Goal: Task Accomplishment & Management: Use online tool/utility

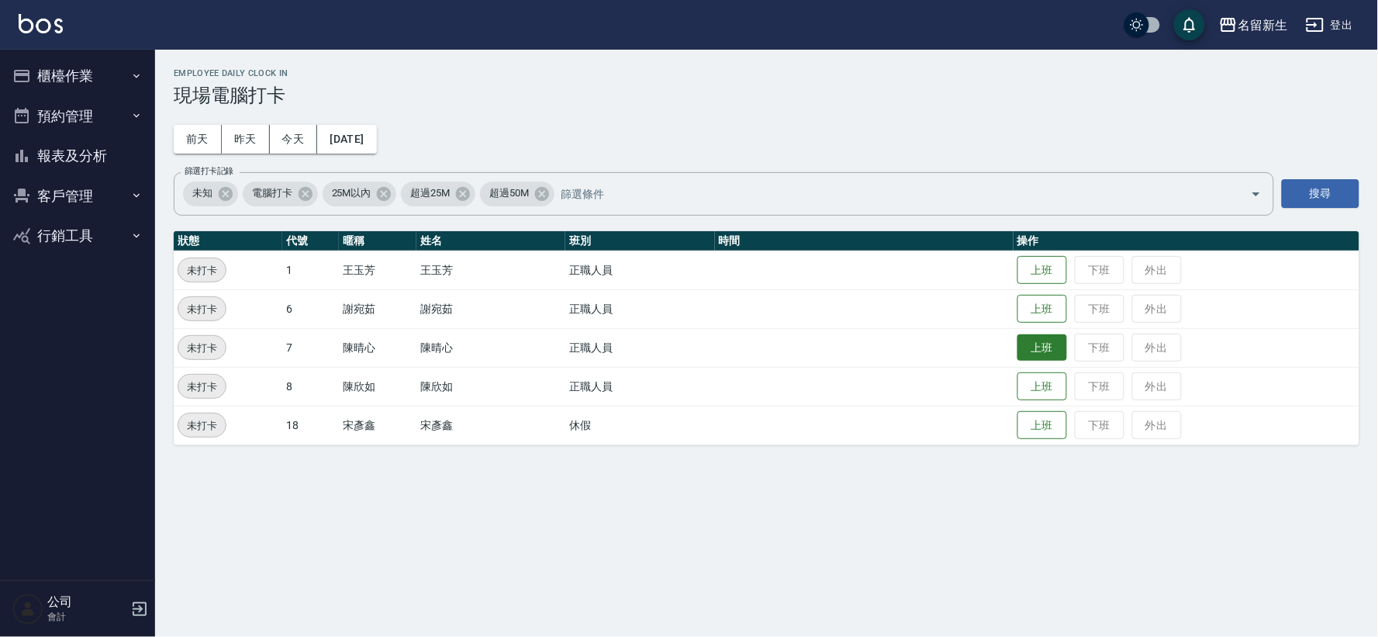
click at [1033, 351] on button "上班" at bounding box center [1043, 347] width 50 height 27
click at [1042, 386] on button "上班" at bounding box center [1043, 386] width 50 height 27
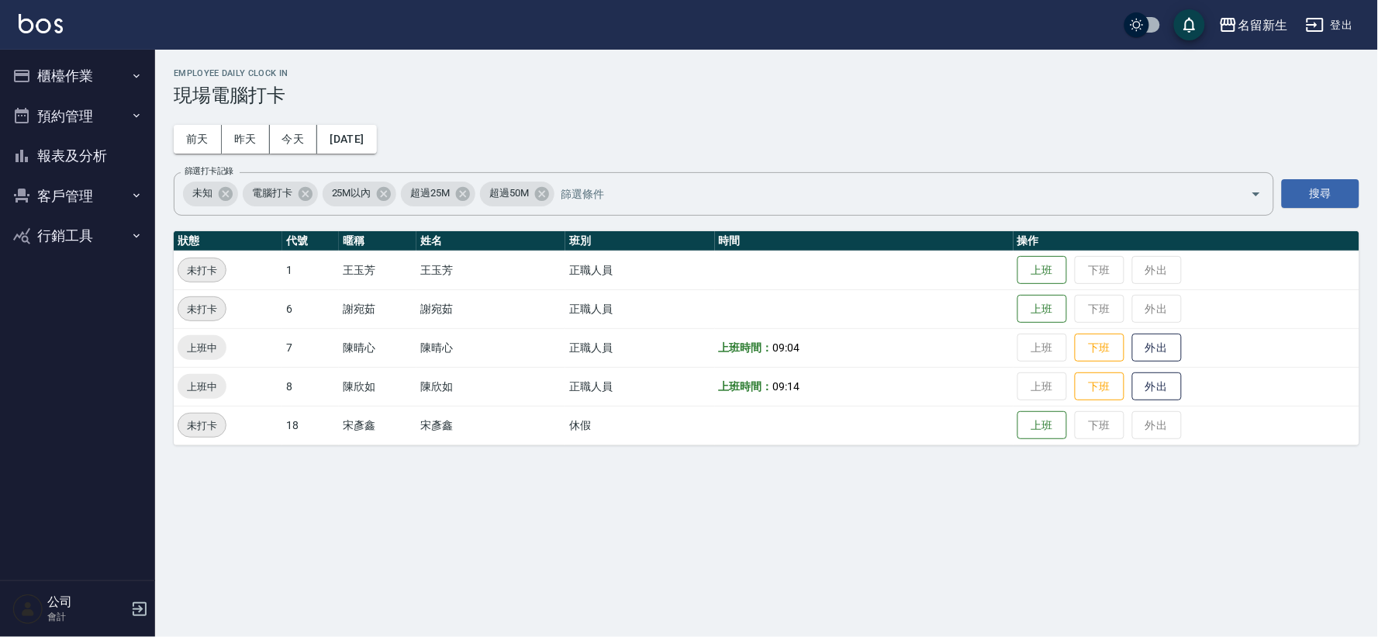
click at [1028, 380] on td "上班 下班 外出" at bounding box center [1187, 386] width 346 height 39
click at [1045, 316] on button "上班" at bounding box center [1043, 308] width 50 height 27
click at [1051, 261] on button "上班" at bounding box center [1043, 270] width 50 height 27
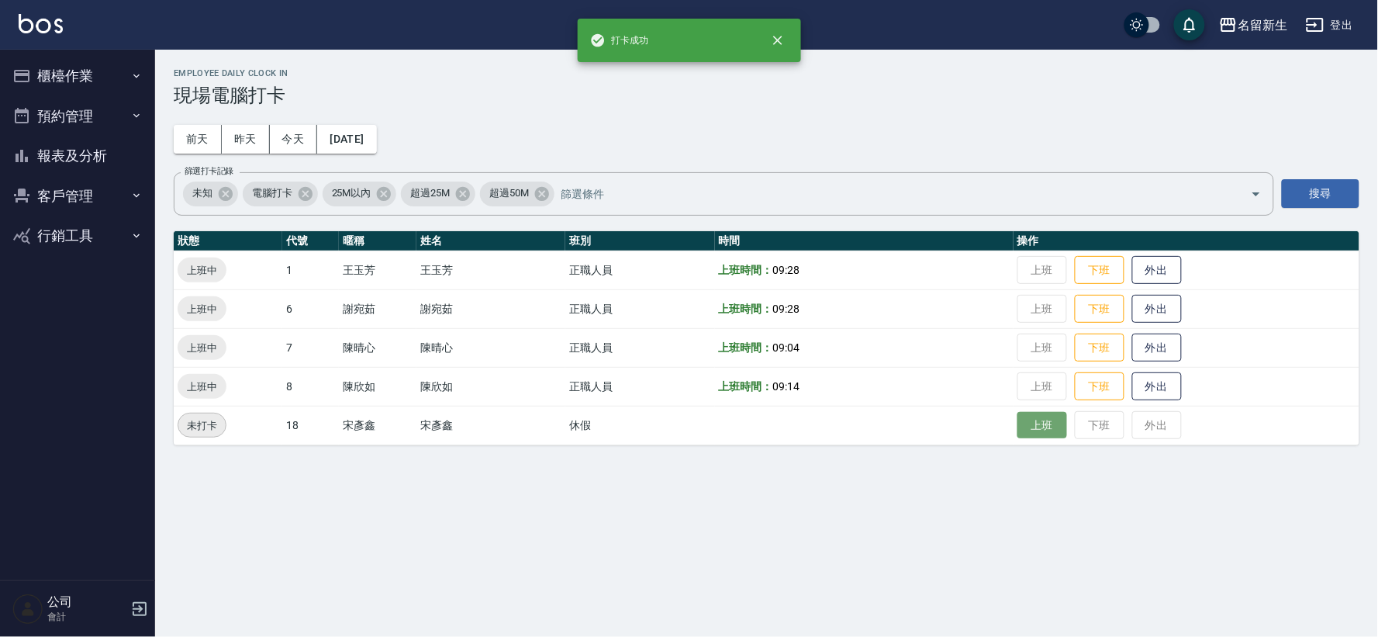
click at [1055, 431] on button "上班" at bounding box center [1043, 425] width 50 height 27
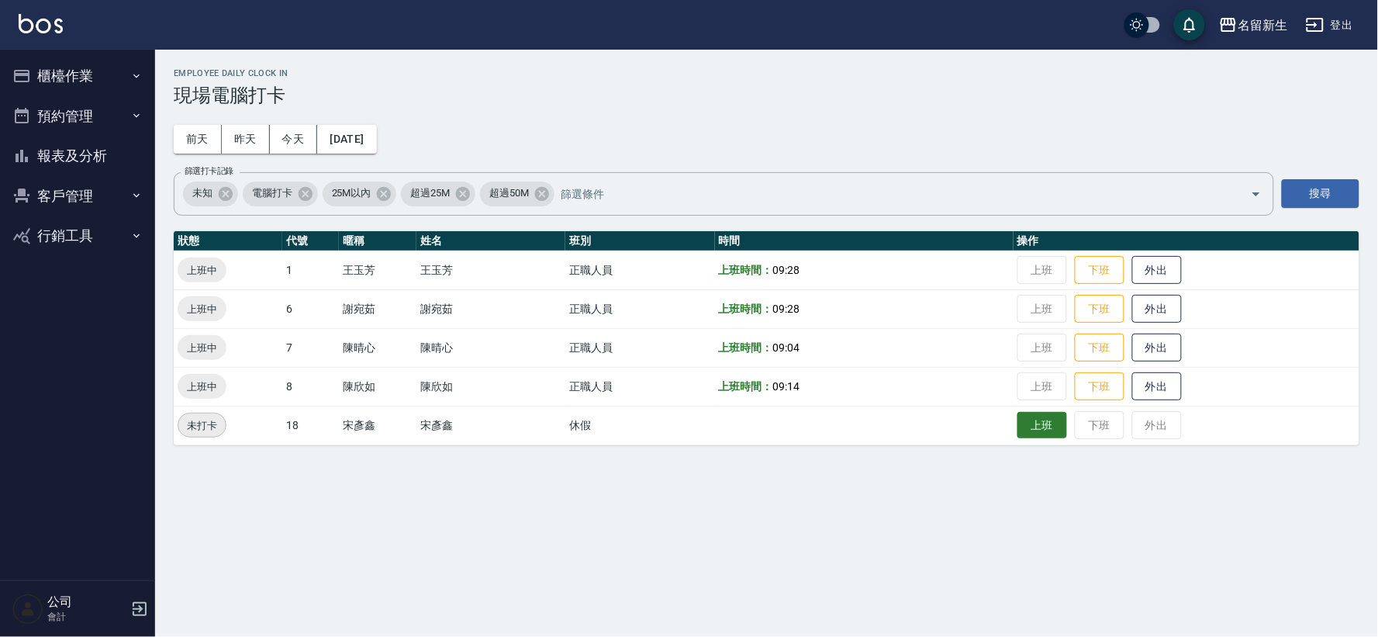
click at [1025, 432] on button "上班" at bounding box center [1043, 425] width 50 height 27
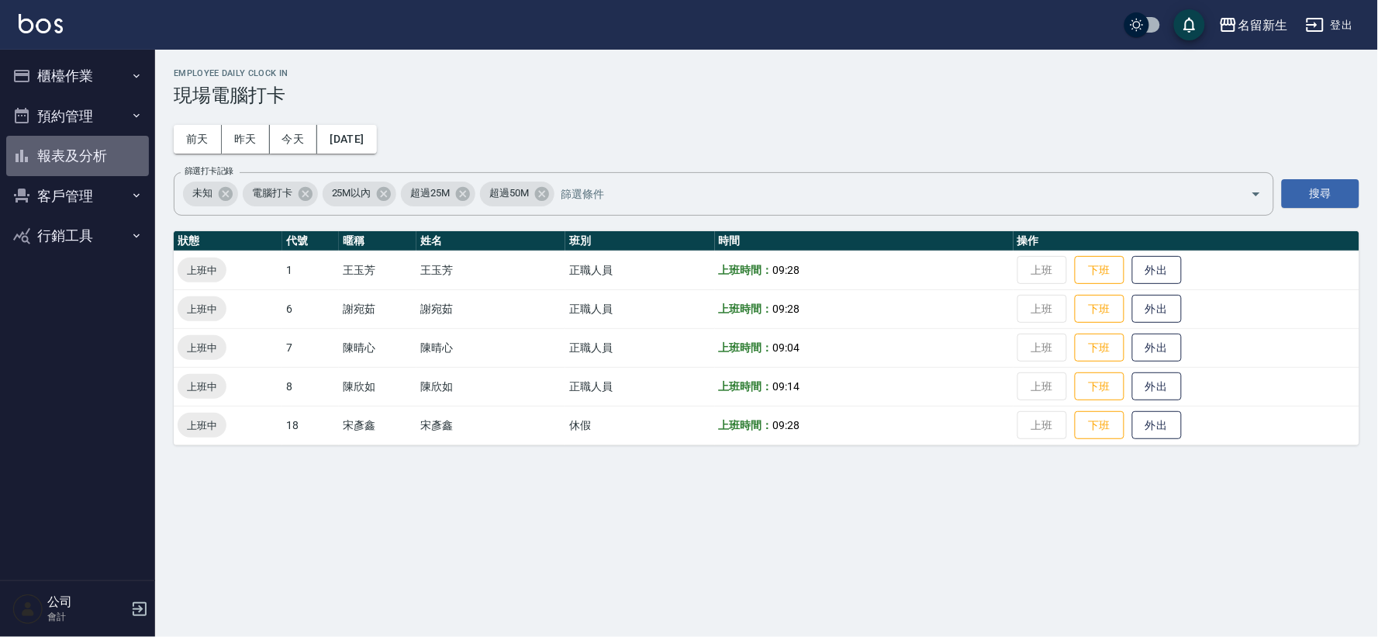
click at [74, 161] on button "報表及分析" at bounding box center [77, 156] width 143 height 40
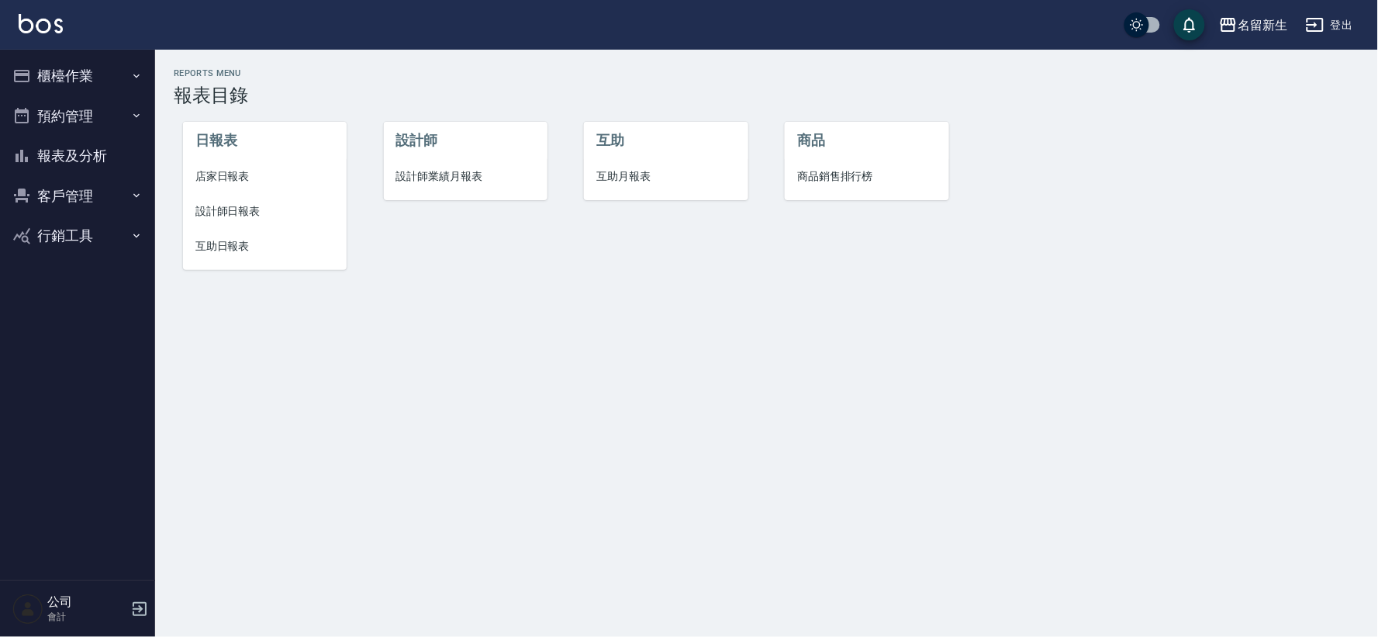
click at [430, 177] on span "設計師業績月報表" at bounding box center [465, 176] width 139 height 16
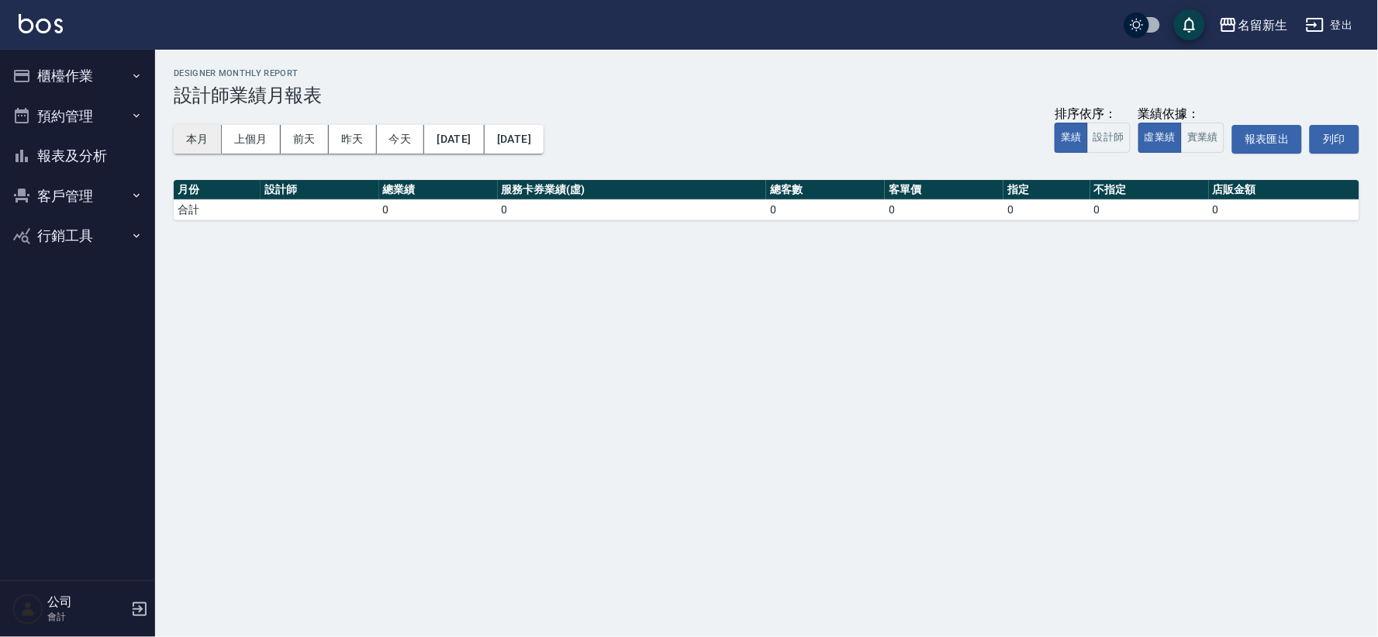
click at [216, 142] on button "本月" at bounding box center [198, 139] width 48 height 29
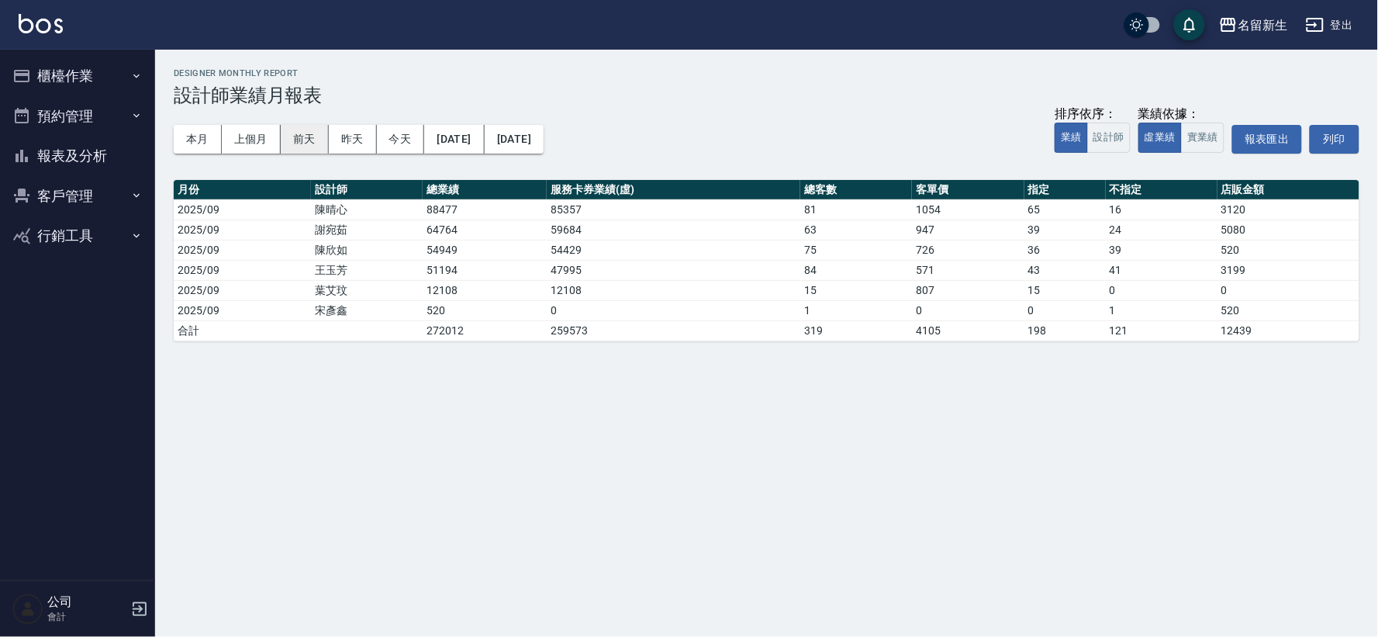
click at [285, 144] on button "前天" at bounding box center [305, 139] width 48 height 29
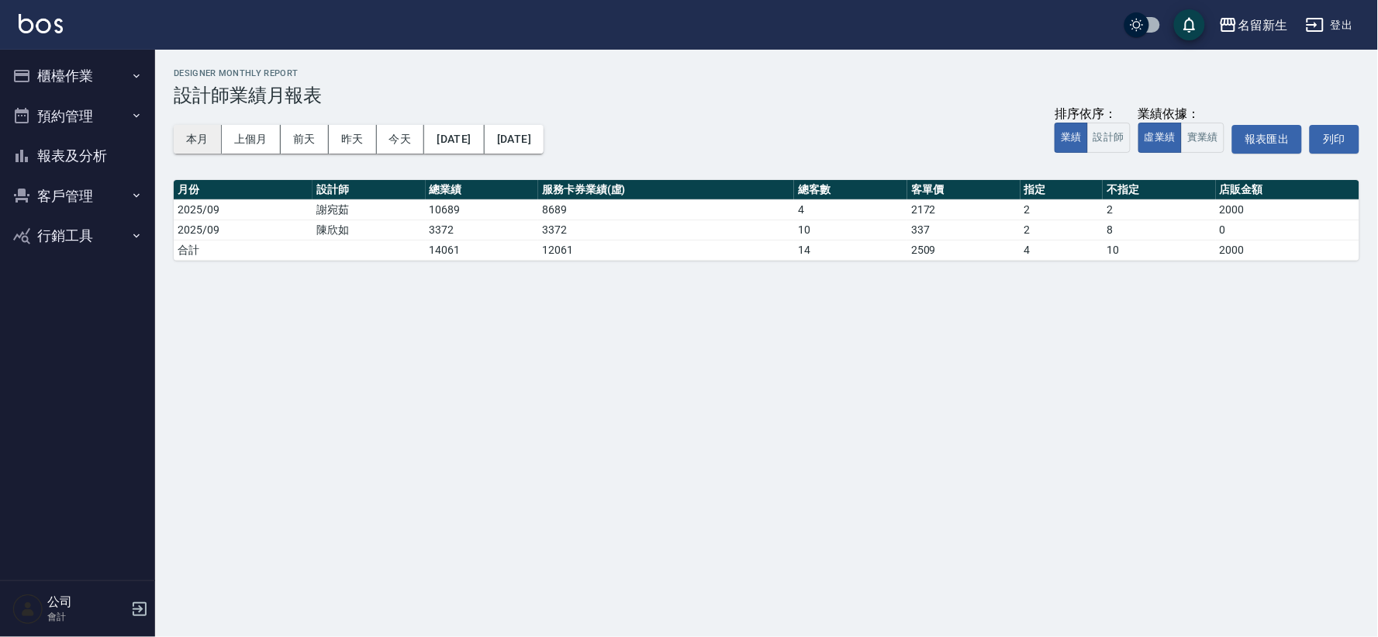
click at [187, 133] on button "本月" at bounding box center [198, 139] width 48 height 29
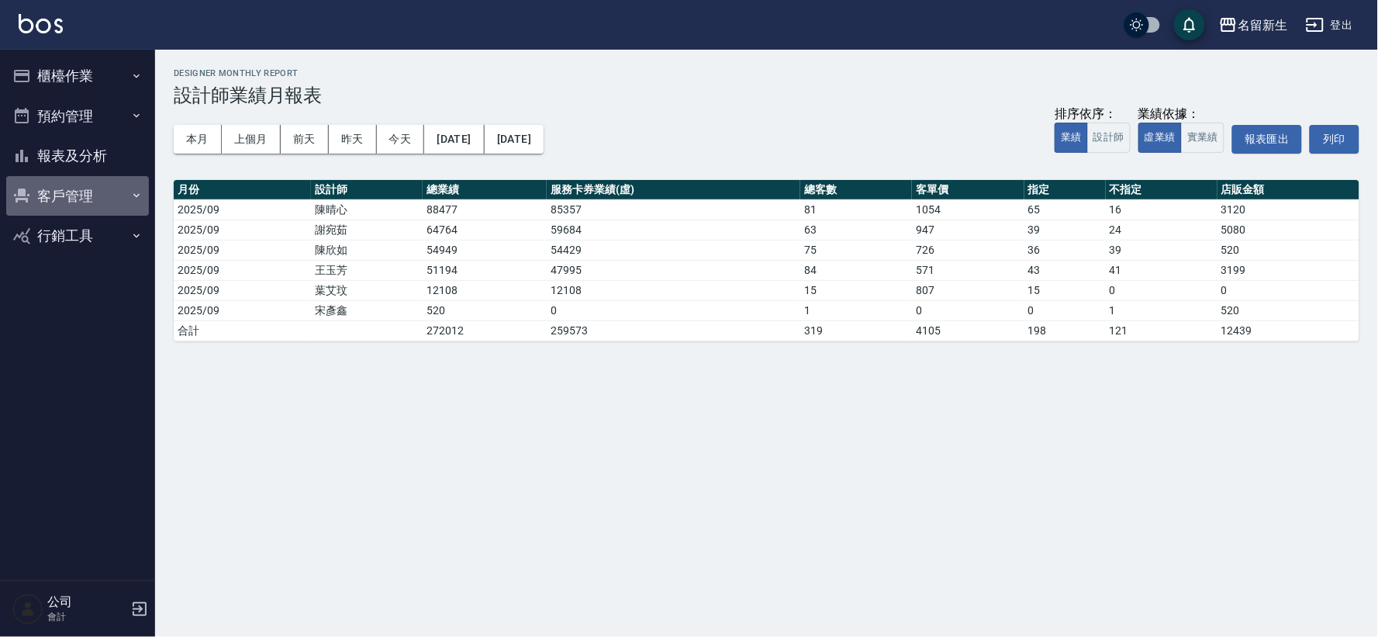
click at [79, 199] on button "客戶管理" at bounding box center [77, 196] width 143 height 40
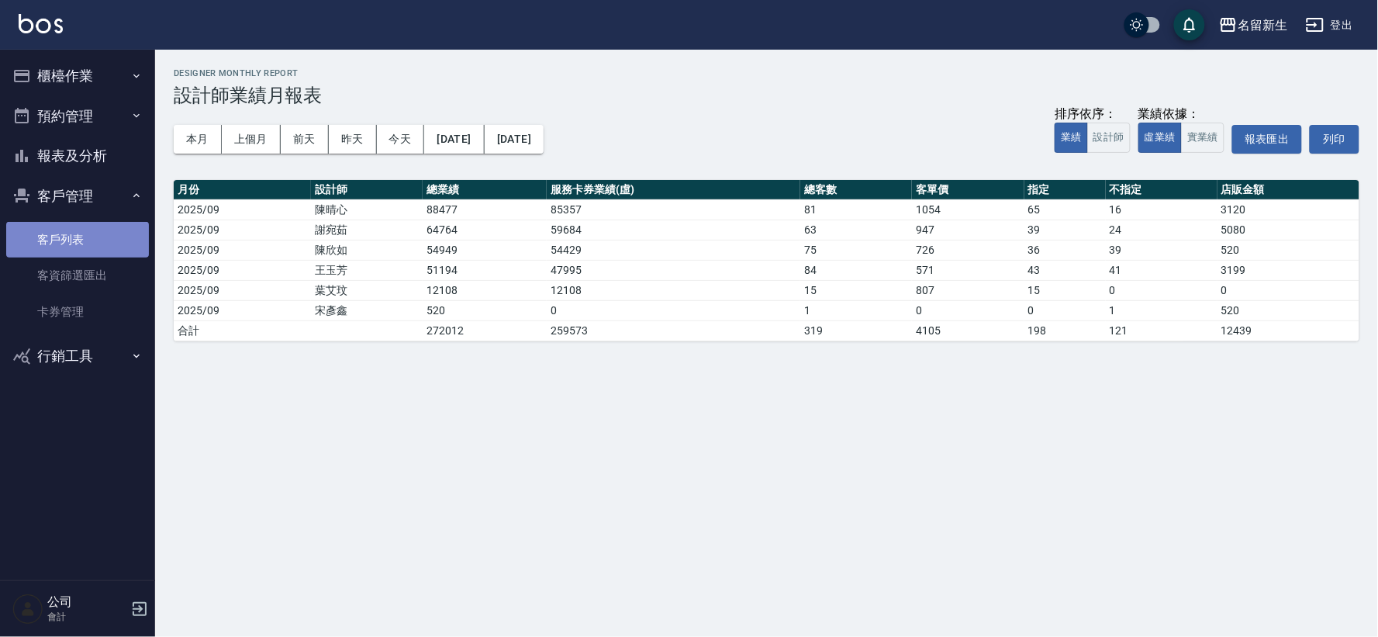
click at [95, 233] on link "客戶列表" at bounding box center [77, 240] width 143 height 36
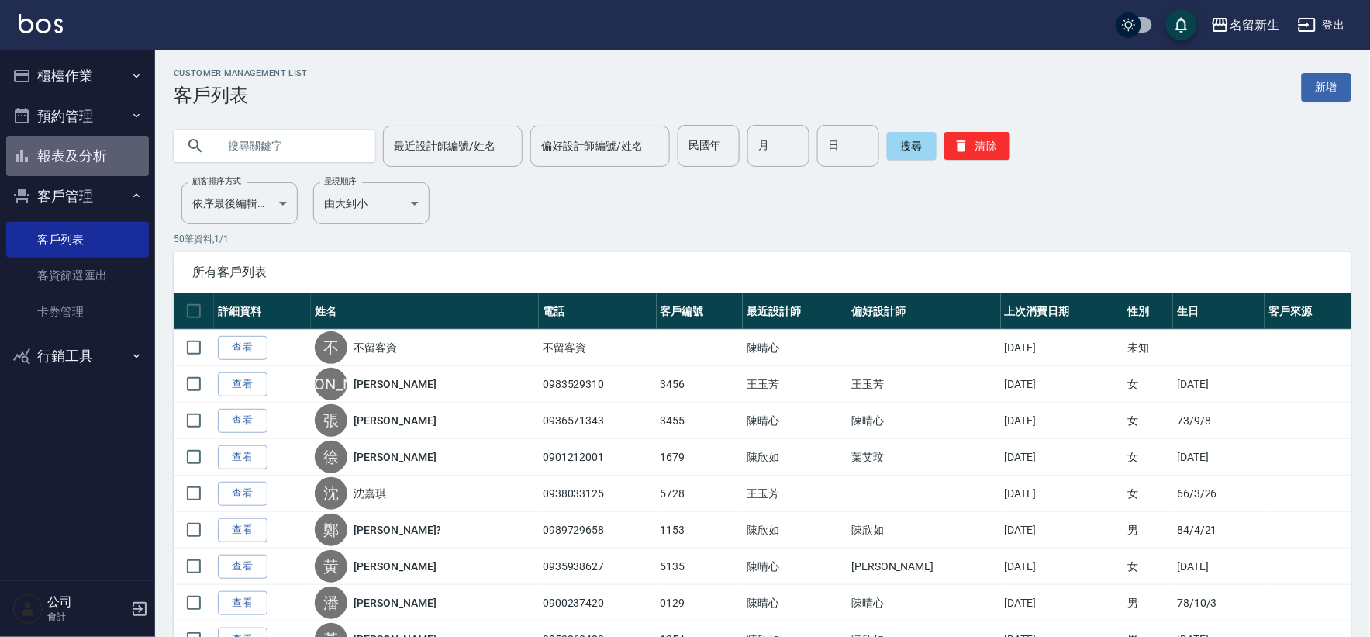
click at [91, 148] on button "報表及分析" at bounding box center [77, 156] width 143 height 40
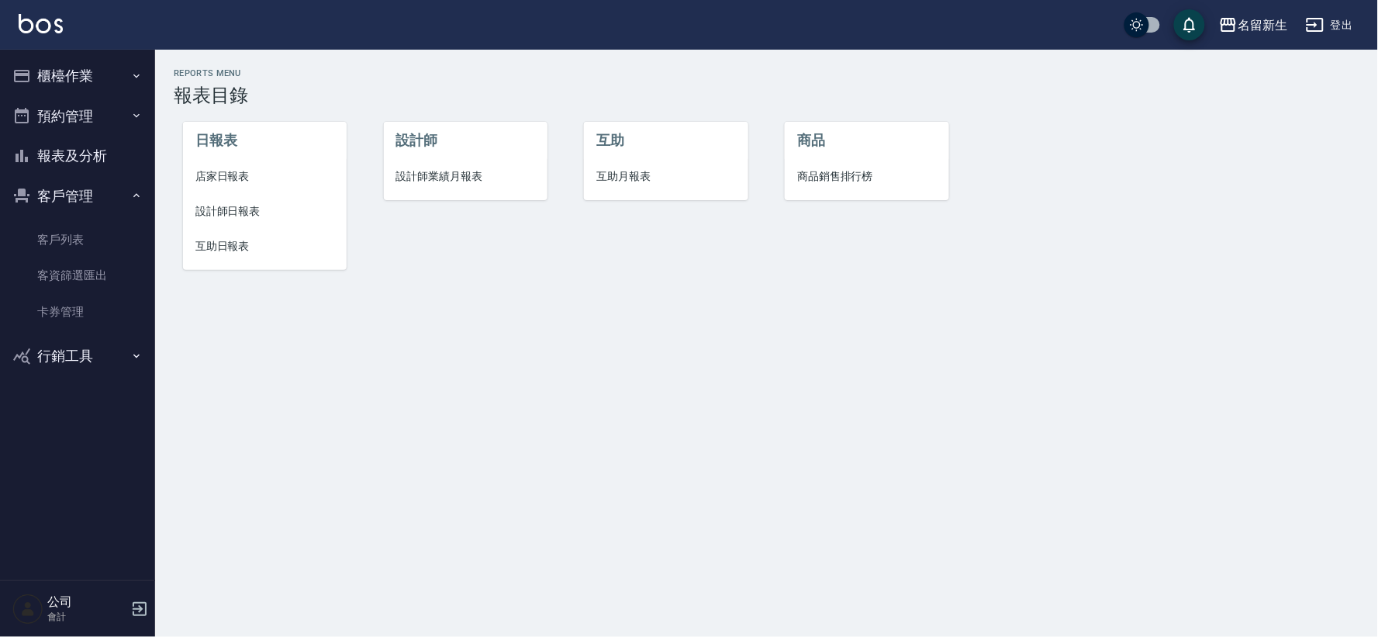
click at [254, 238] on span "互助日報表" at bounding box center [264, 246] width 139 height 16
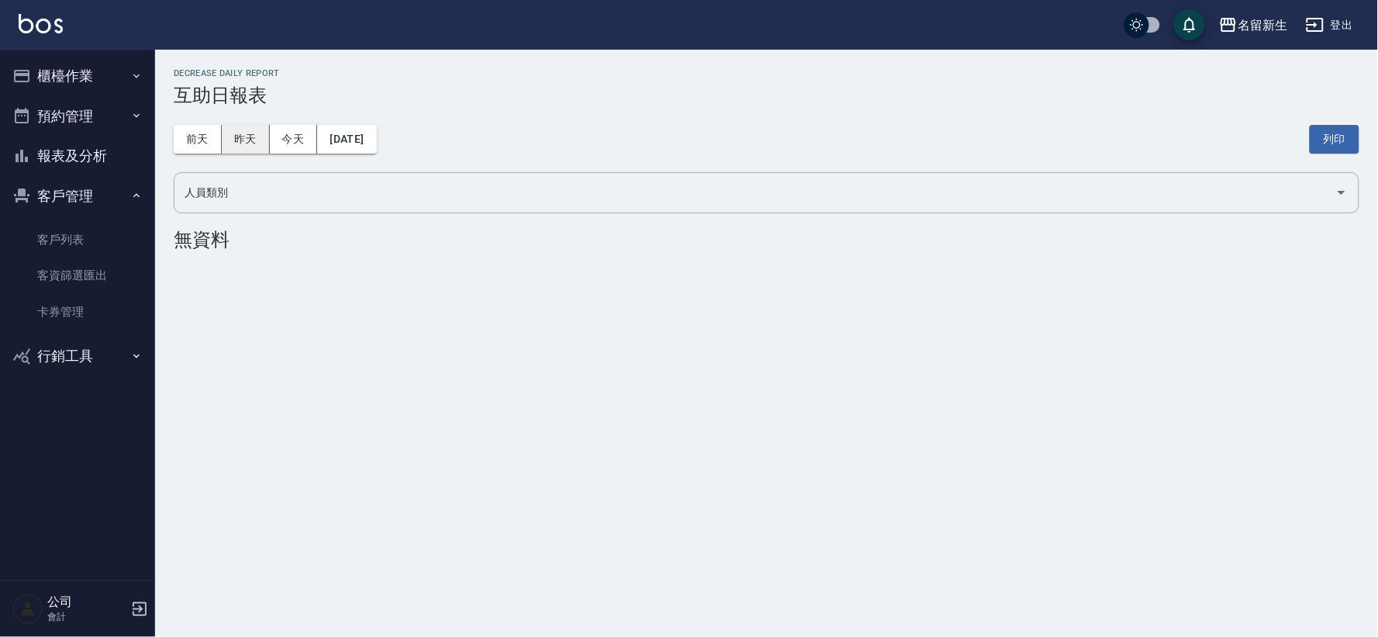
click at [258, 150] on button "昨天" at bounding box center [246, 139] width 48 height 29
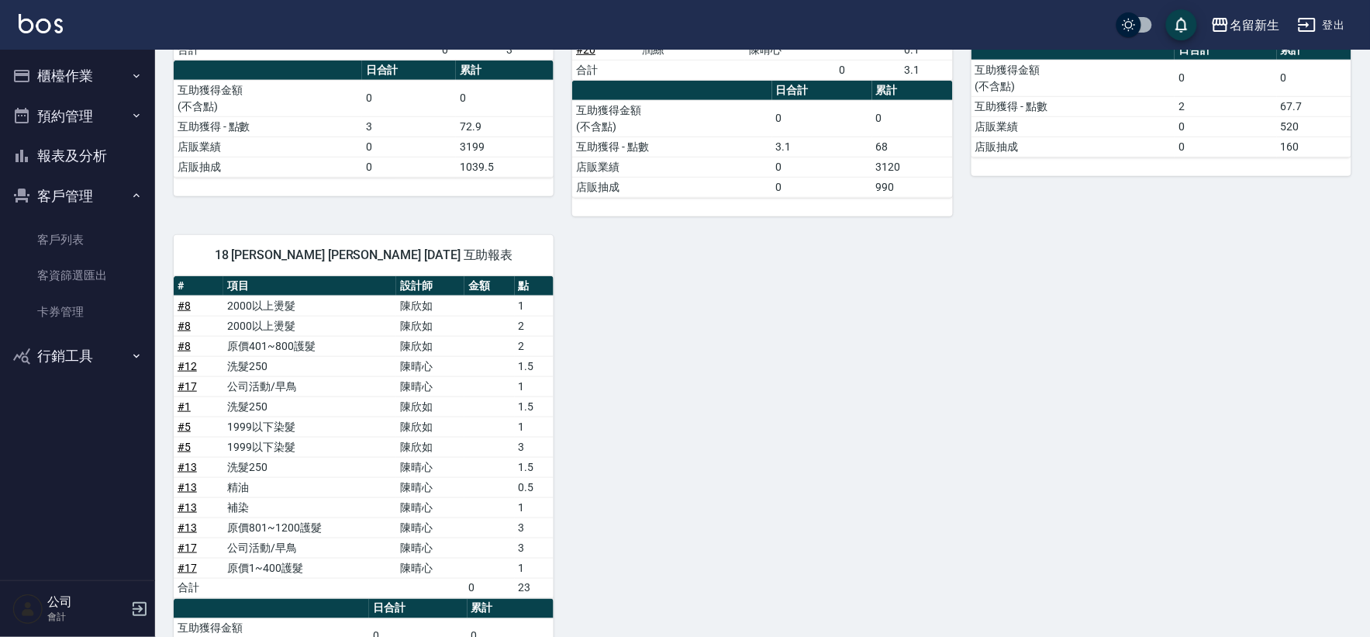
scroll to position [150, 0]
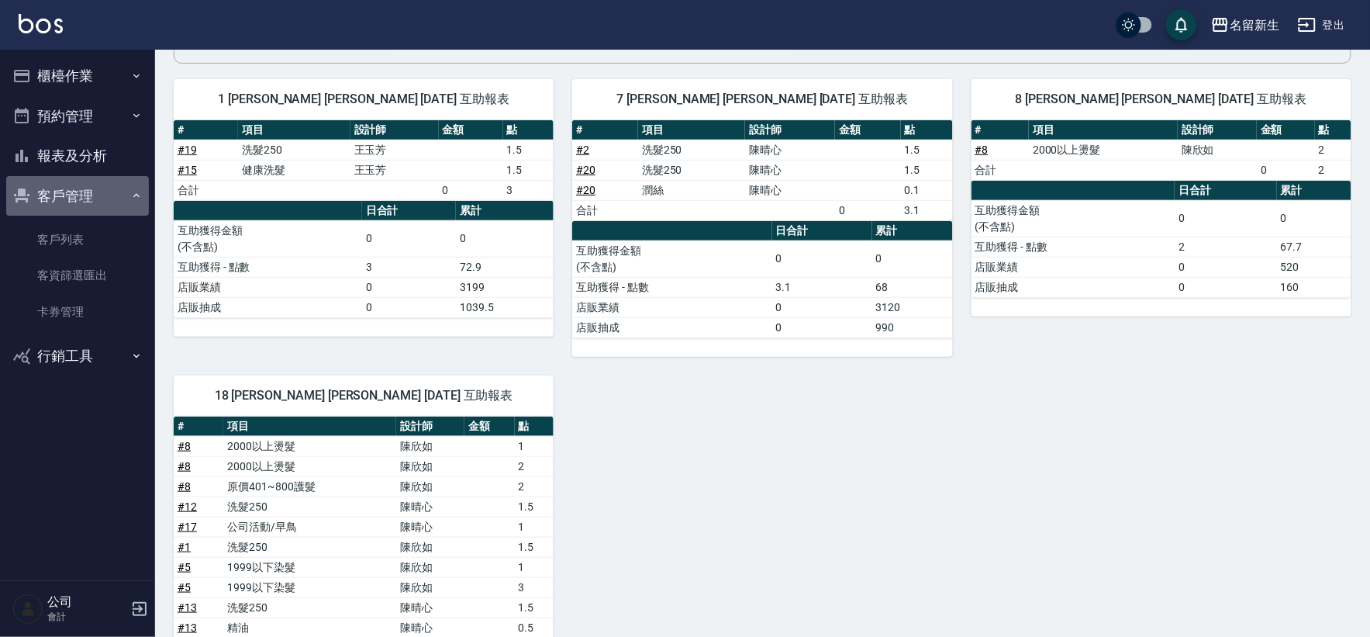
click at [112, 186] on button "客戶管理" at bounding box center [77, 196] width 143 height 40
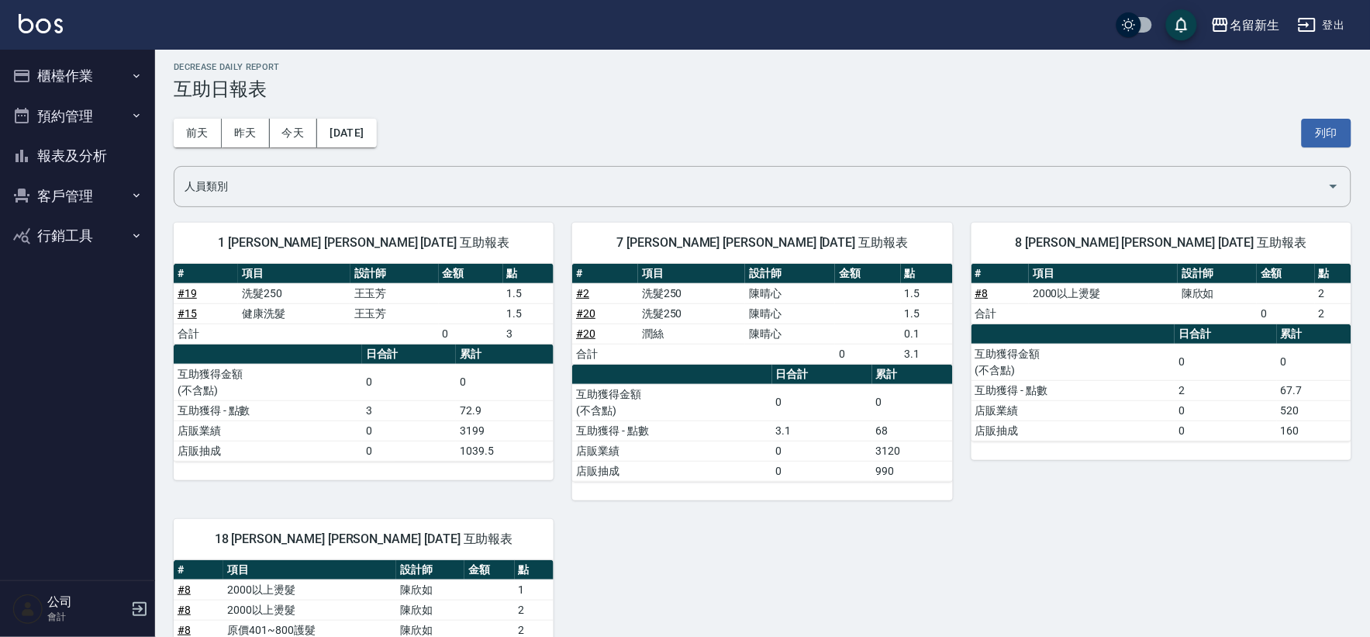
scroll to position [0, 0]
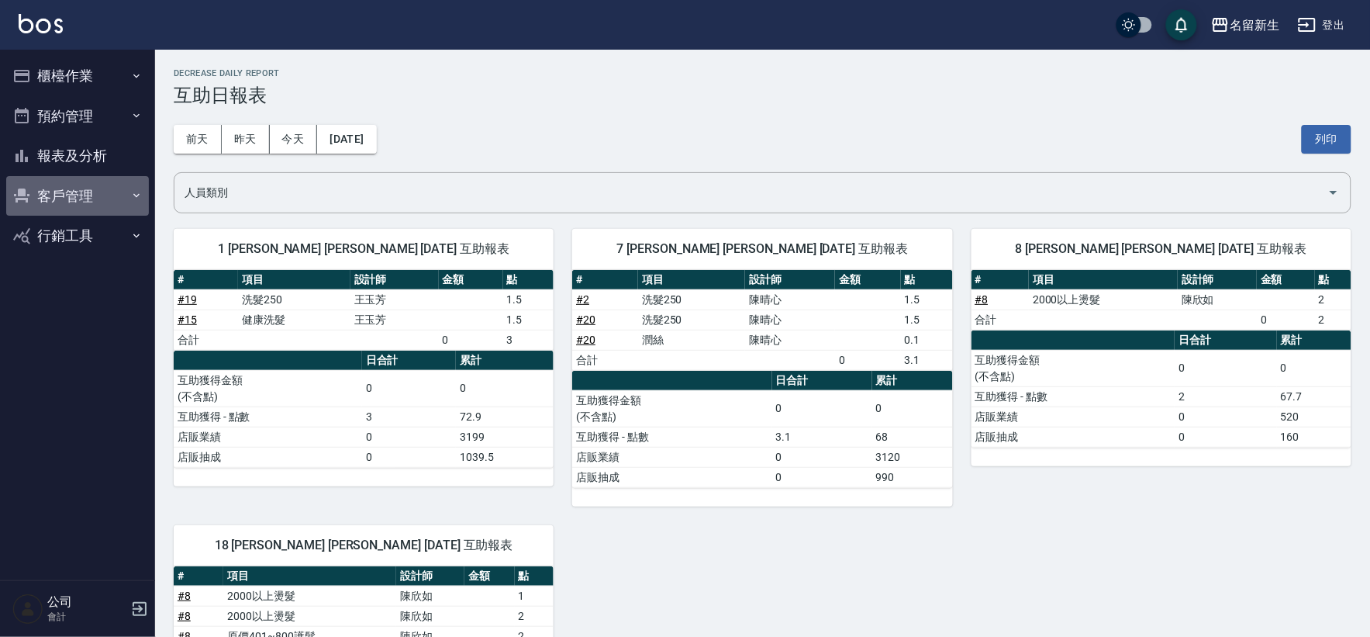
click at [92, 183] on button "客戶管理" at bounding box center [77, 196] width 143 height 40
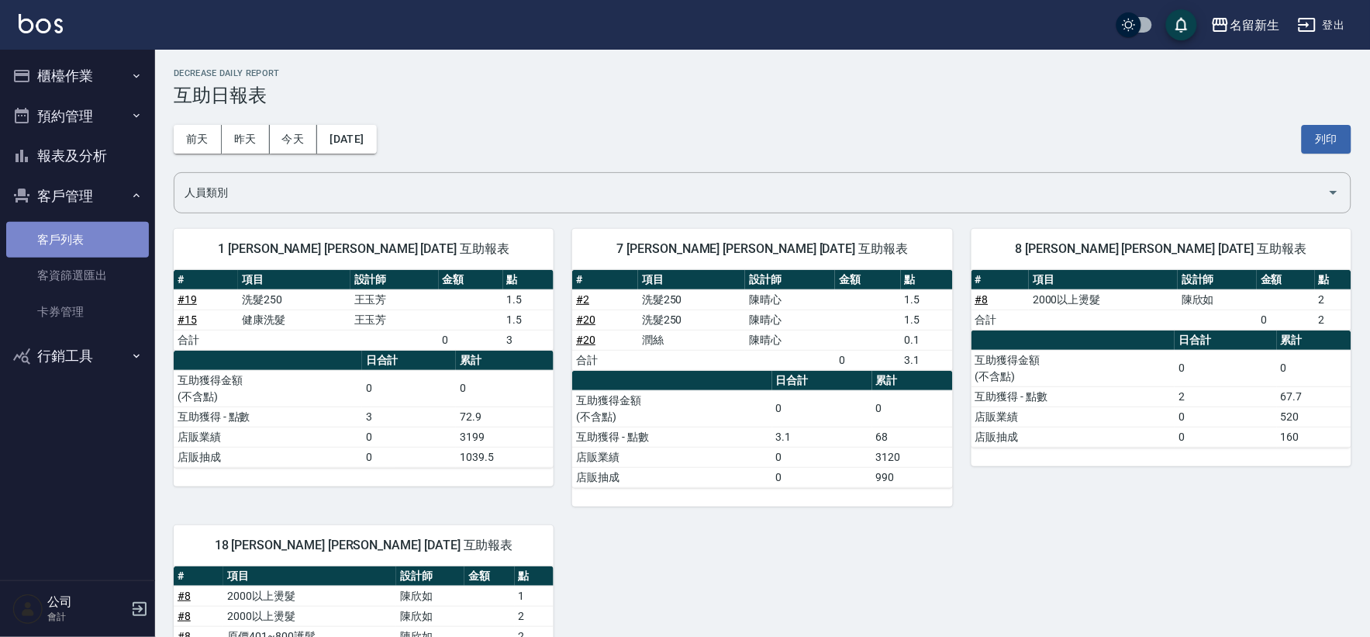
click at [119, 251] on link "客戶列表" at bounding box center [77, 240] width 143 height 36
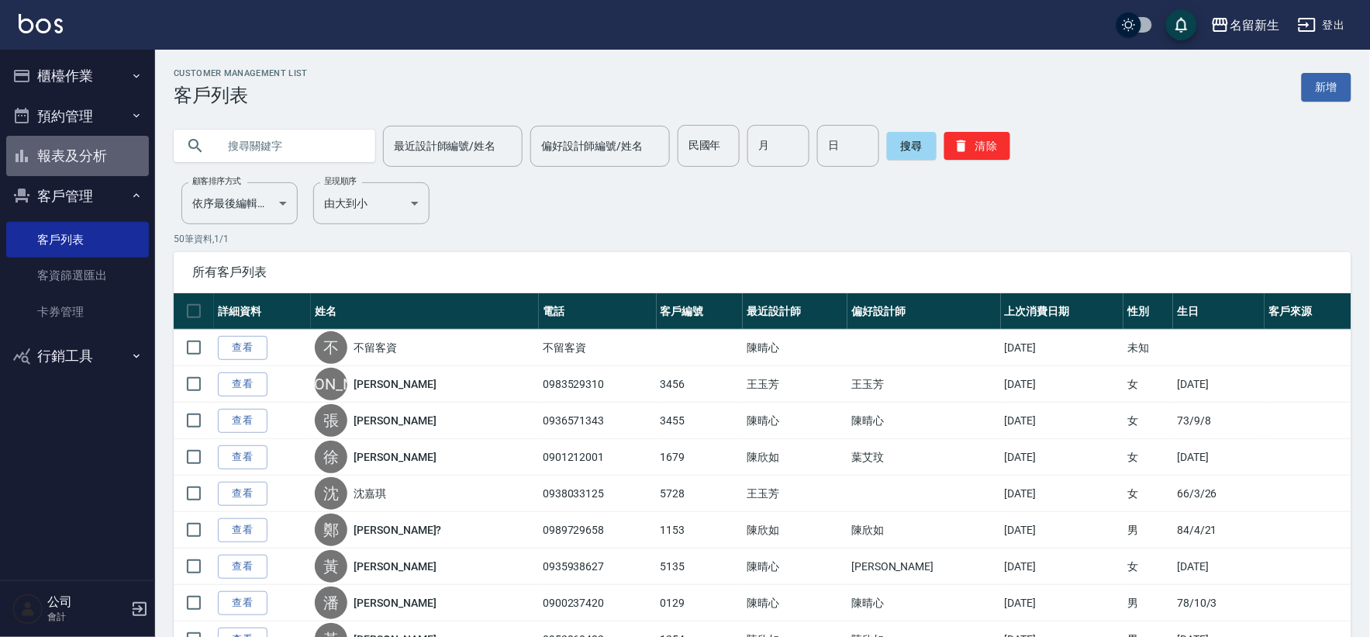
click at [93, 151] on button "報表及分析" at bounding box center [77, 156] width 143 height 40
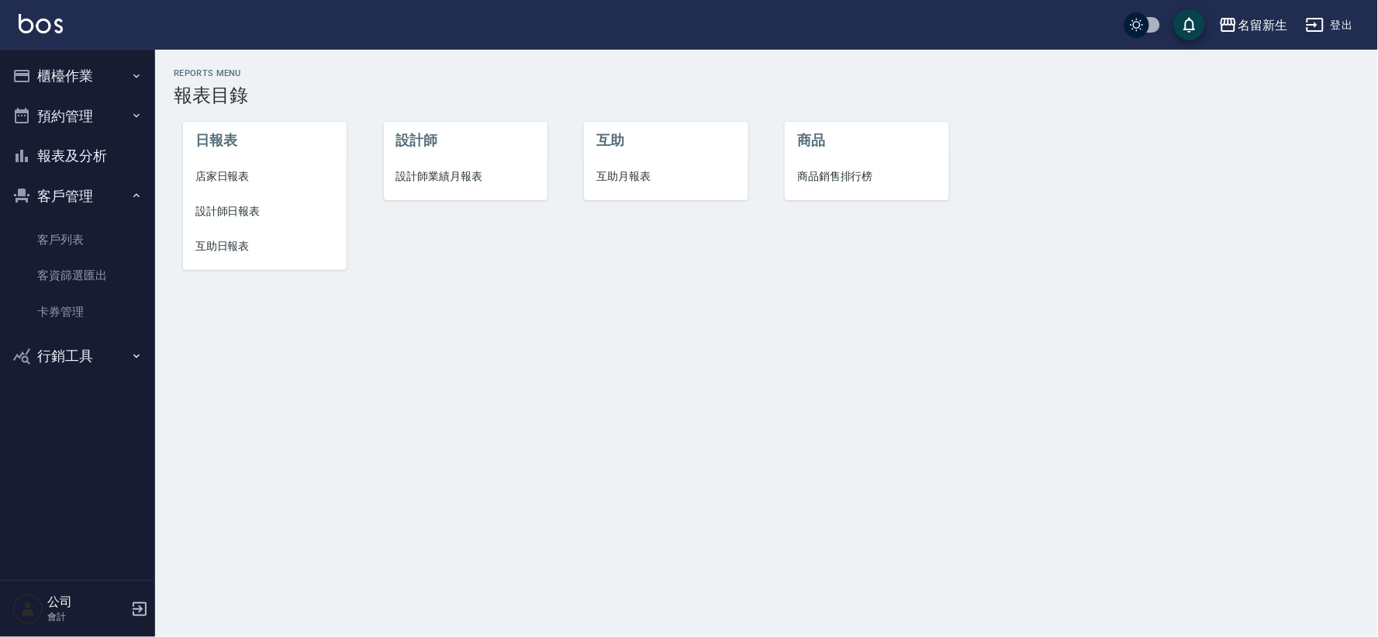
click at [437, 171] on span "設計師業績月報表" at bounding box center [465, 176] width 139 height 16
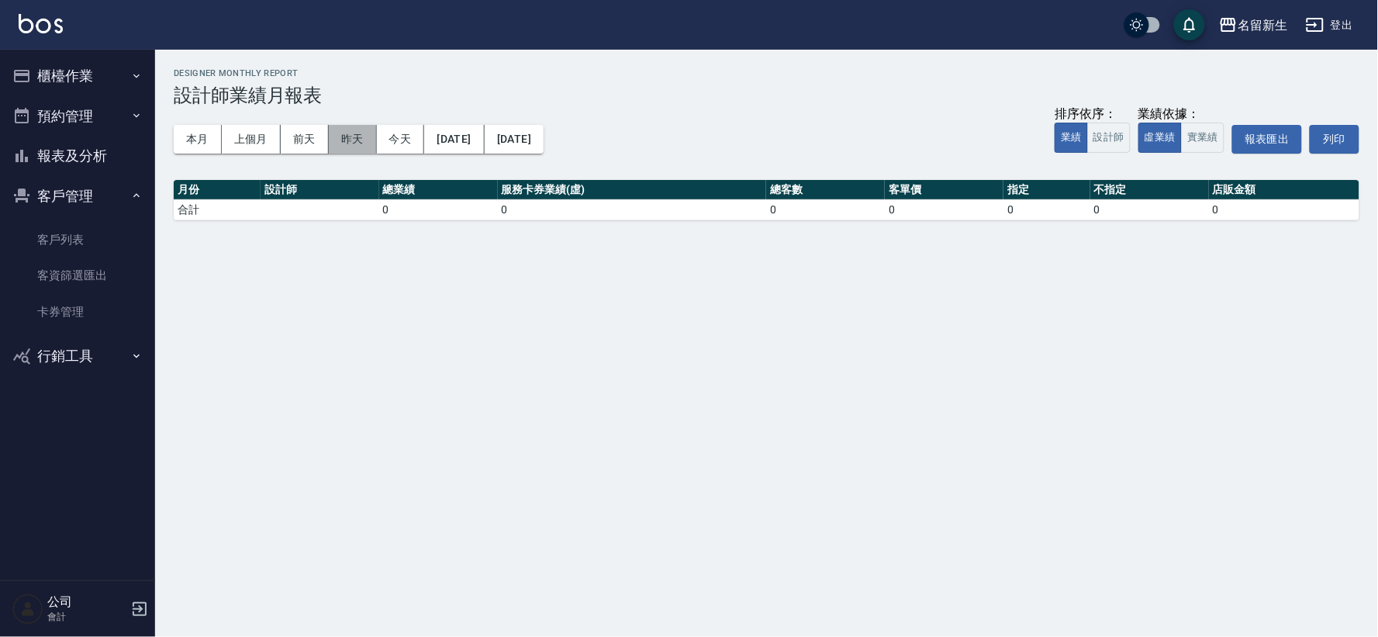
click at [354, 141] on button "昨天" at bounding box center [353, 139] width 48 height 29
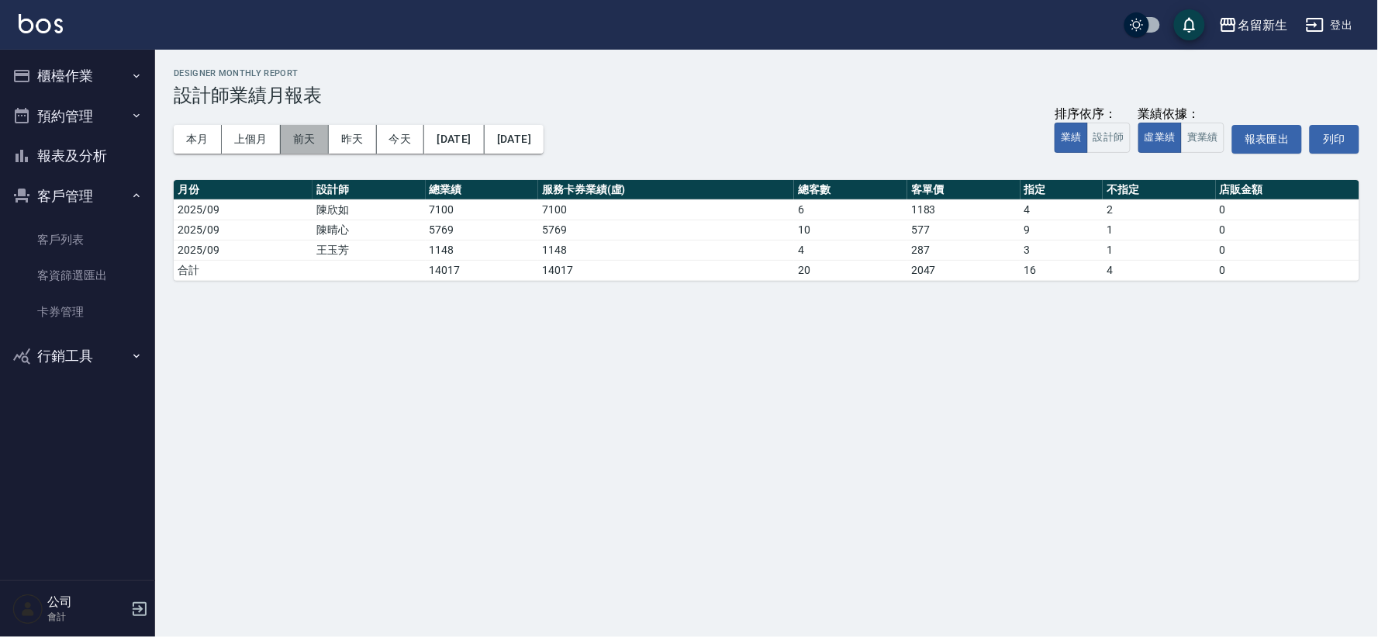
click at [301, 137] on button "前天" at bounding box center [305, 139] width 48 height 29
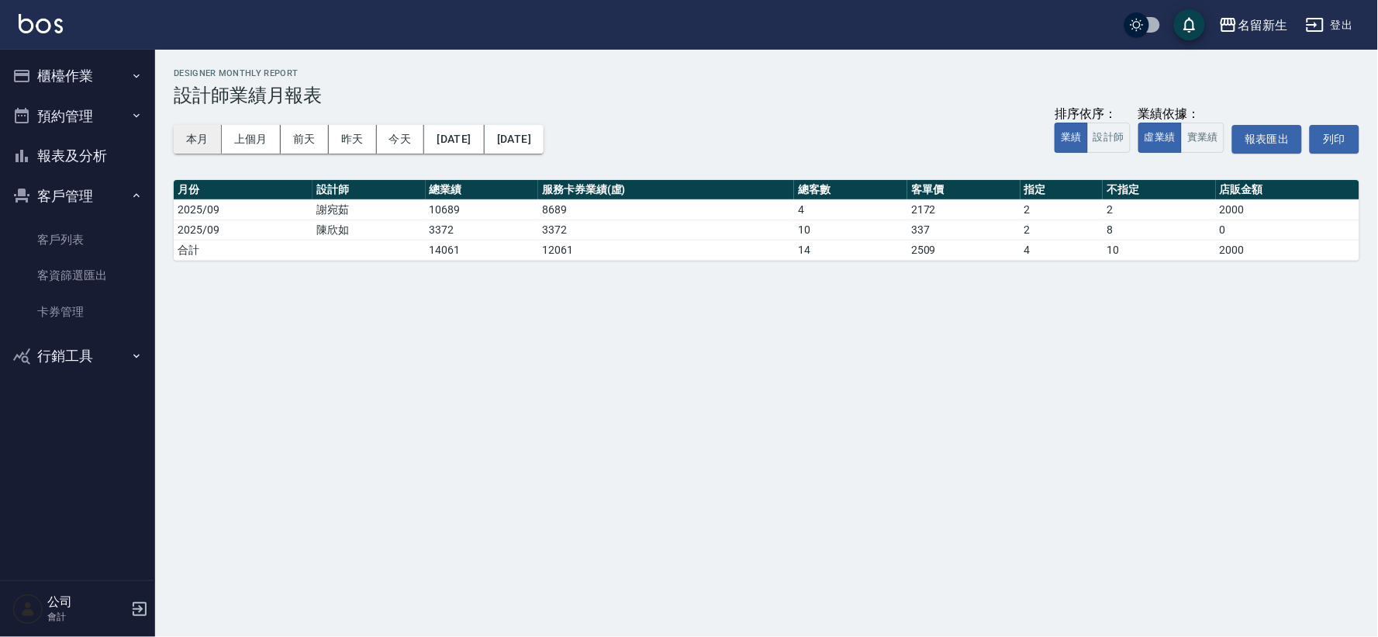
click at [174, 136] on button "本月" at bounding box center [198, 139] width 48 height 29
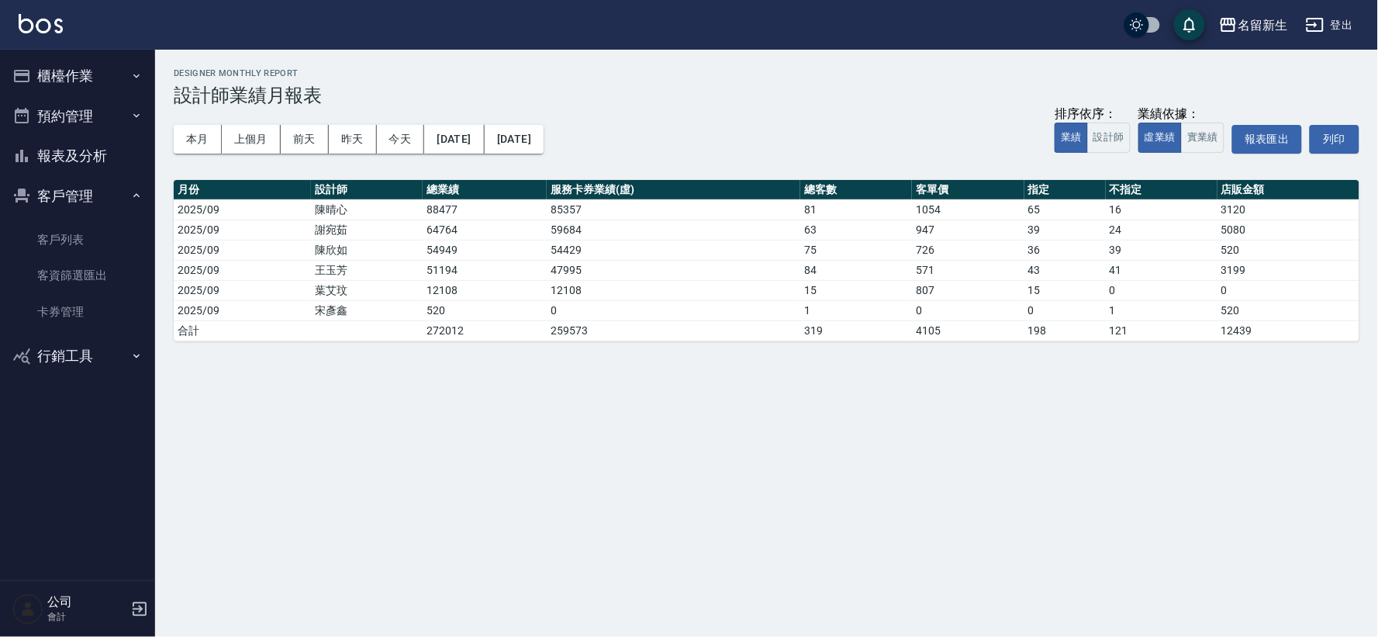
click at [76, 150] on button "報表及分析" at bounding box center [77, 156] width 143 height 40
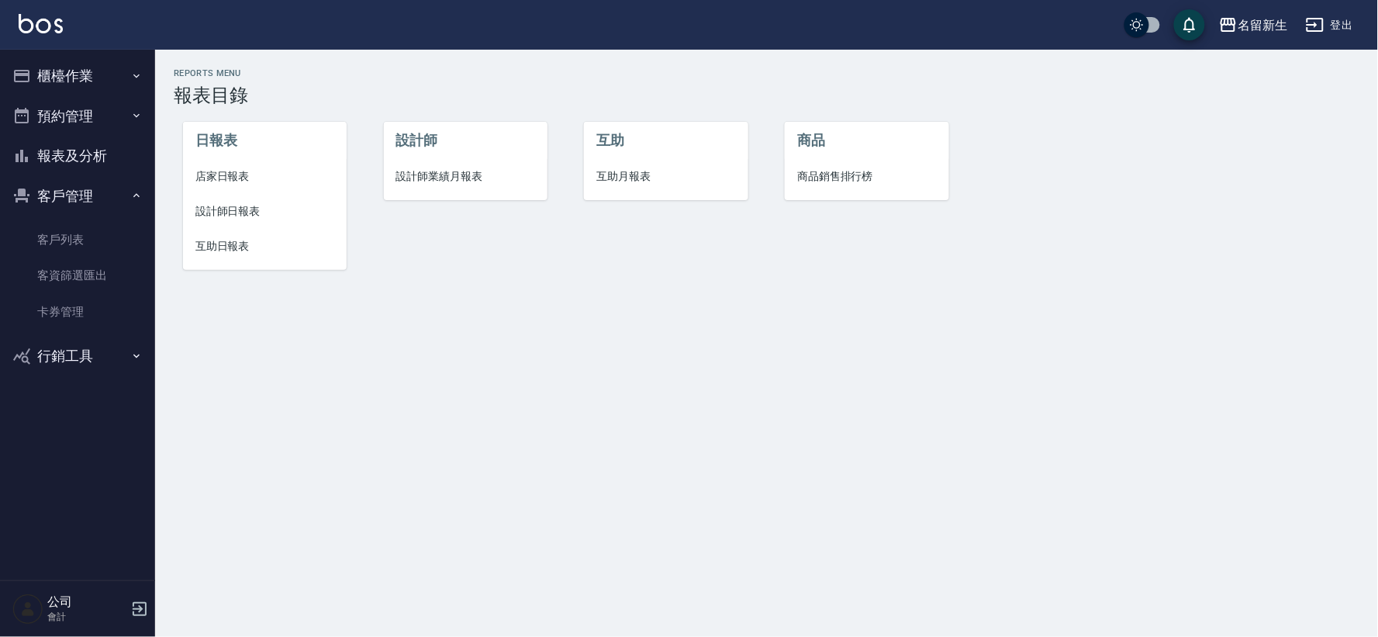
click at [610, 181] on span "互助月報表" at bounding box center [665, 176] width 139 height 16
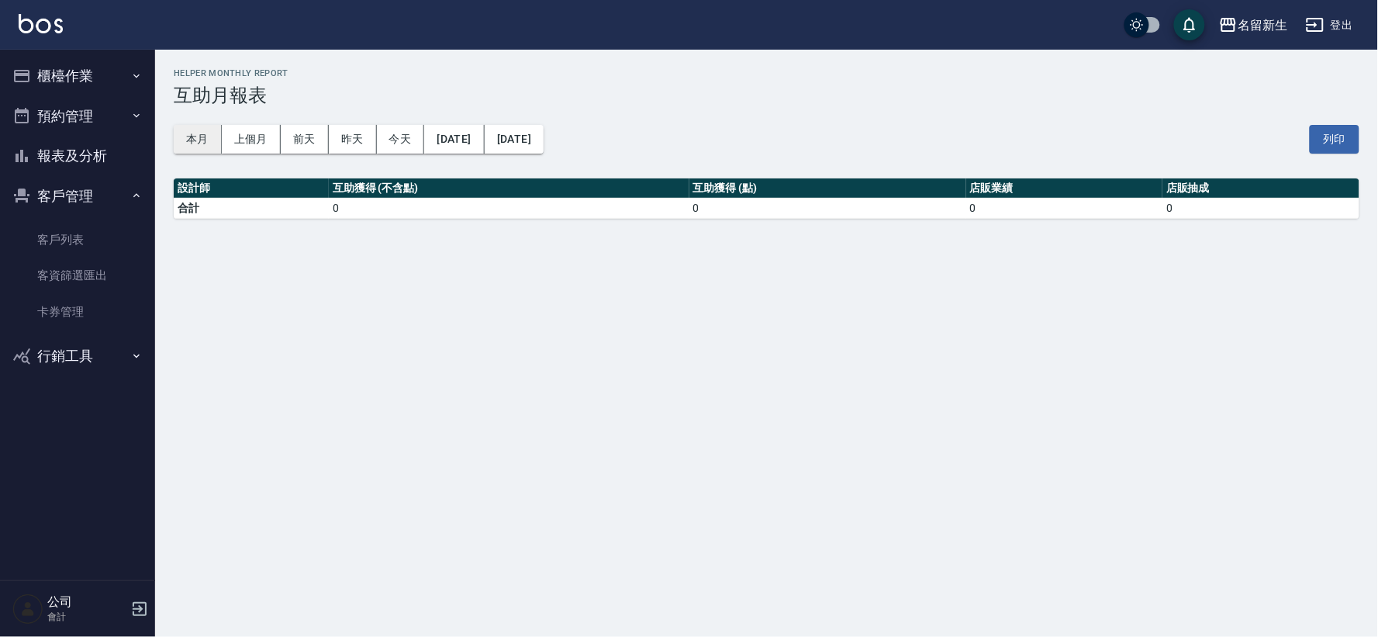
click at [192, 141] on button "本月" at bounding box center [198, 139] width 48 height 29
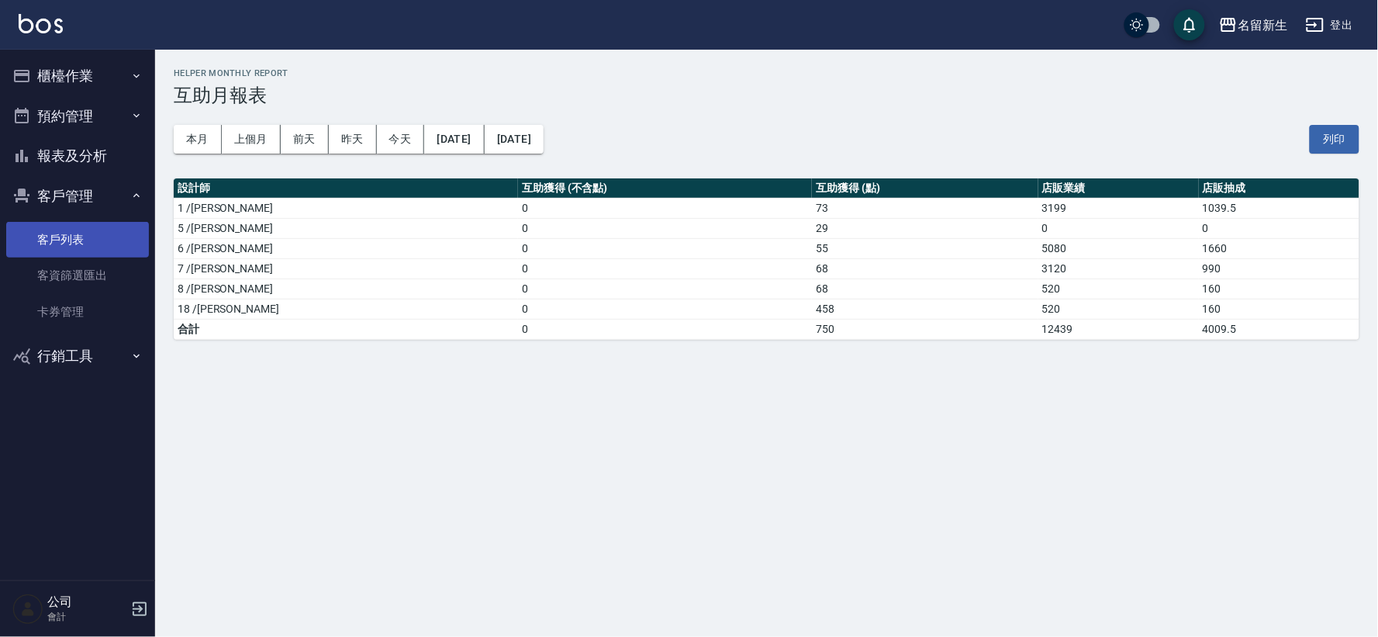
click at [57, 240] on link "客戶列表" at bounding box center [77, 240] width 143 height 36
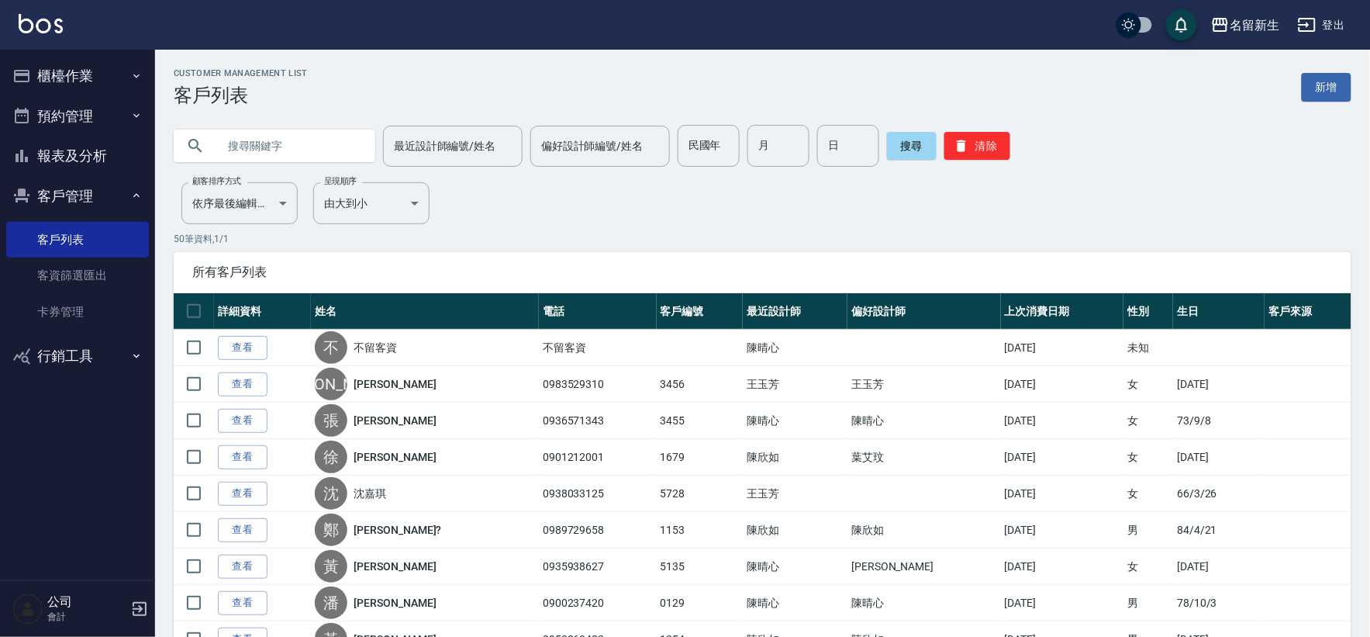
click at [71, 194] on button "客戶管理" at bounding box center [77, 196] width 143 height 40
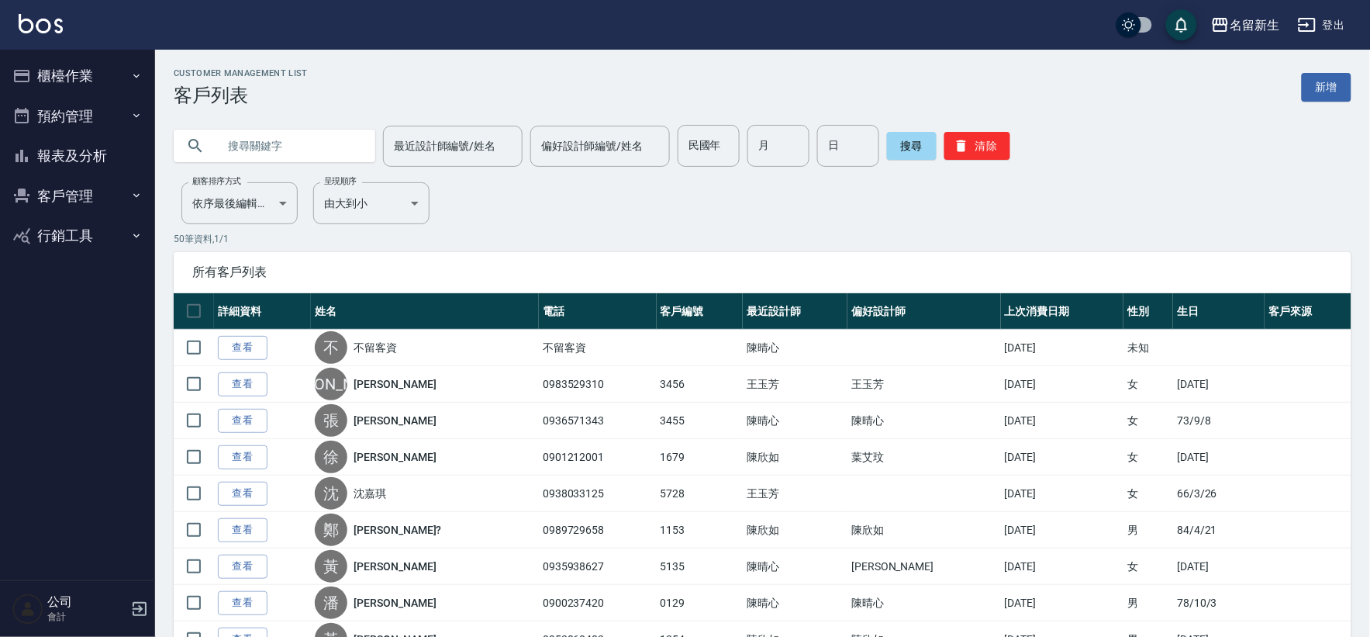
click at [40, 74] on button "櫃檯作業" at bounding box center [77, 76] width 143 height 40
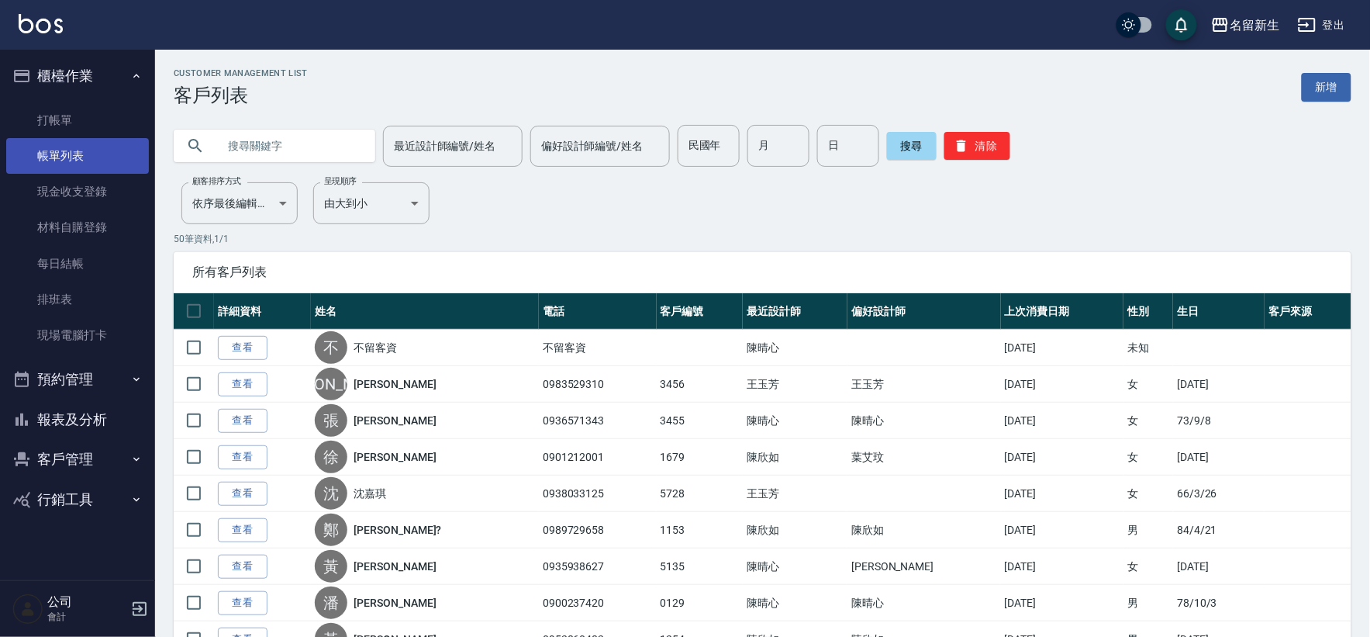
click at [89, 169] on link "帳單列表" at bounding box center [77, 156] width 143 height 36
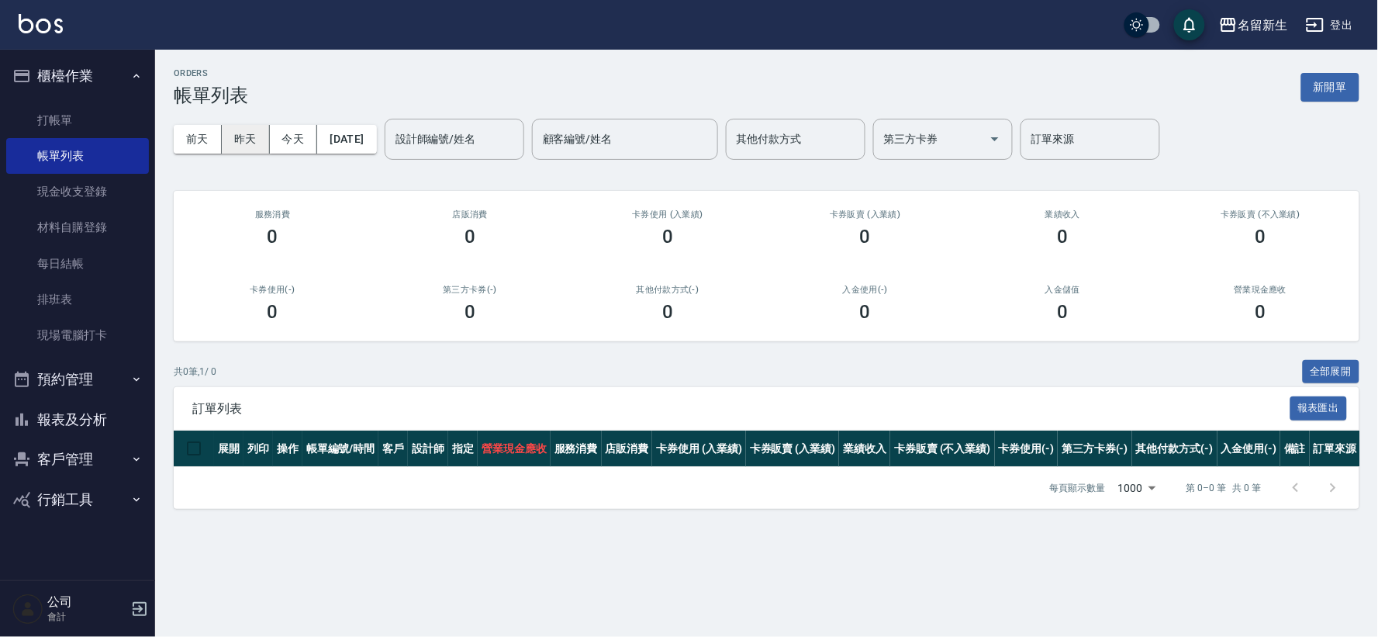
click at [251, 137] on button "昨天" at bounding box center [246, 139] width 48 height 29
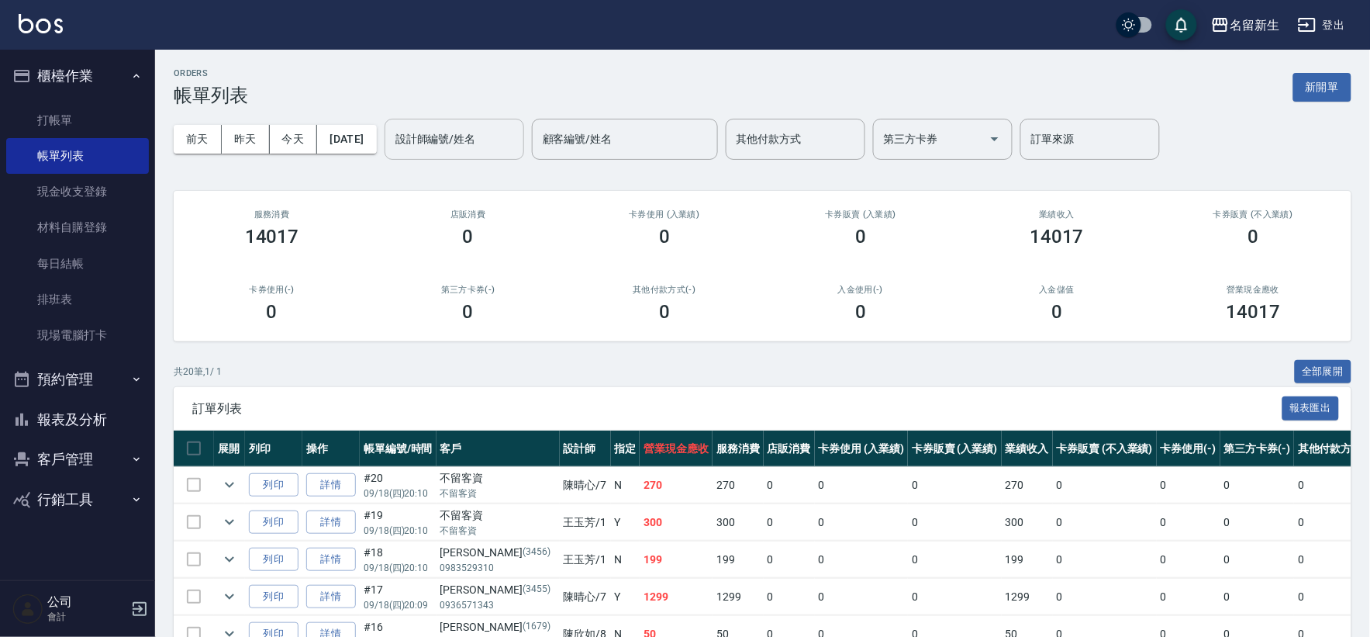
click at [517, 141] on input "設計師編號/姓名" at bounding box center [455, 139] width 126 height 27
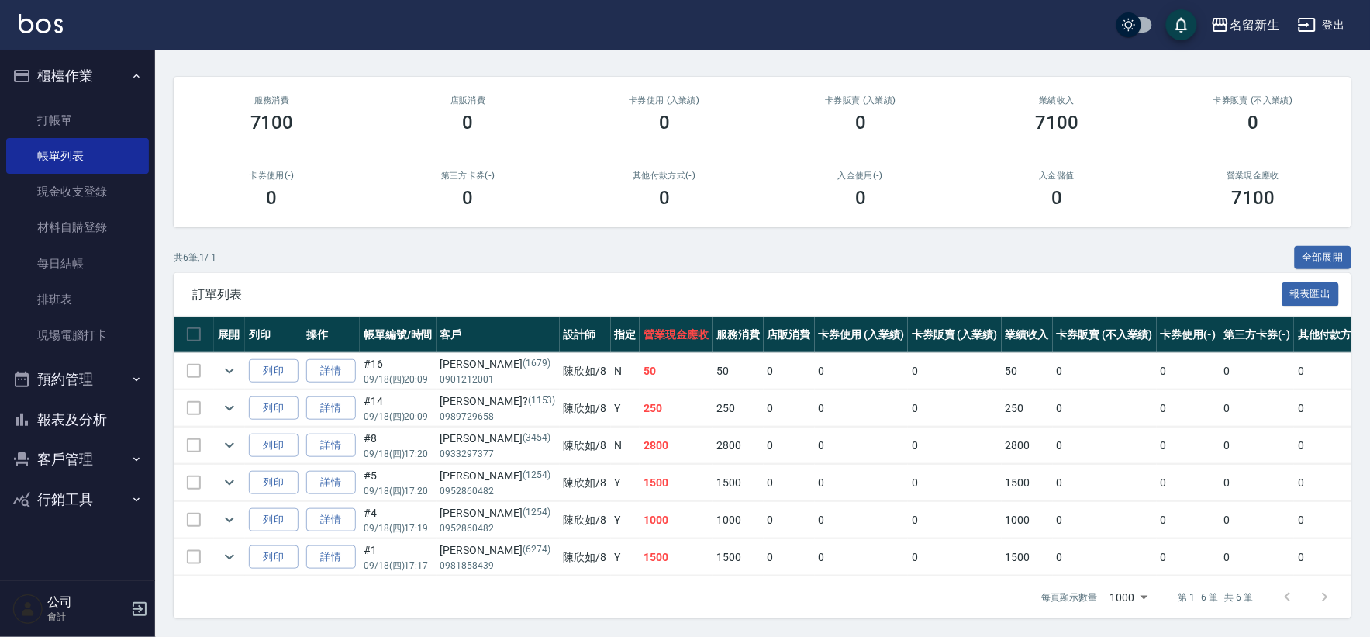
scroll to position [127, 0]
type input "[PERSON_NAME]-8"
click at [228, 443] on icon "expand row" at bounding box center [229, 445] width 9 height 5
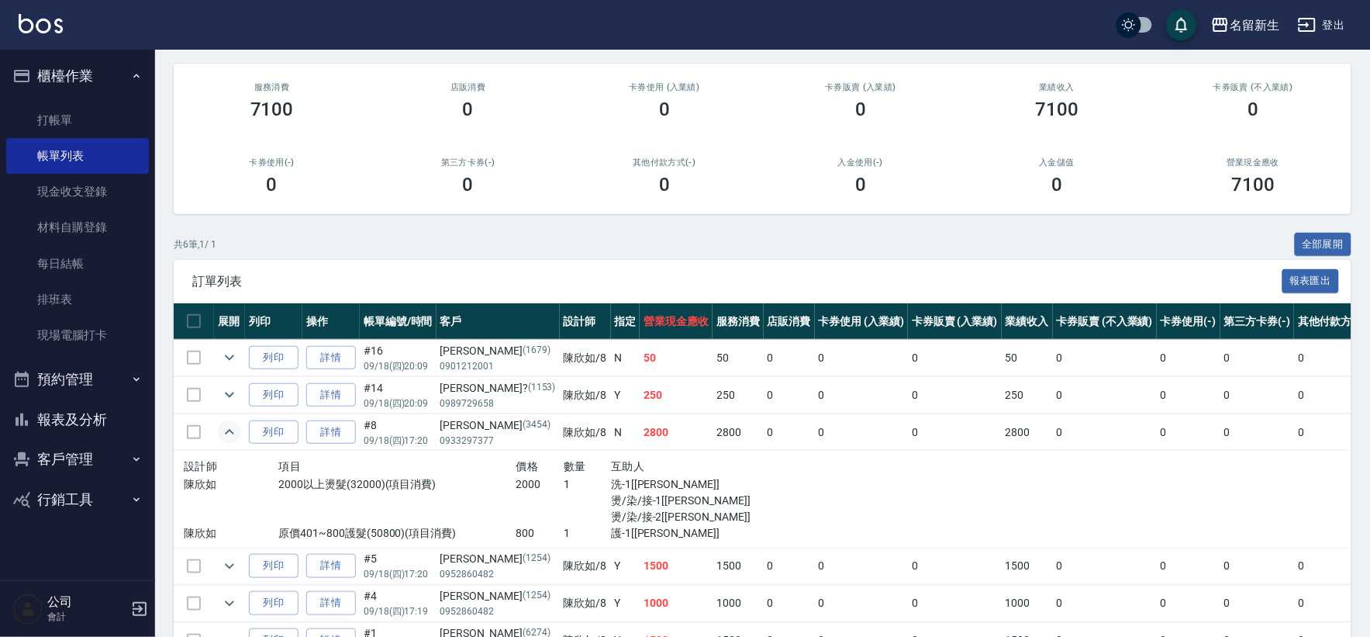
click at [72, 416] on button "報表及分析" at bounding box center [77, 419] width 143 height 40
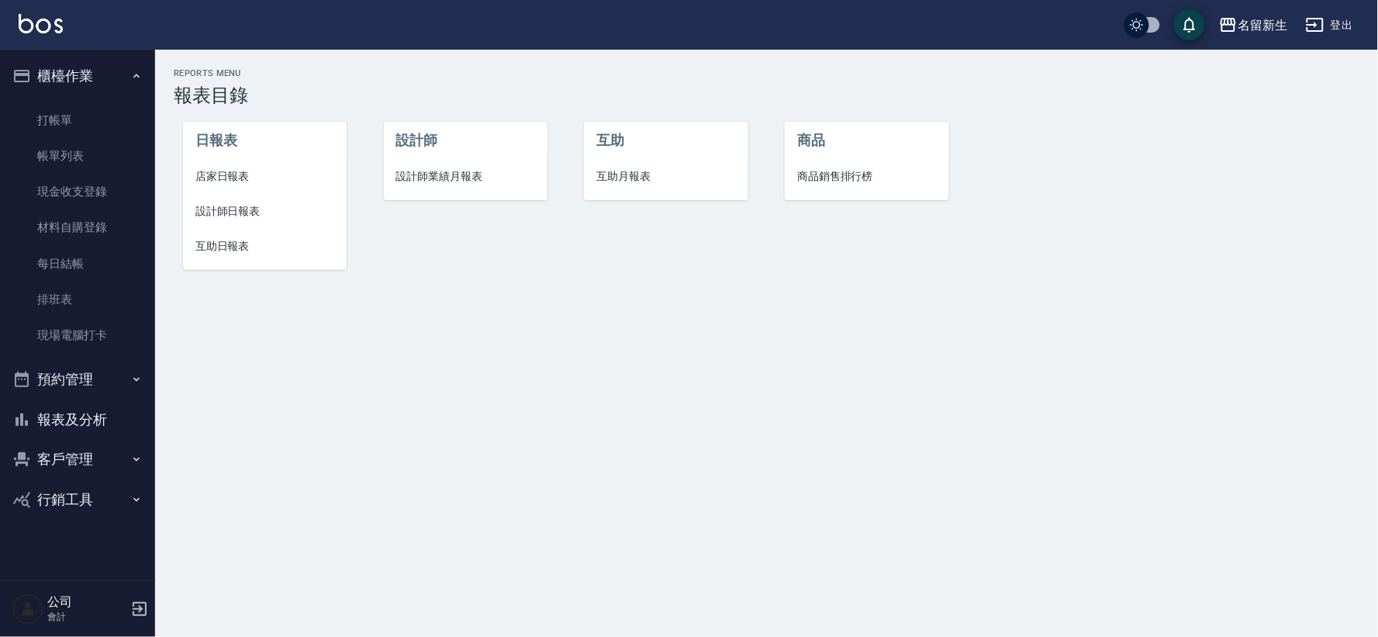
click at [244, 213] on span "設計師日報表" at bounding box center [264, 211] width 139 height 16
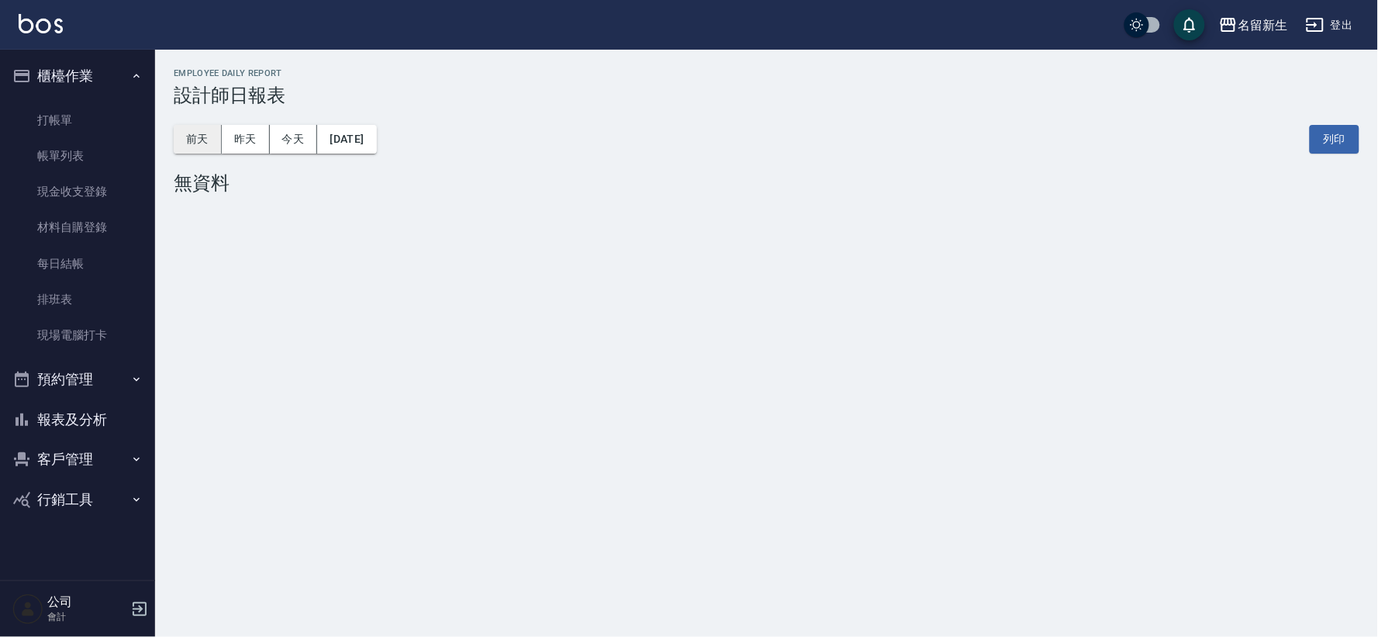
click at [213, 132] on button "前天" at bounding box center [198, 139] width 48 height 29
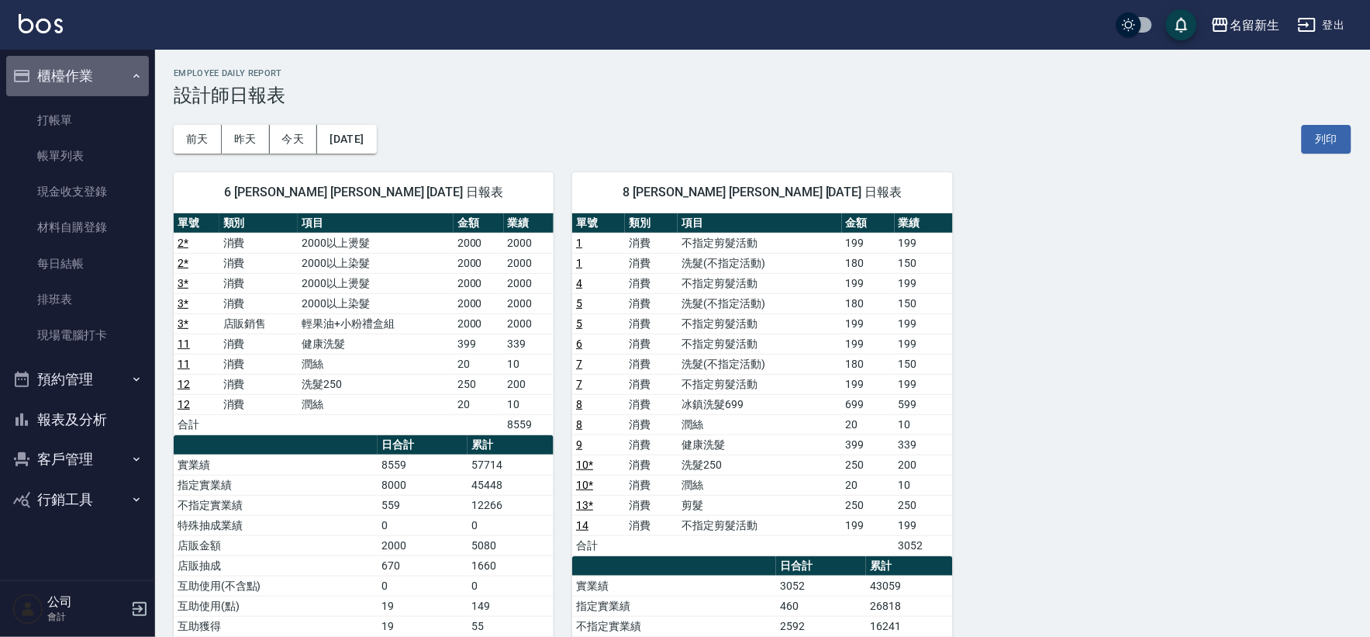
click at [67, 82] on button "櫃檯作業" at bounding box center [77, 76] width 143 height 40
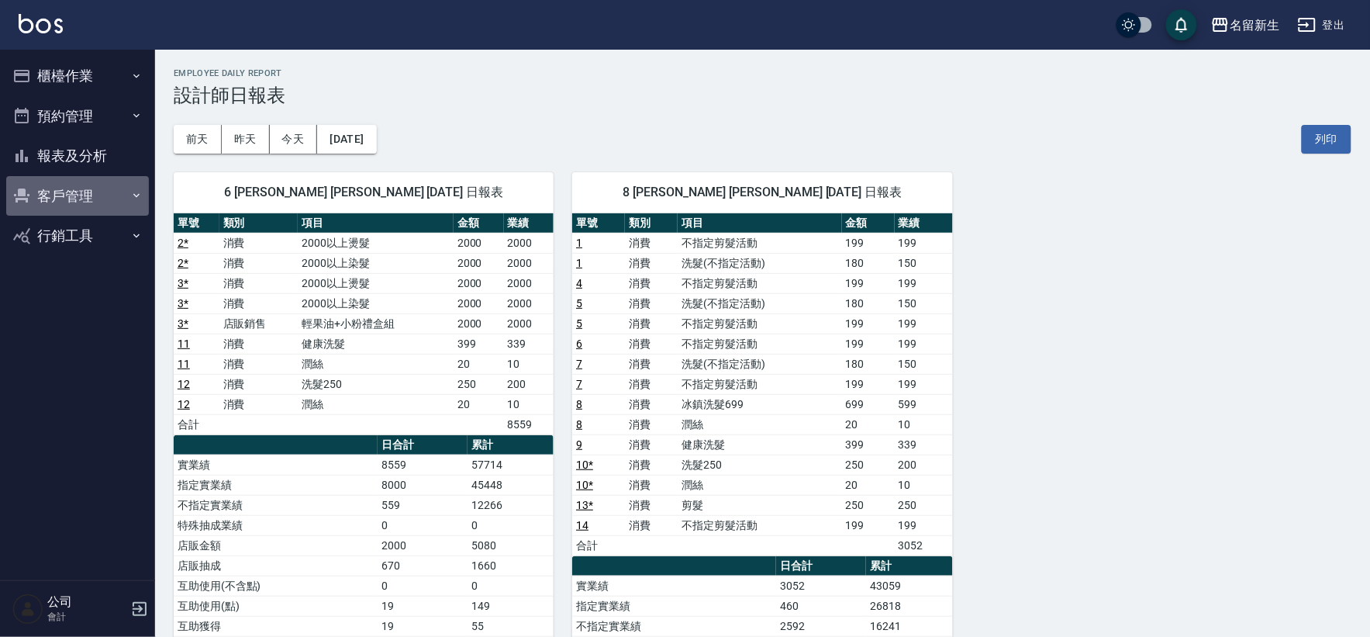
click at [50, 192] on button "客戶管理" at bounding box center [77, 196] width 143 height 40
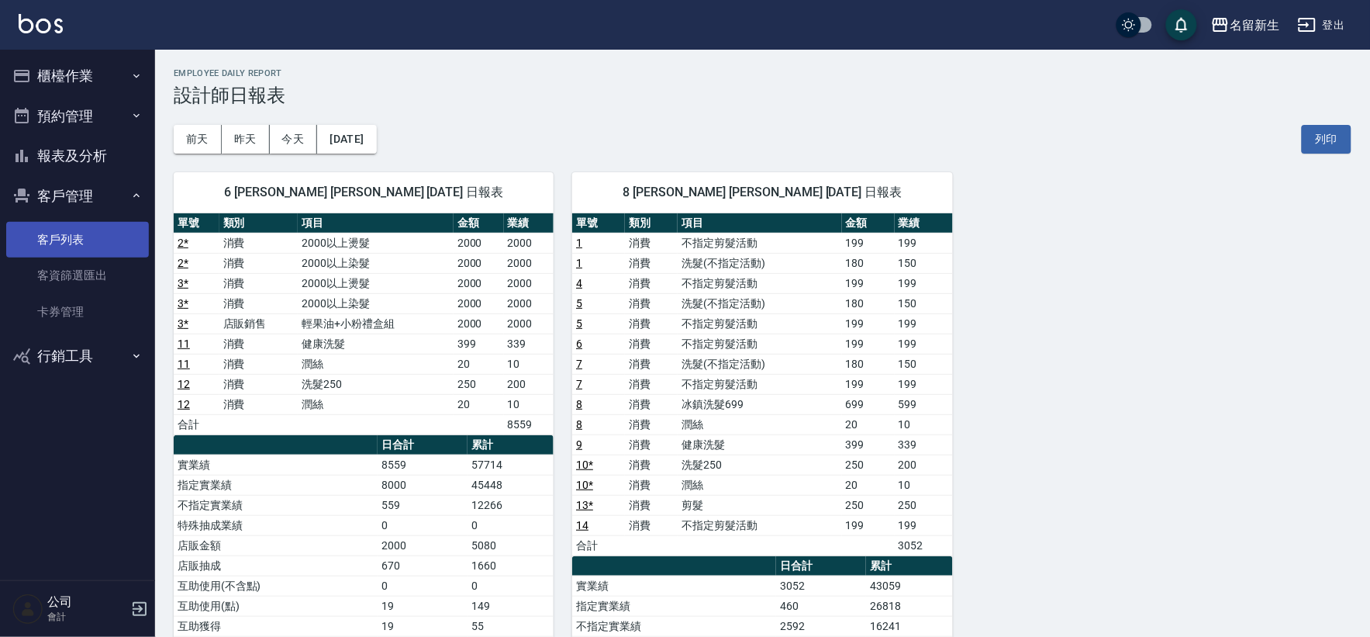
click at [55, 239] on link "客戶列表" at bounding box center [77, 240] width 143 height 36
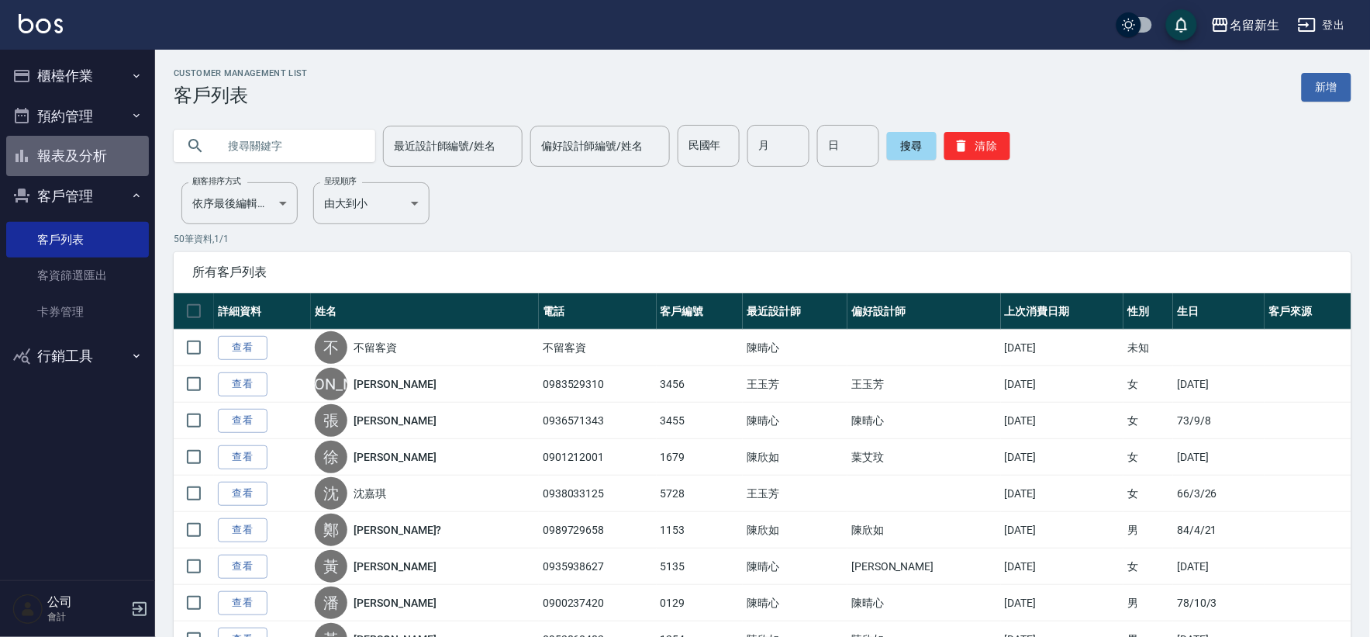
click at [119, 161] on button "報表及分析" at bounding box center [77, 156] width 143 height 40
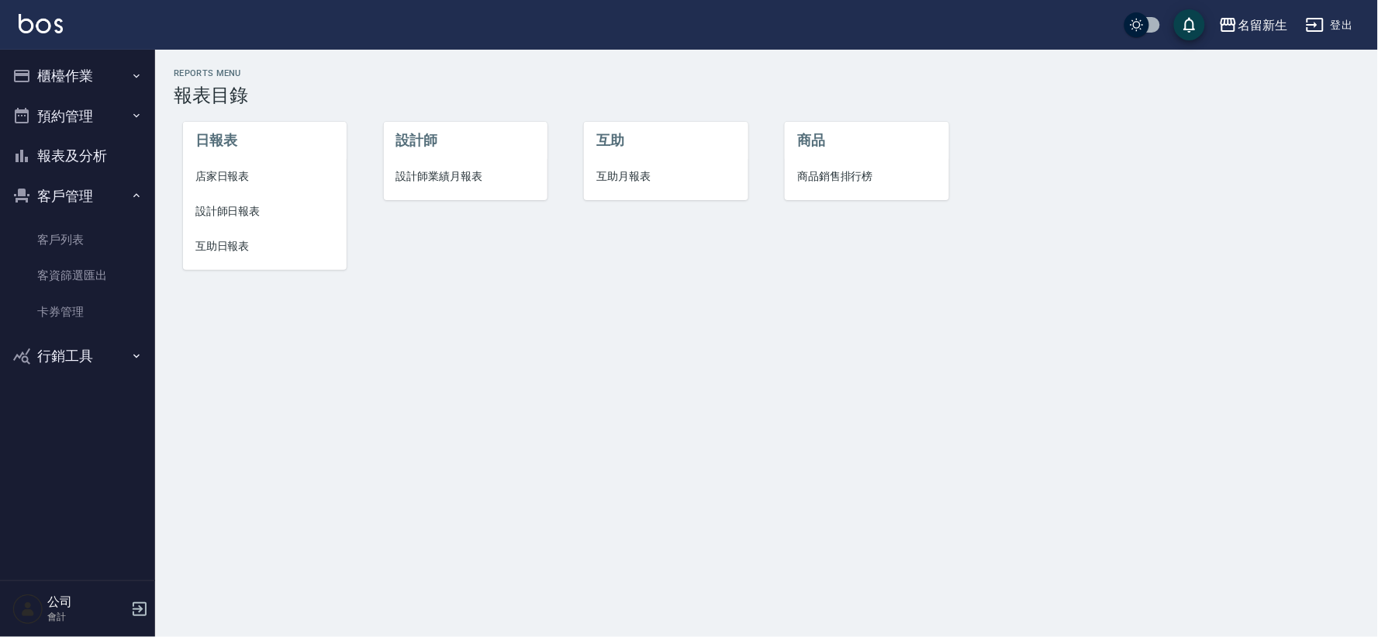
click at [250, 174] on span "店家日報表" at bounding box center [264, 176] width 139 height 16
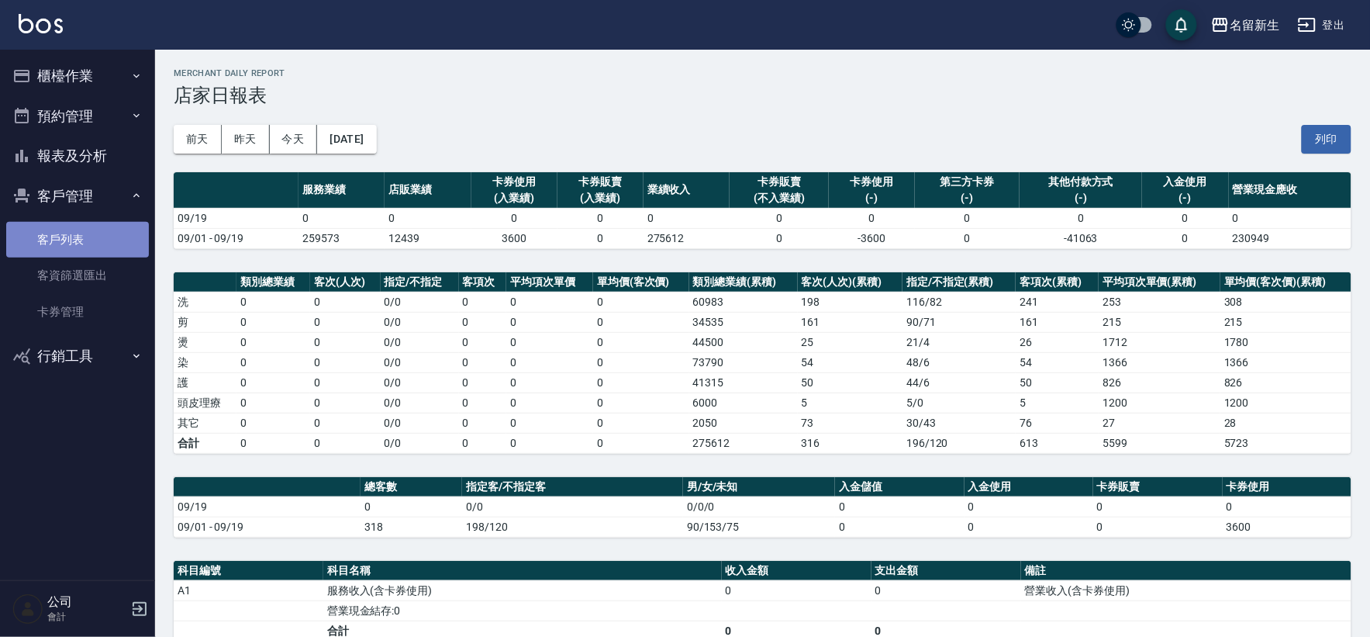
click at [98, 247] on link "客戶列表" at bounding box center [77, 240] width 143 height 36
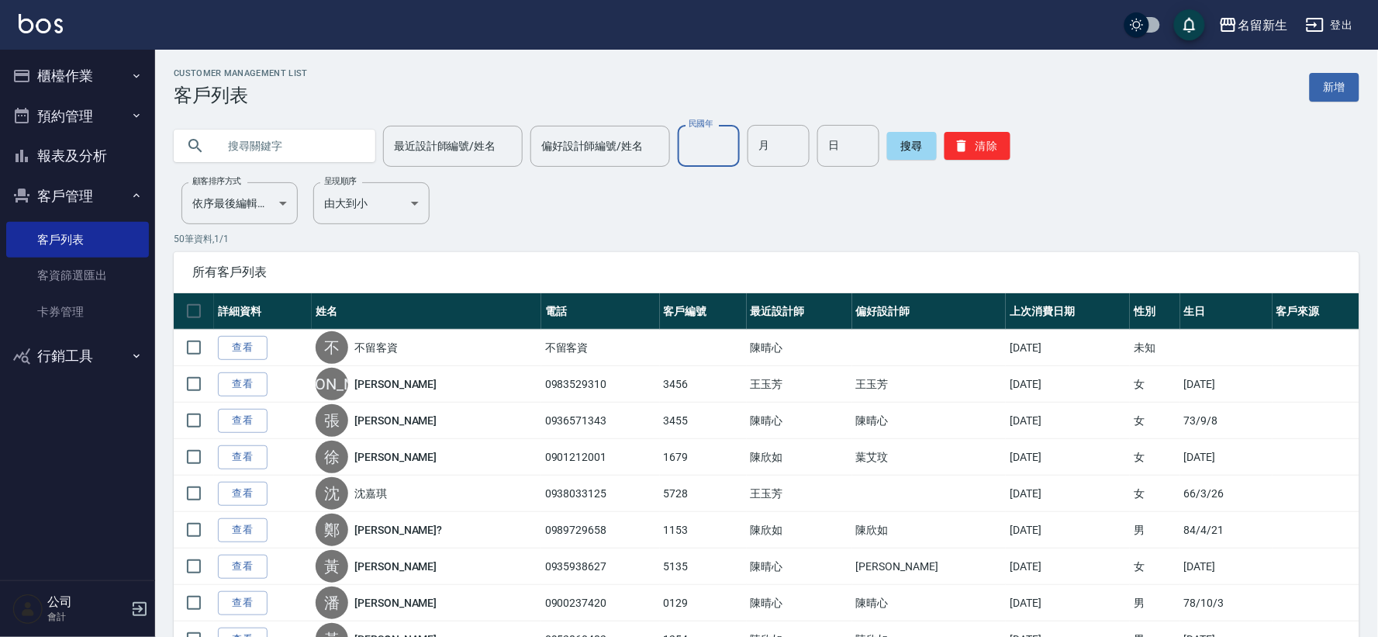
click at [717, 137] on input "民國年" at bounding box center [709, 146] width 62 height 42
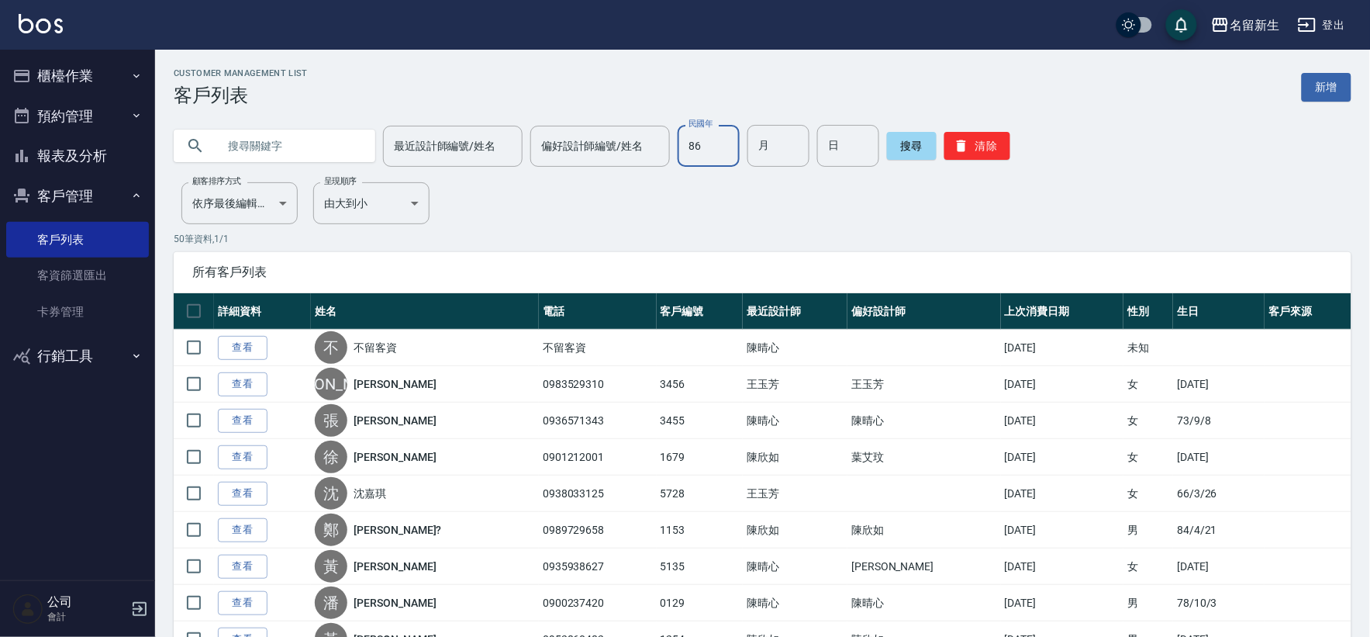
type input "86"
type input "02"
type input "11"
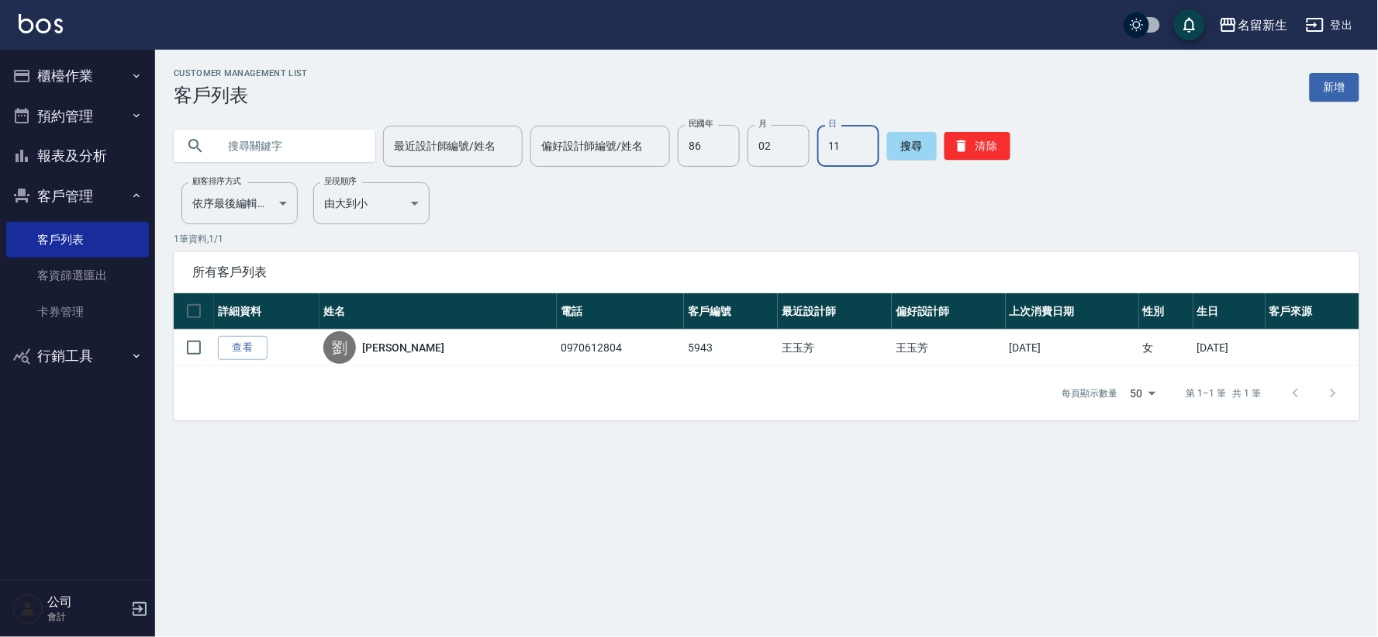
click at [92, 151] on button "報表及分析" at bounding box center [77, 156] width 143 height 40
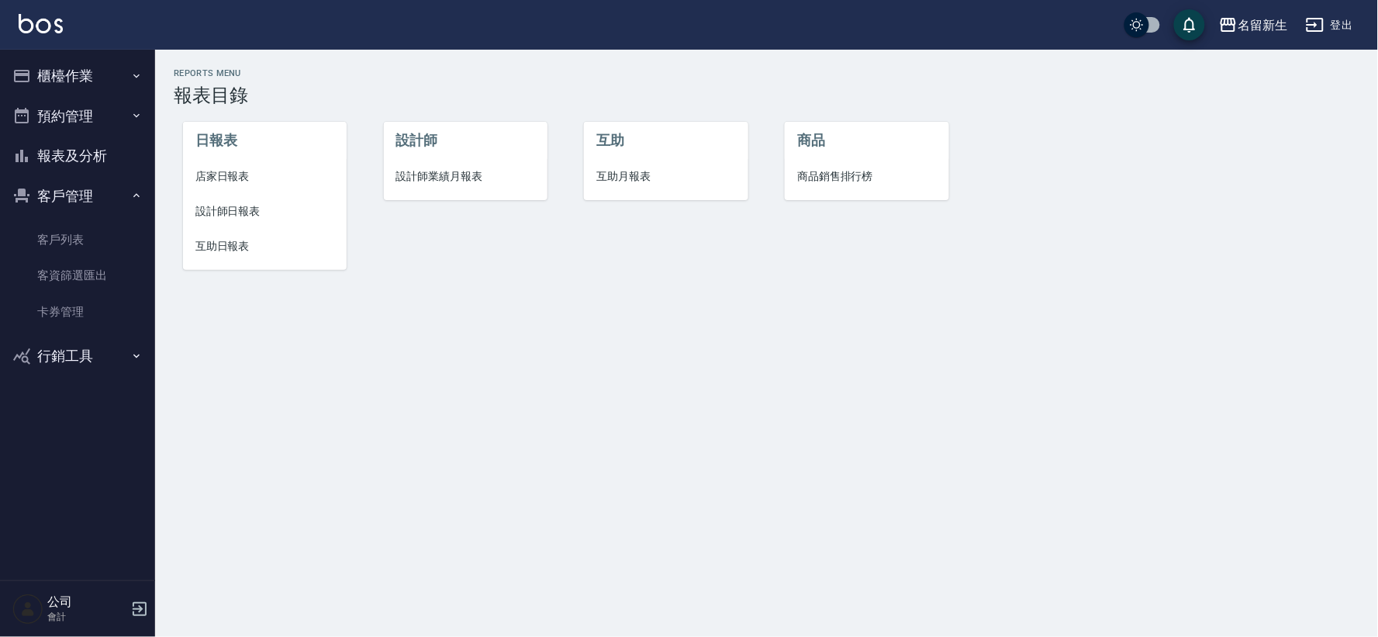
click at [448, 185] on li "設計師業績月報表" at bounding box center [466, 176] width 164 height 35
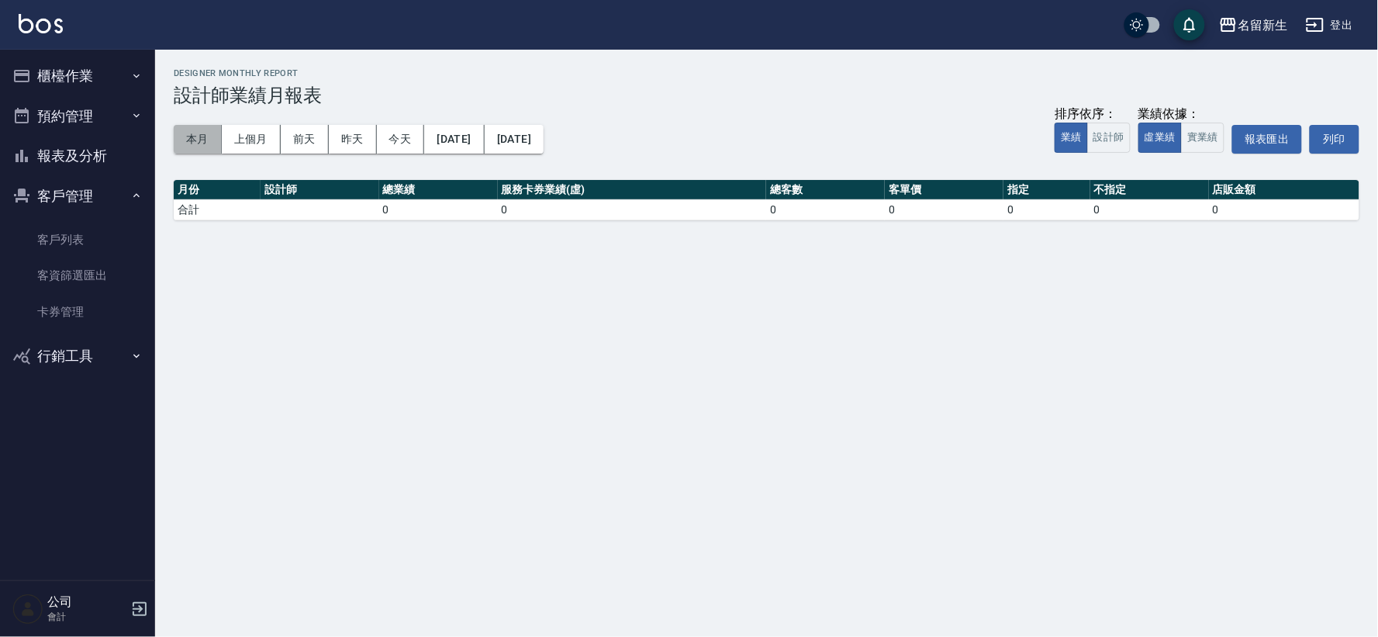
click at [202, 148] on button "本月" at bounding box center [198, 139] width 48 height 29
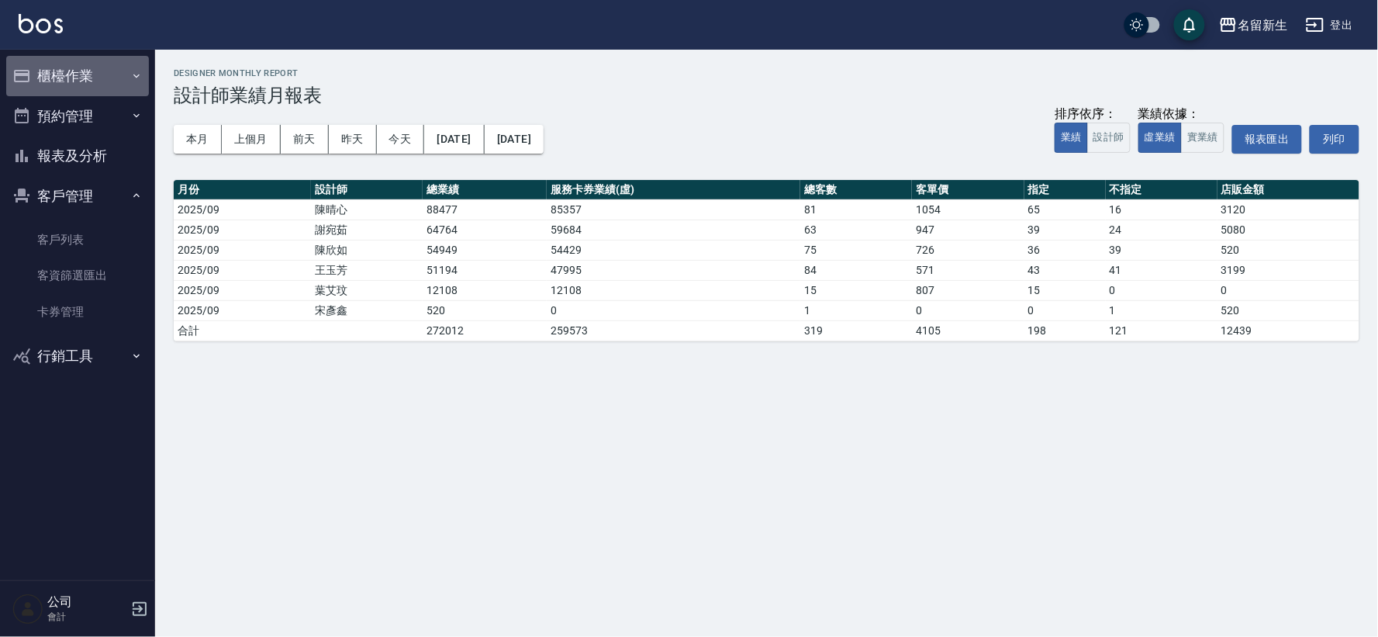
click at [78, 74] on button "櫃檯作業" at bounding box center [77, 76] width 143 height 40
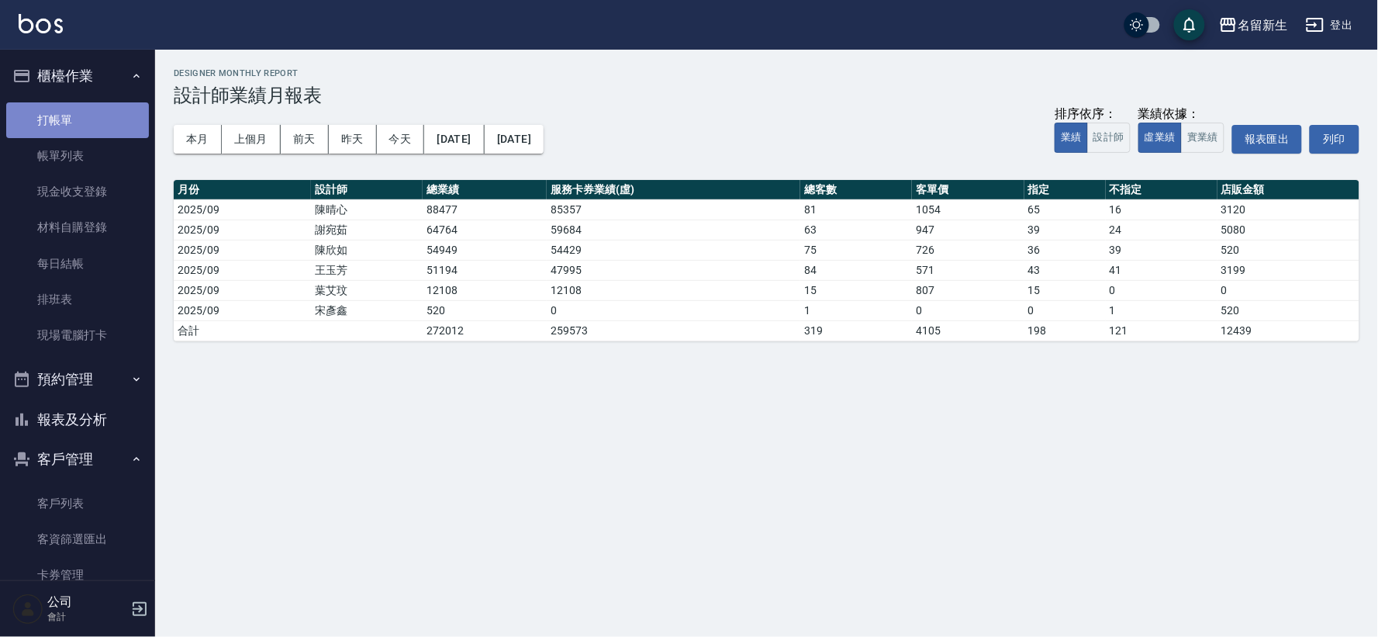
click at [78, 121] on link "打帳單" at bounding box center [77, 120] width 143 height 36
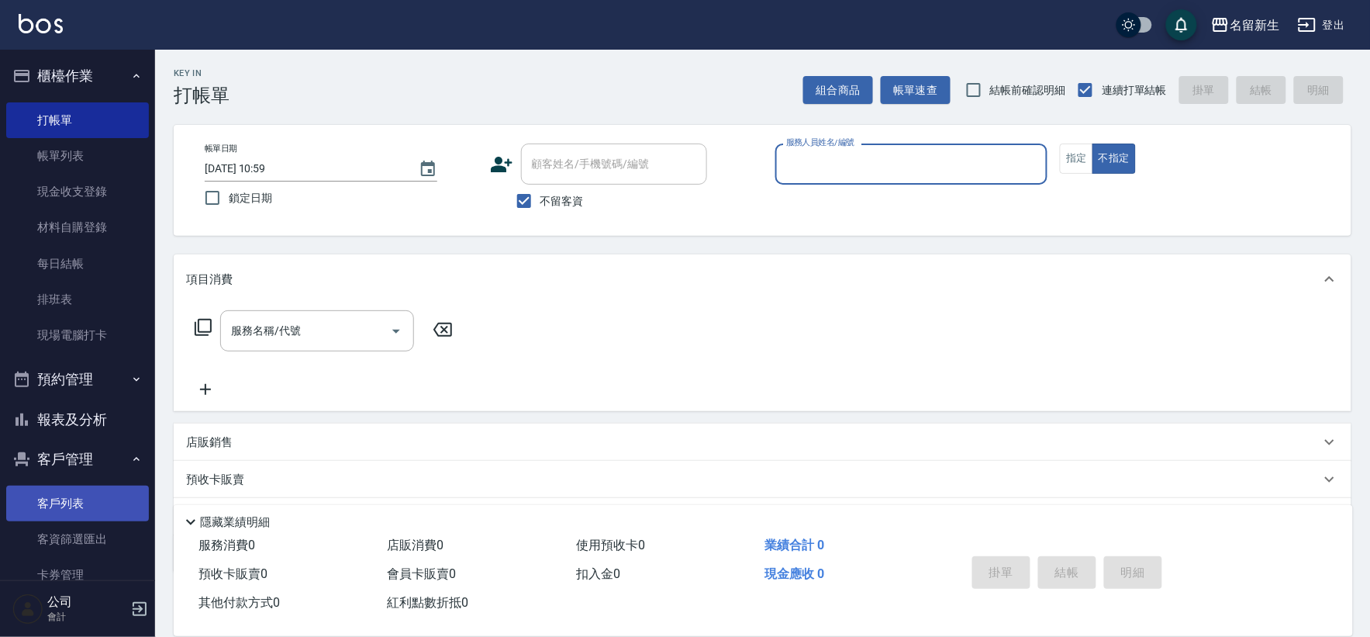
click at [34, 501] on link "客戶列表" at bounding box center [77, 504] width 143 height 36
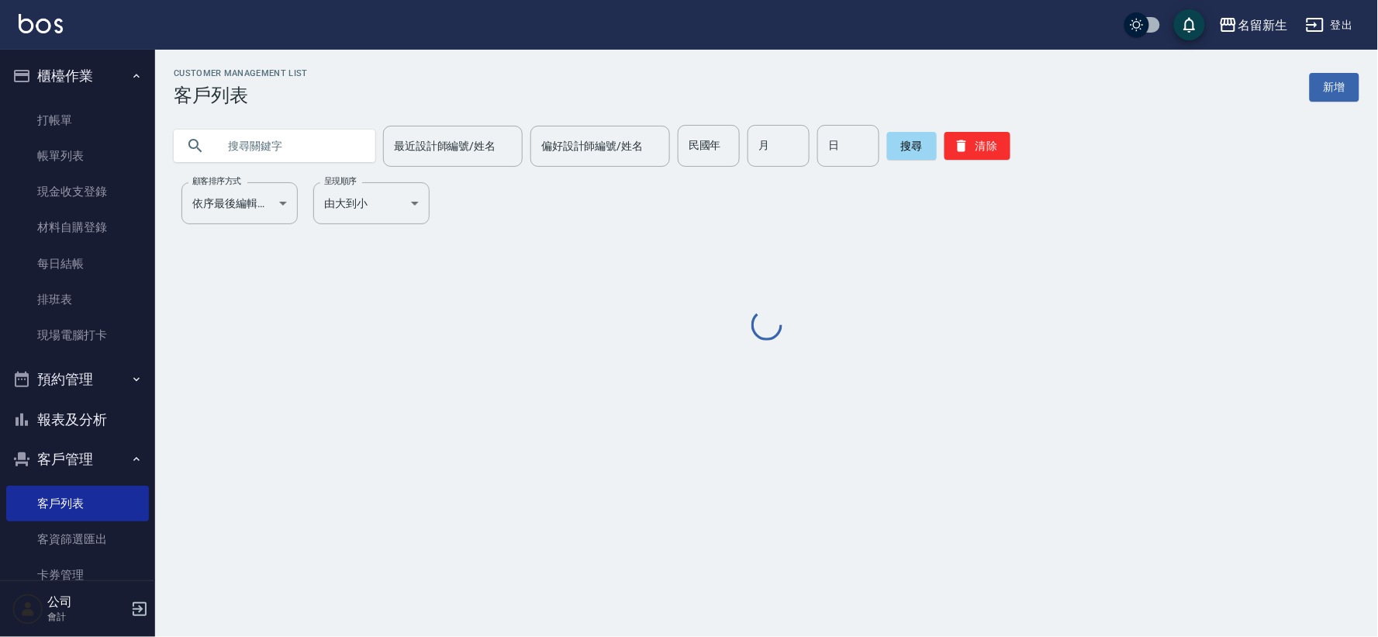
click at [696, 137] on div "民國年 民國年" at bounding box center [709, 146] width 62 height 42
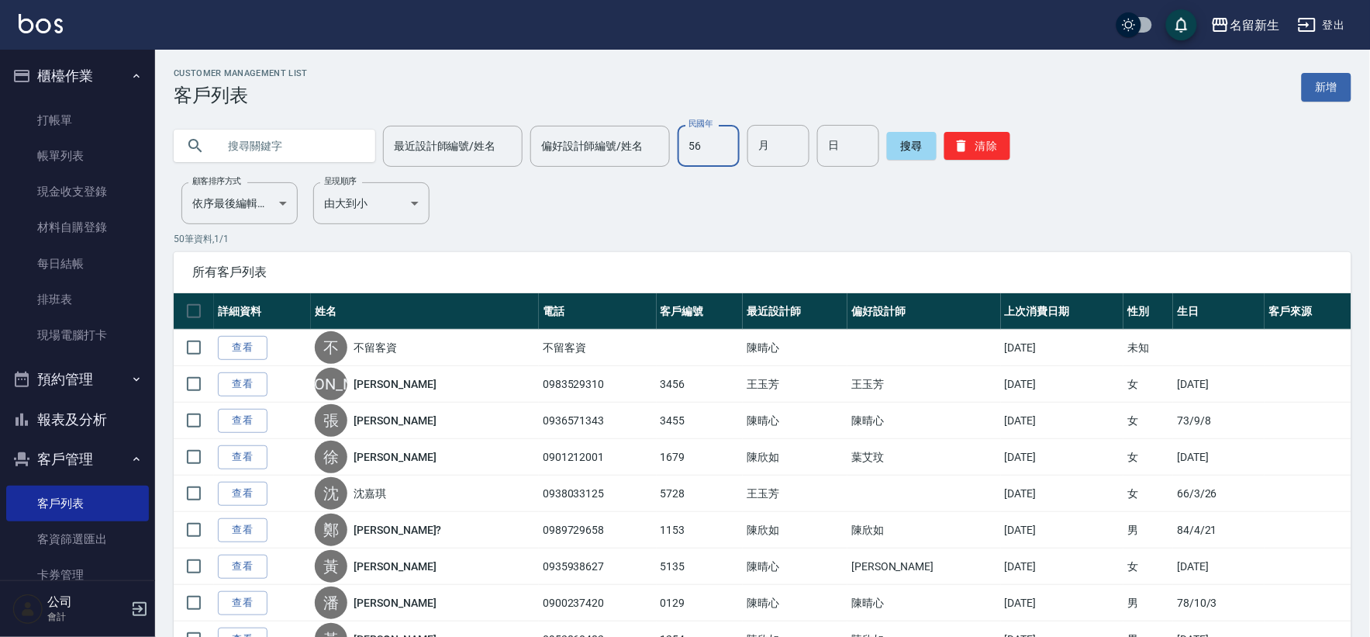
type input "56"
type input "02"
type input "10"
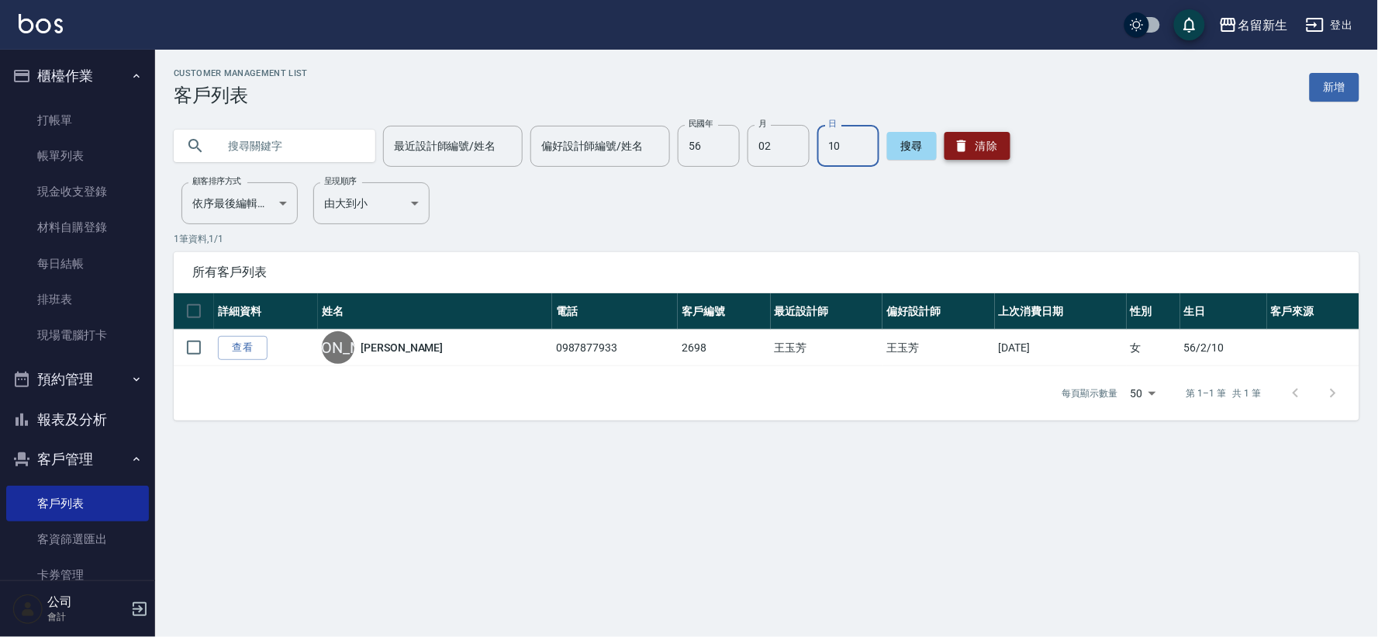
click at [978, 143] on button "清除" at bounding box center [978, 146] width 66 height 28
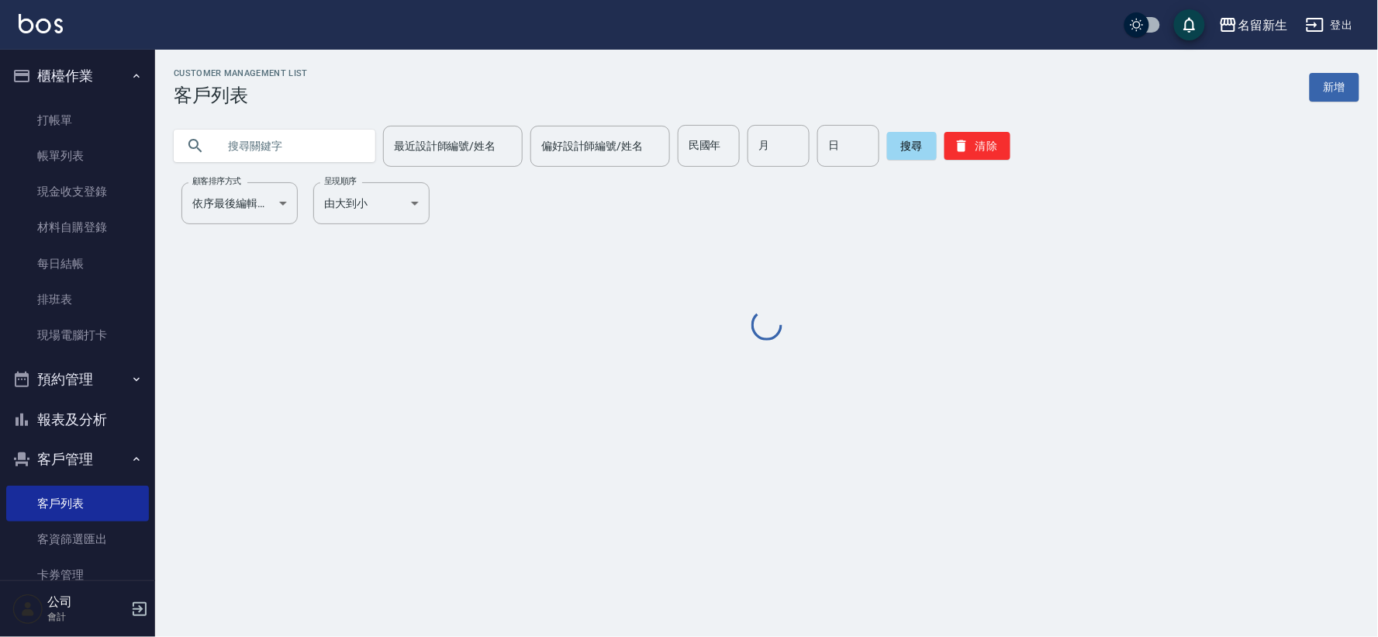
click at [78, 73] on button "櫃檯作業" at bounding box center [77, 76] width 143 height 40
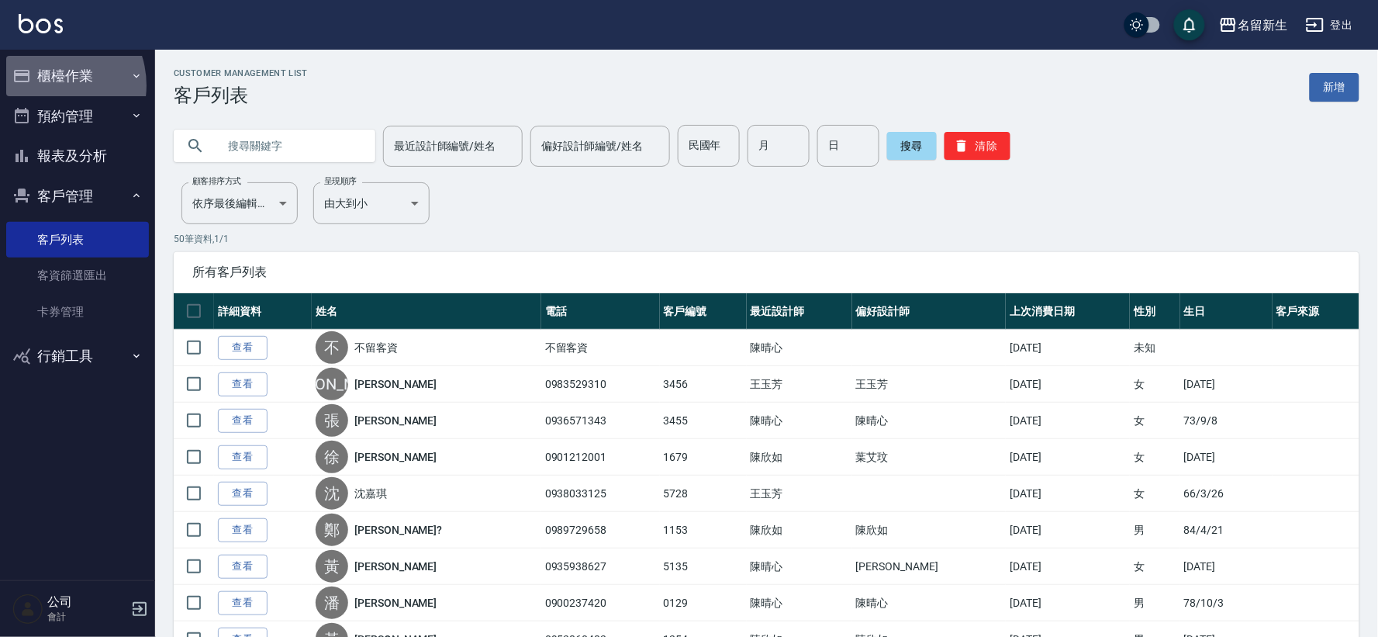
click at [48, 85] on button "櫃檯作業" at bounding box center [77, 76] width 143 height 40
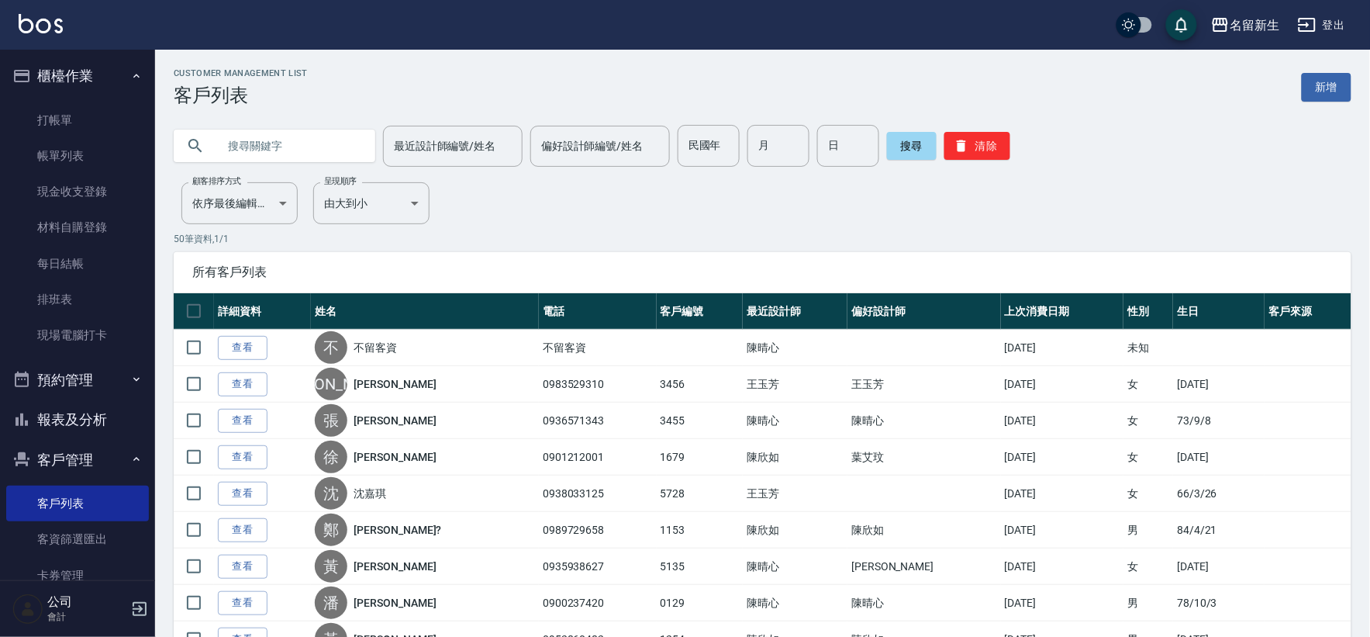
click at [56, 70] on button "櫃檯作業" at bounding box center [77, 76] width 143 height 40
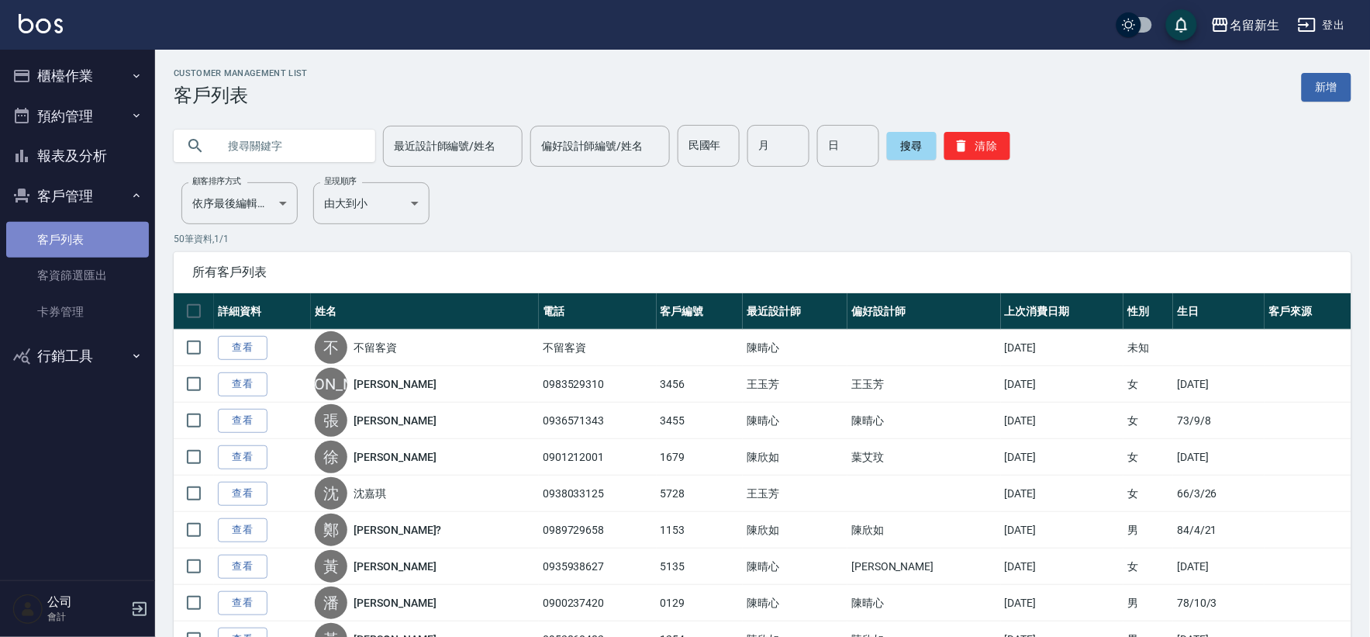
click at [71, 238] on link "客戶列表" at bounding box center [77, 240] width 143 height 36
click at [1332, 19] on button "登出" at bounding box center [1322, 25] width 60 height 29
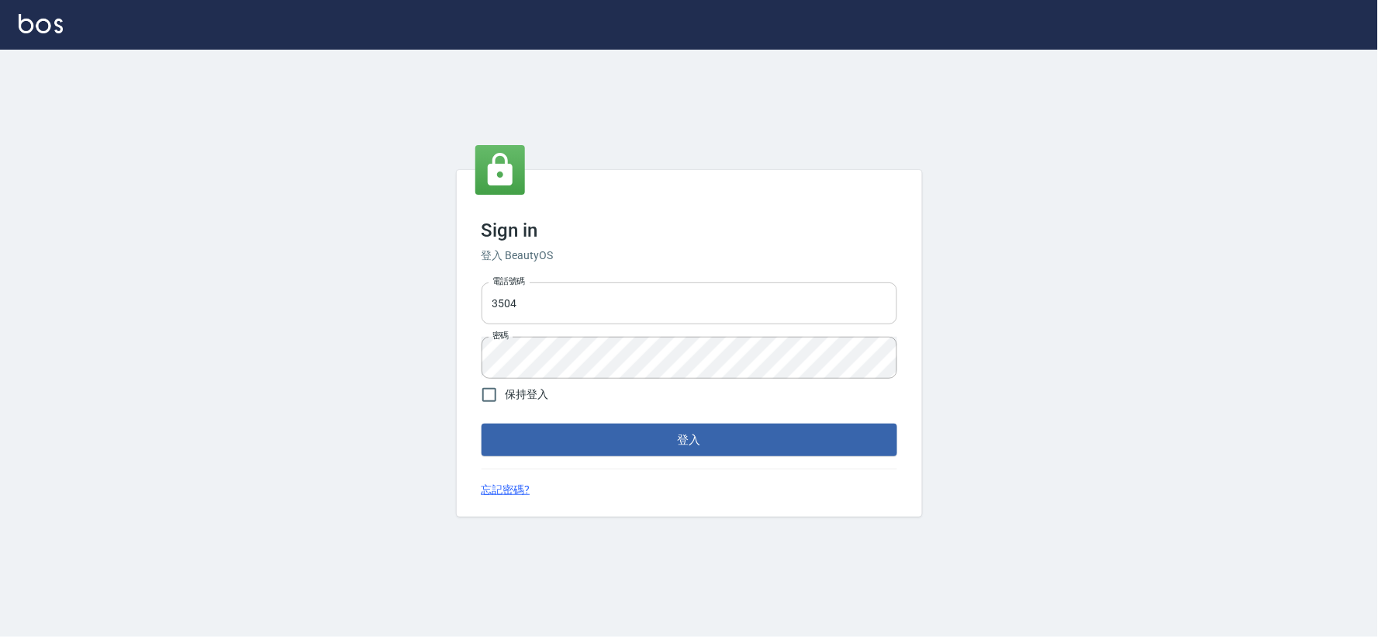
click at [610, 303] on input "3504" at bounding box center [690, 303] width 416 height 42
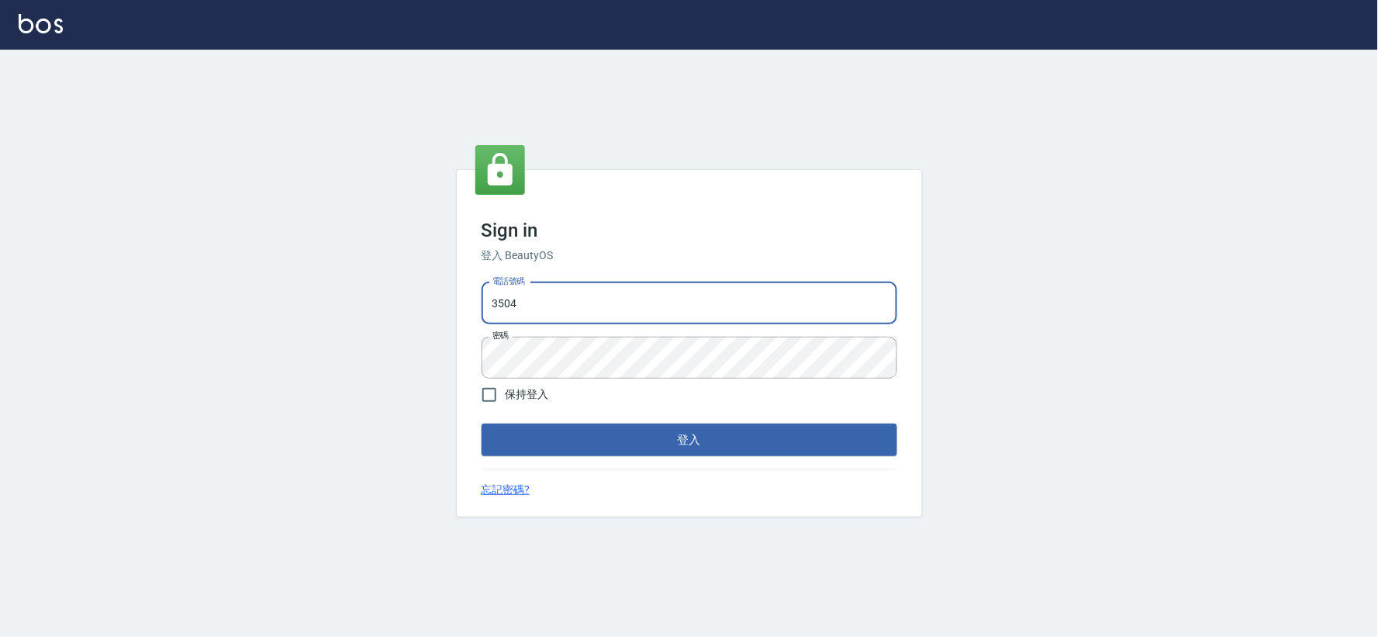
type input "034258365"
click at [830, 447] on button "登入" at bounding box center [690, 439] width 416 height 33
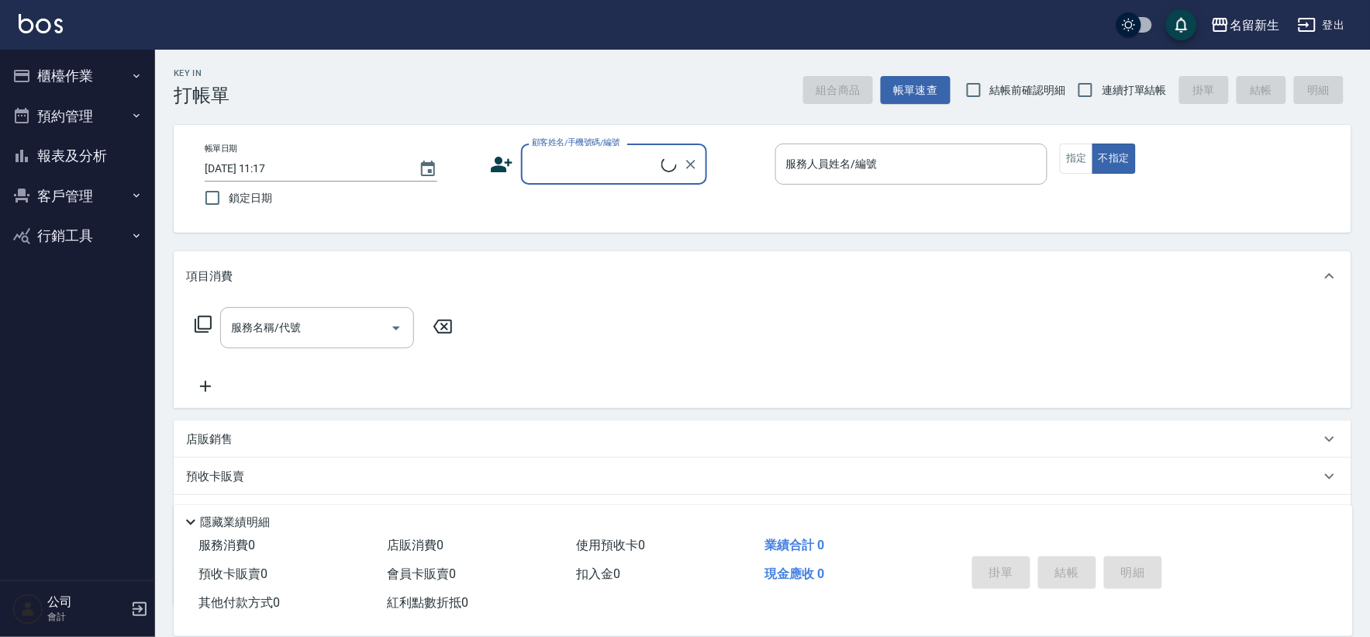
click at [57, 73] on button "櫃檯作業" at bounding box center [77, 76] width 143 height 40
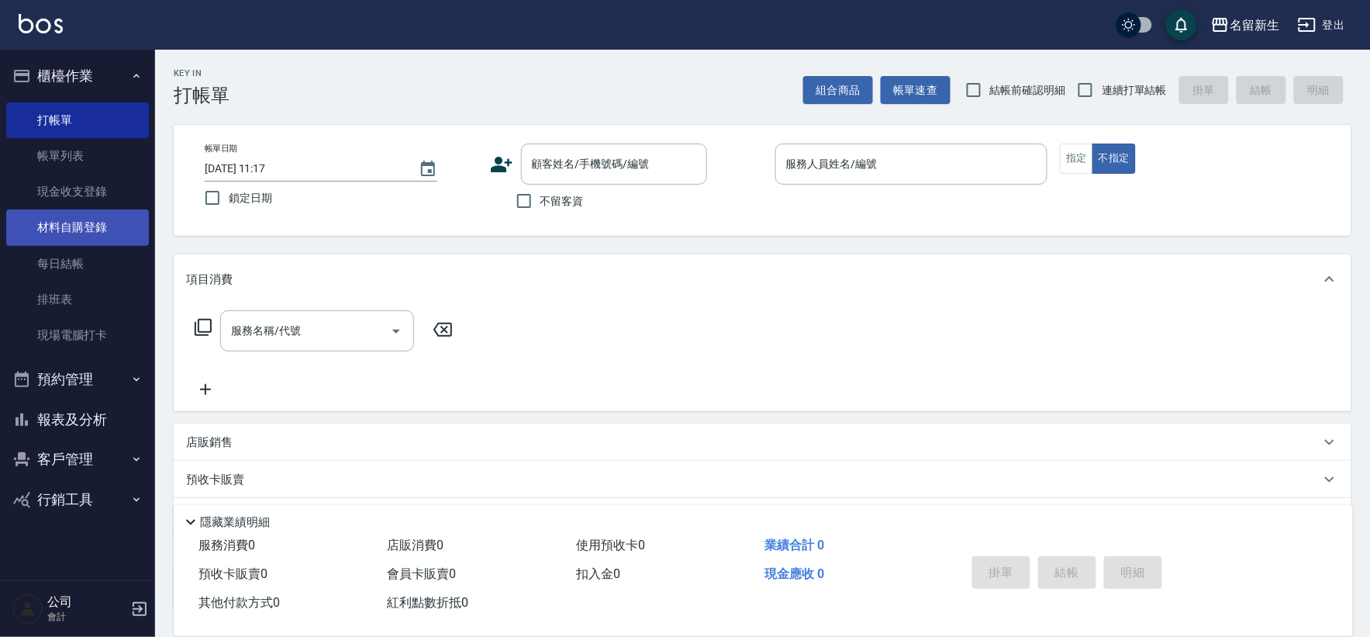
click at [91, 221] on link "材料自購登錄" at bounding box center [77, 227] width 143 height 36
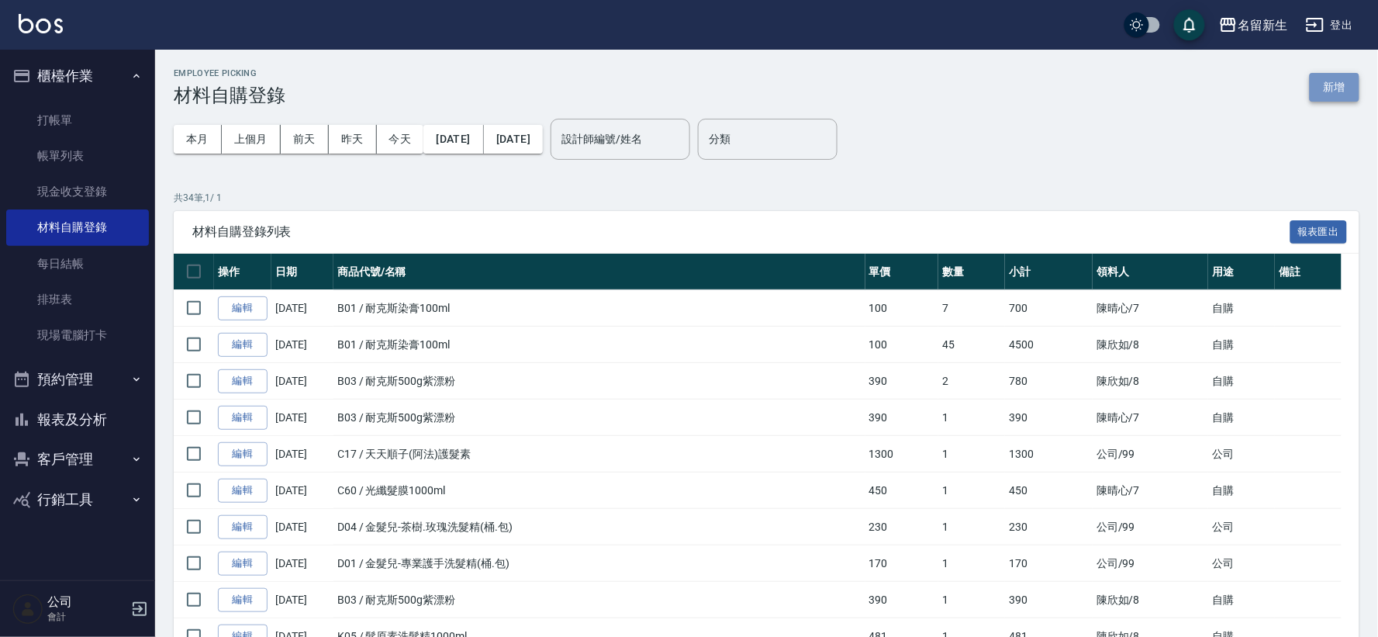
click at [1324, 73] on button "新增" at bounding box center [1335, 87] width 50 height 29
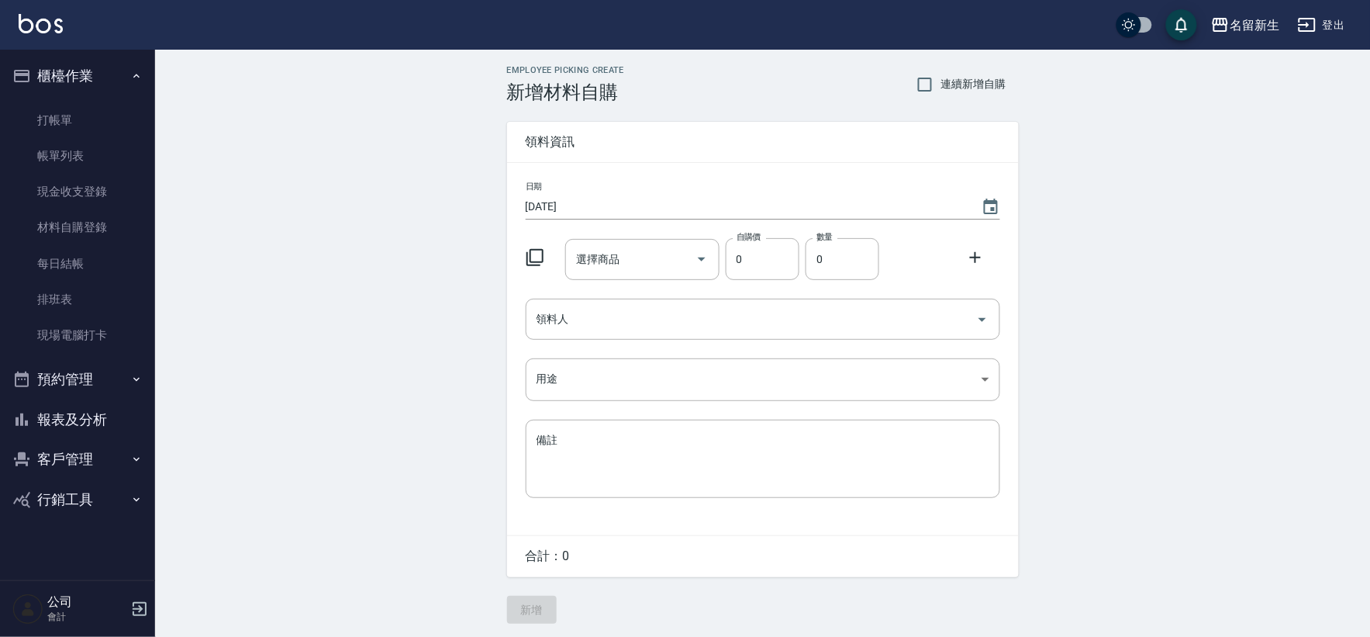
click at [535, 257] on icon at bounding box center [535, 257] width 19 height 19
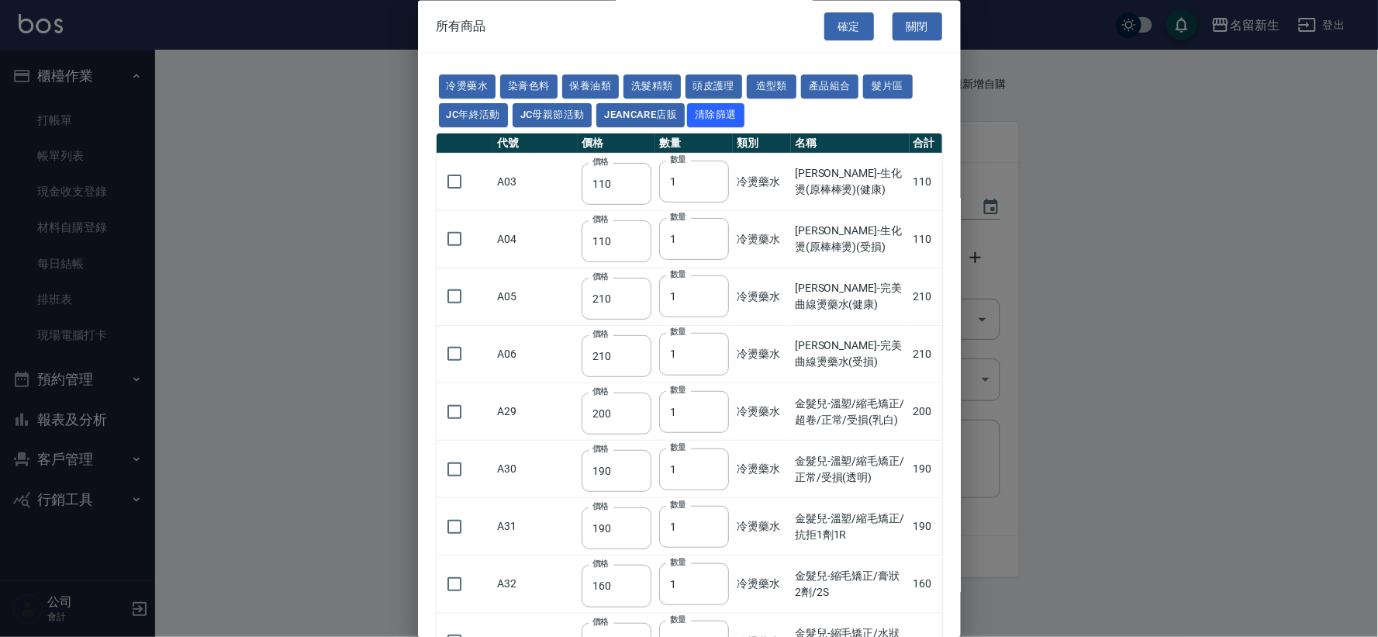
click at [530, 87] on button "染膏色料" at bounding box center [528, 87] width 57 height 24
type input "100"
type input "390"
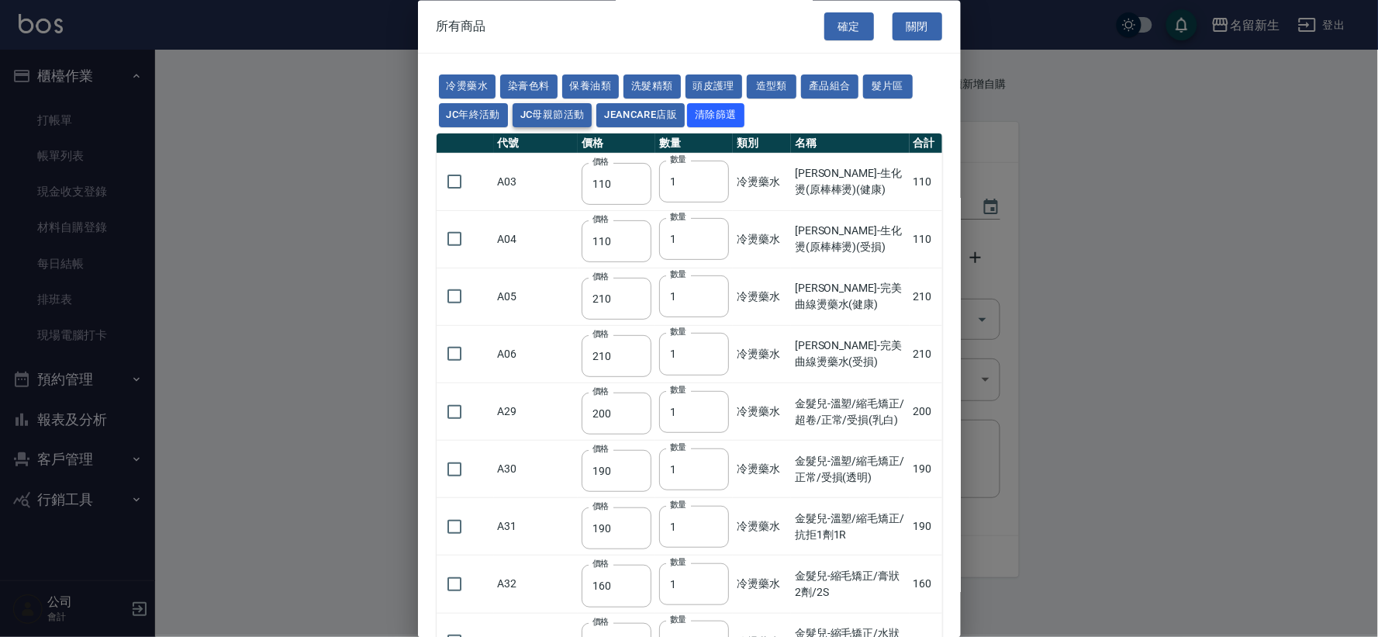
type input "580"
type input "105"
type input "406"
type input "105"
type input "102"
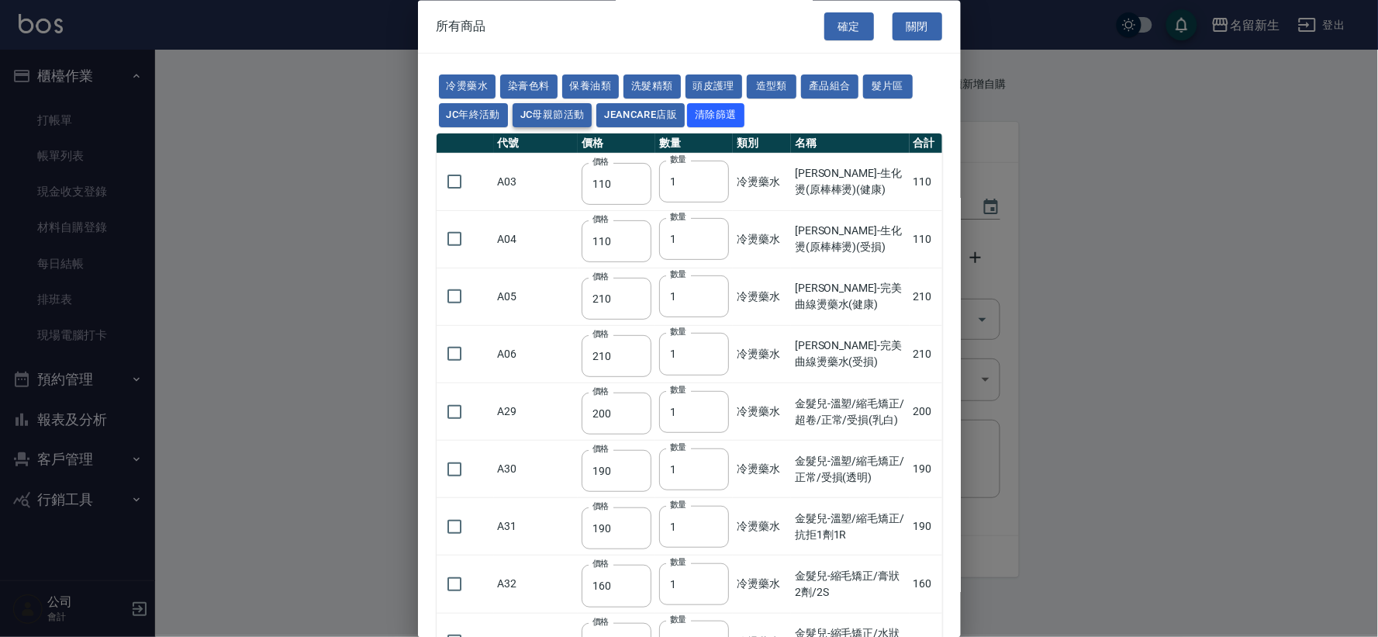
type input "137"
type input "110"
type input "133"
type input "186"
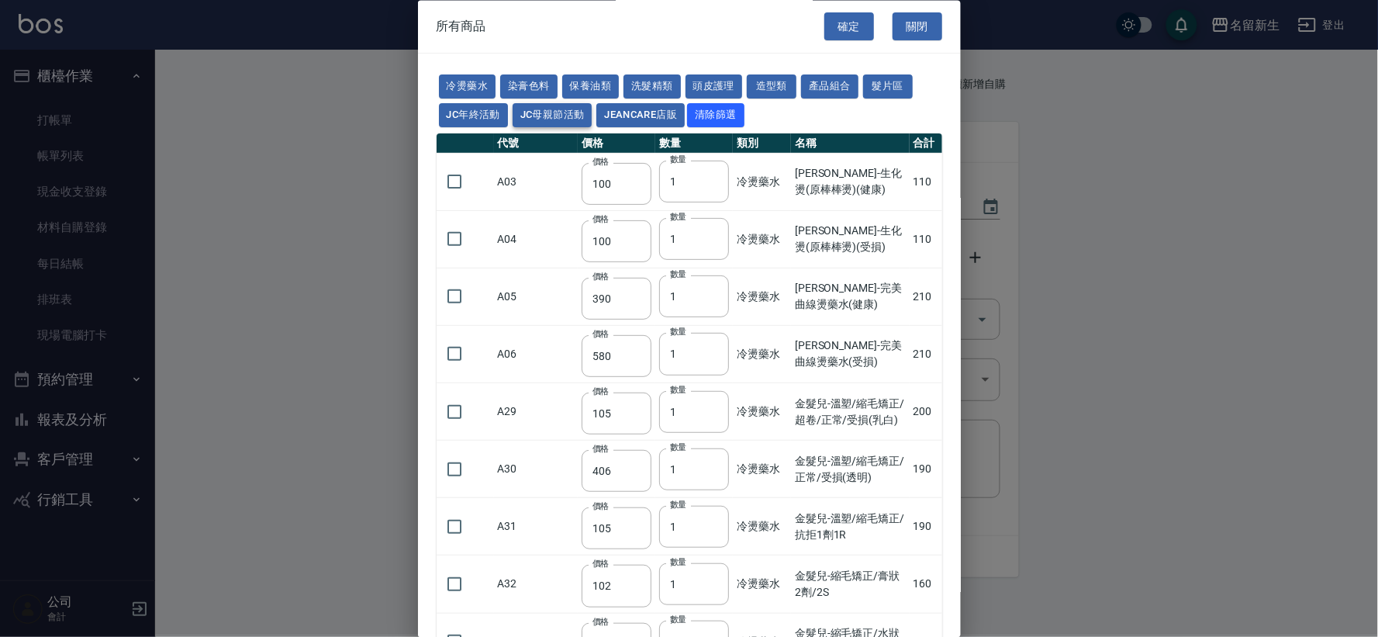
type input "133"
type input "450"
type input "350"
type input "112"
type input "450"
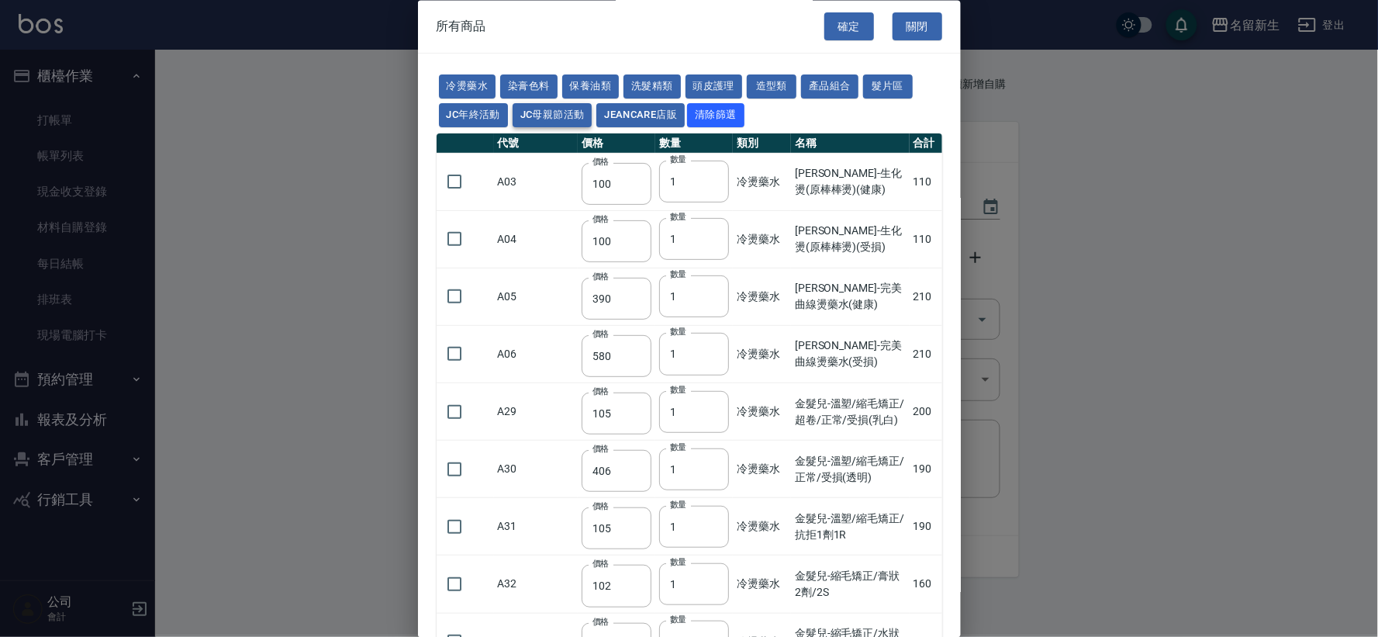
type input "1060"
type input "190"
type input "250"
type input "350"
type input "735"
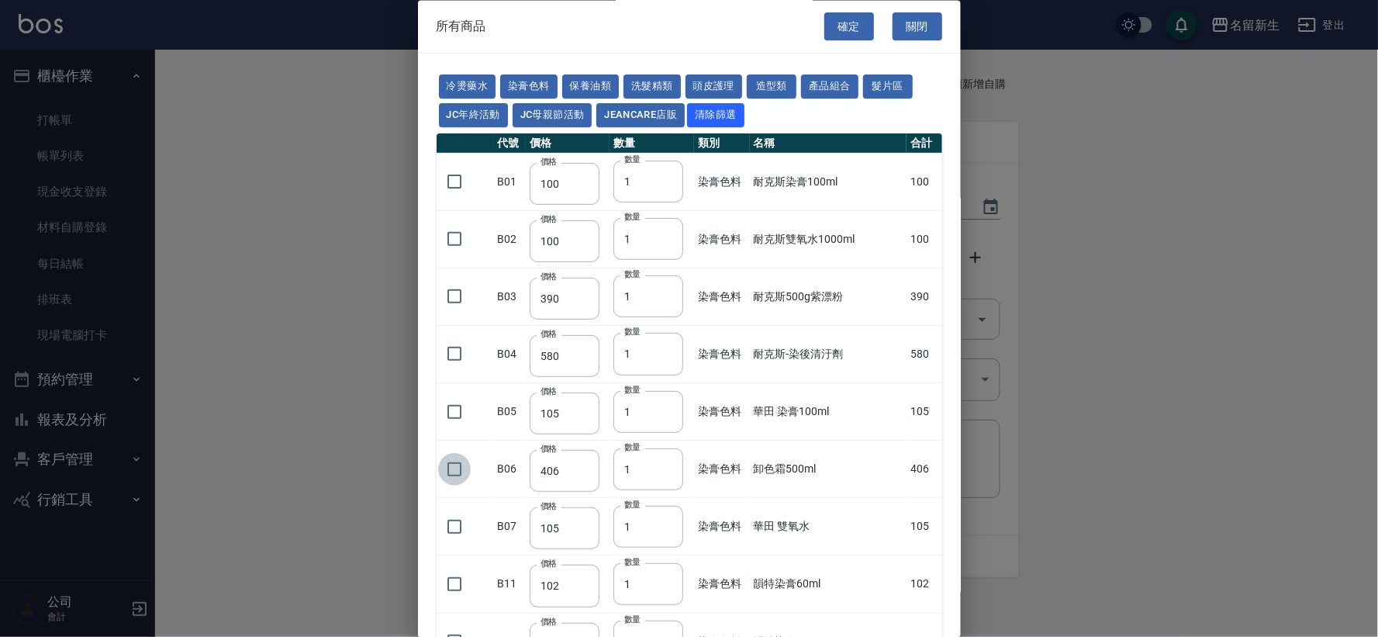
click at [469, 468] on input "checkbox" at bounding box center [454, 469] width 33 height 33
checkbox input "true"
drag, startPoint x: 624, startPoint y: 470, endPoint x: 606, endPoint y: 468, distance: 18.7
click at [613, 468] on td "數量 1 數量" at bounding box center [652, 469] width 85 height 57
type input "2"
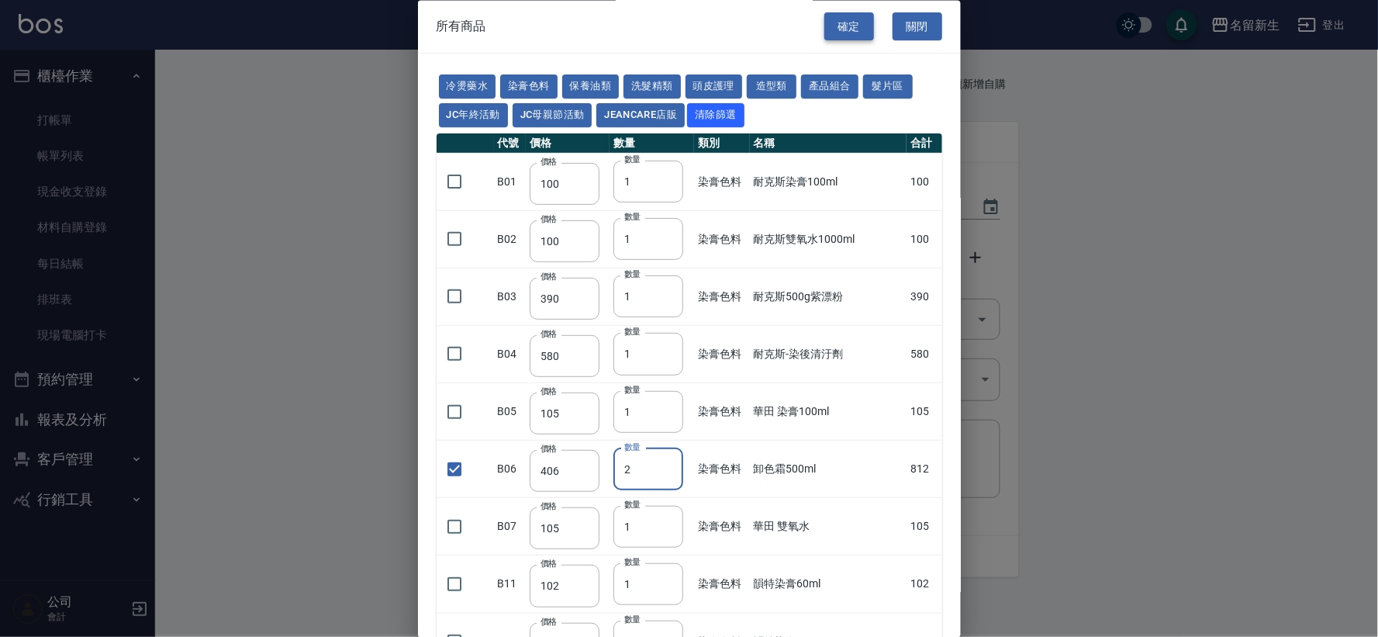
click at [847, 25] on button "確定" at bounding box center [849, 26] width 50 height 29
type input "卸色霜500ml"
type input "406"
type input "2"
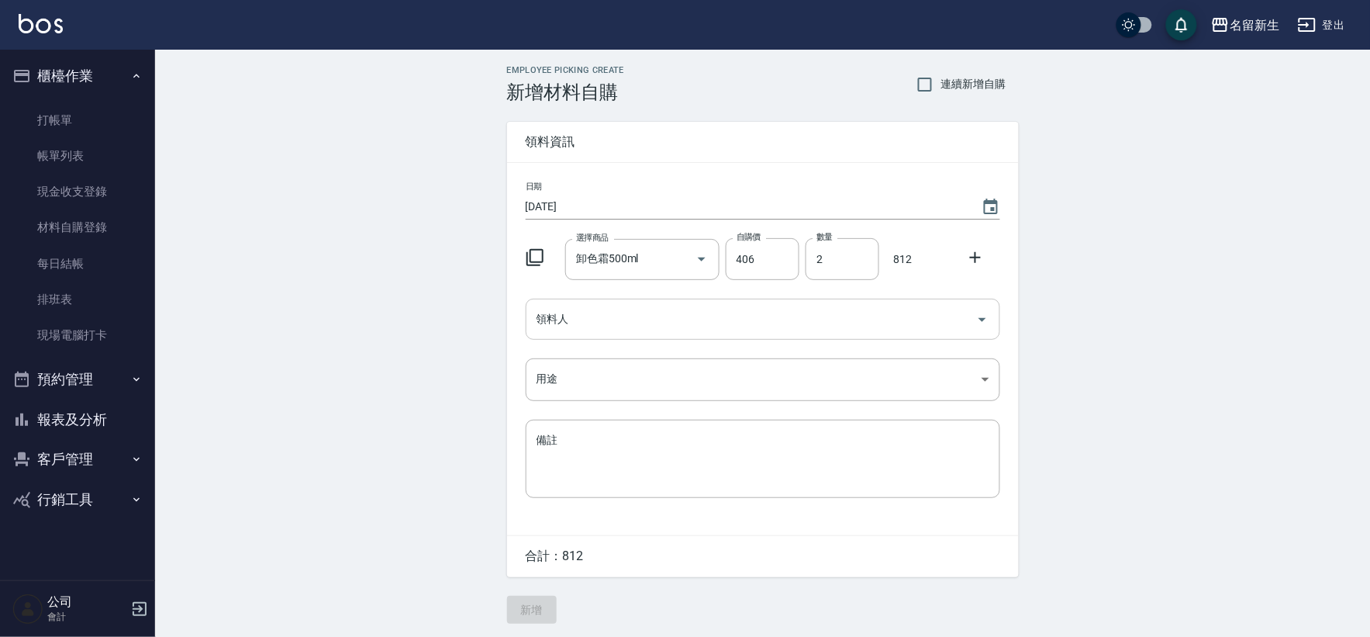
click at [683, 312] on input "領料人" at bounding box center [751, 319] width 437 height 27
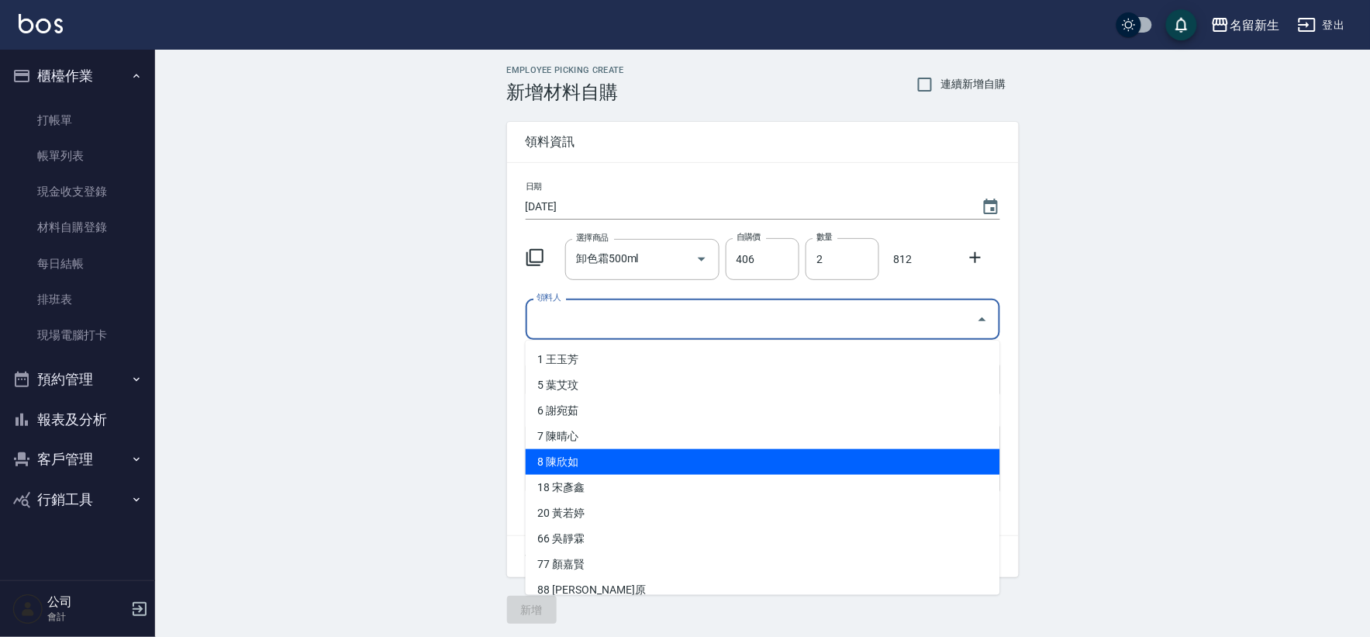
click at [662, 463] on li "8 陳欣如" at bounding box center [763, 462] width 475 height 26
type input "陳欣如"
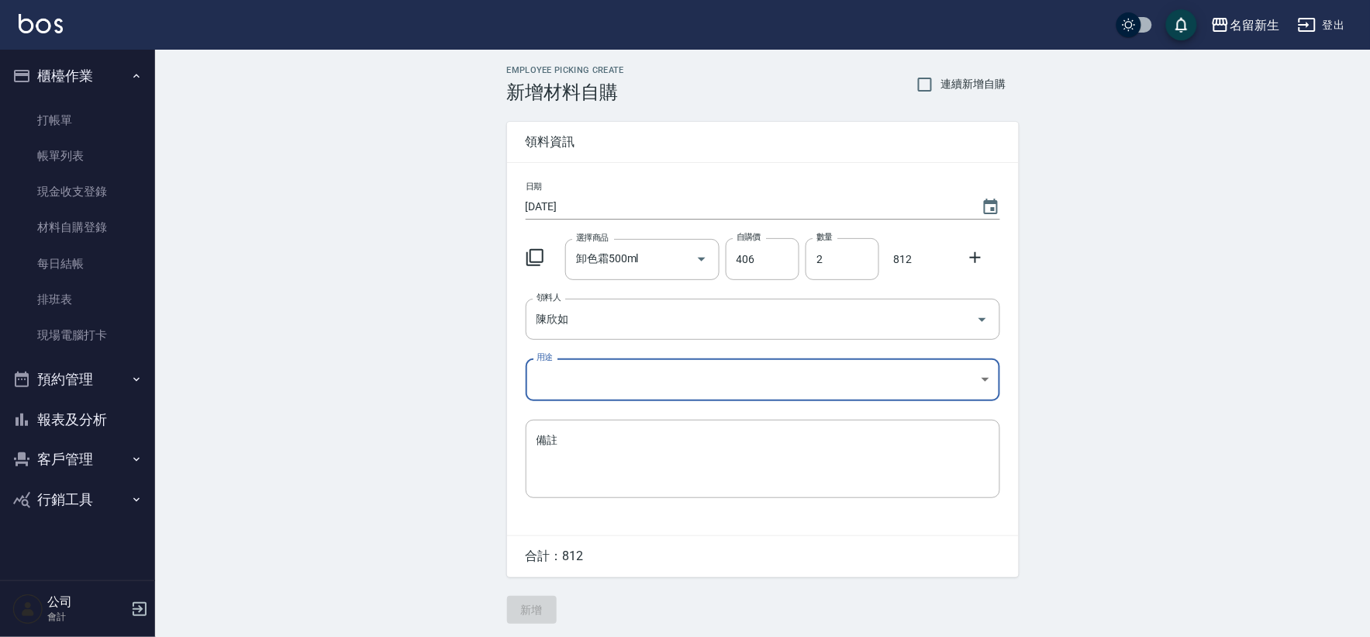
click at [617, 385] on body "名留新生 登出 櫃檯作業 打帳單 帳單列表 現金收支登錄 材料自購登錄 每日結帳 排班表 現場電腦打卡 預約管理 預約管理 單日預約紀錄 單週預約紀錄 報表及…" at bounding box center [685, 319] width 1370 height 639
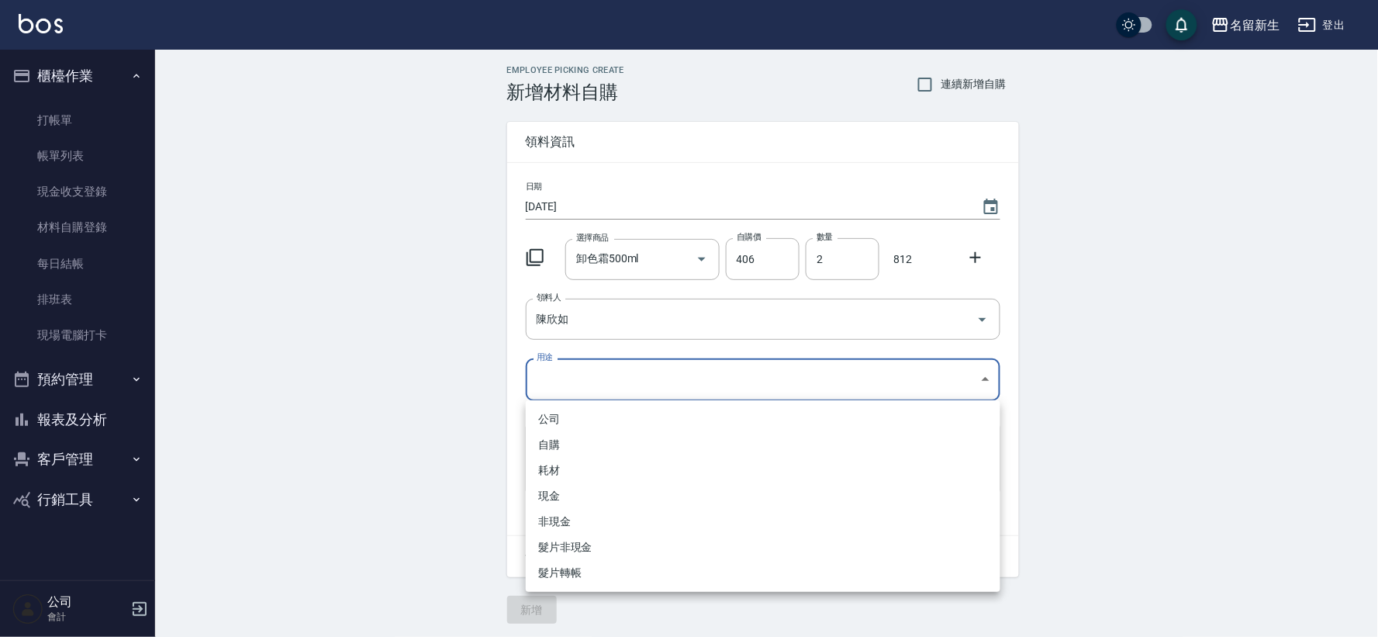
click at [610, 441] on li "自購" at bounding box center [763, 445] width 475 height 26
type input "自購"
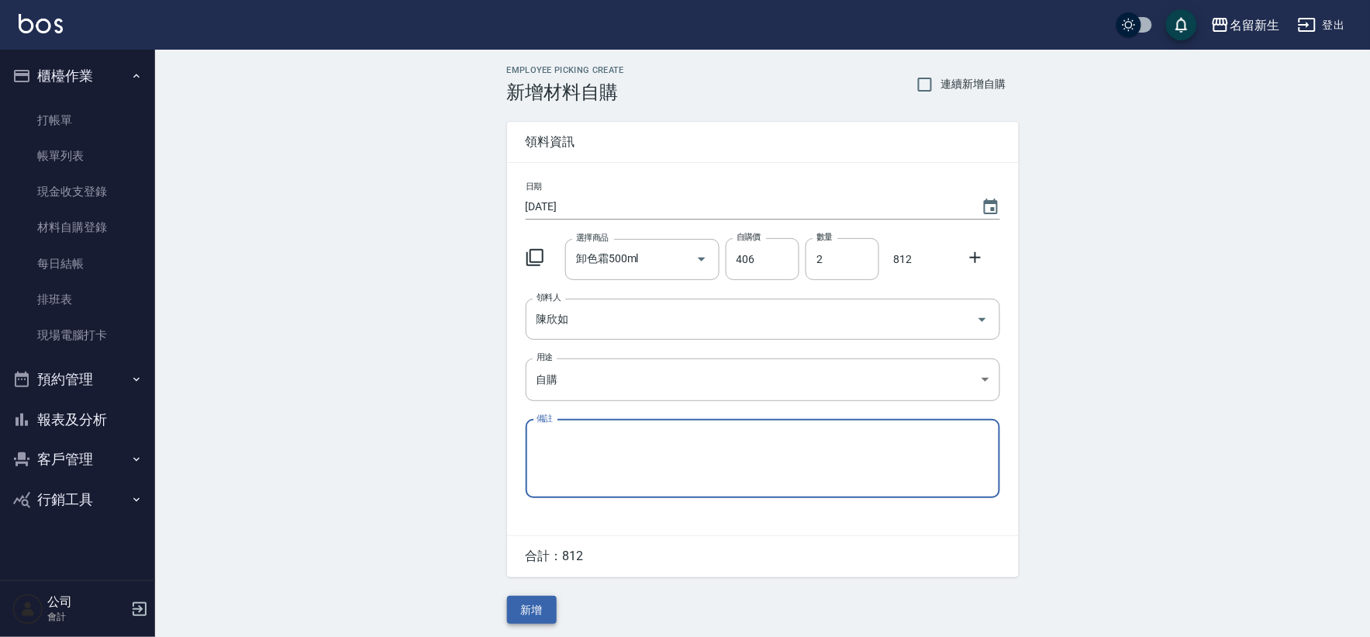
click at [535, 607] on button "新增" at bounding box center [532, 610] width 50 height 29
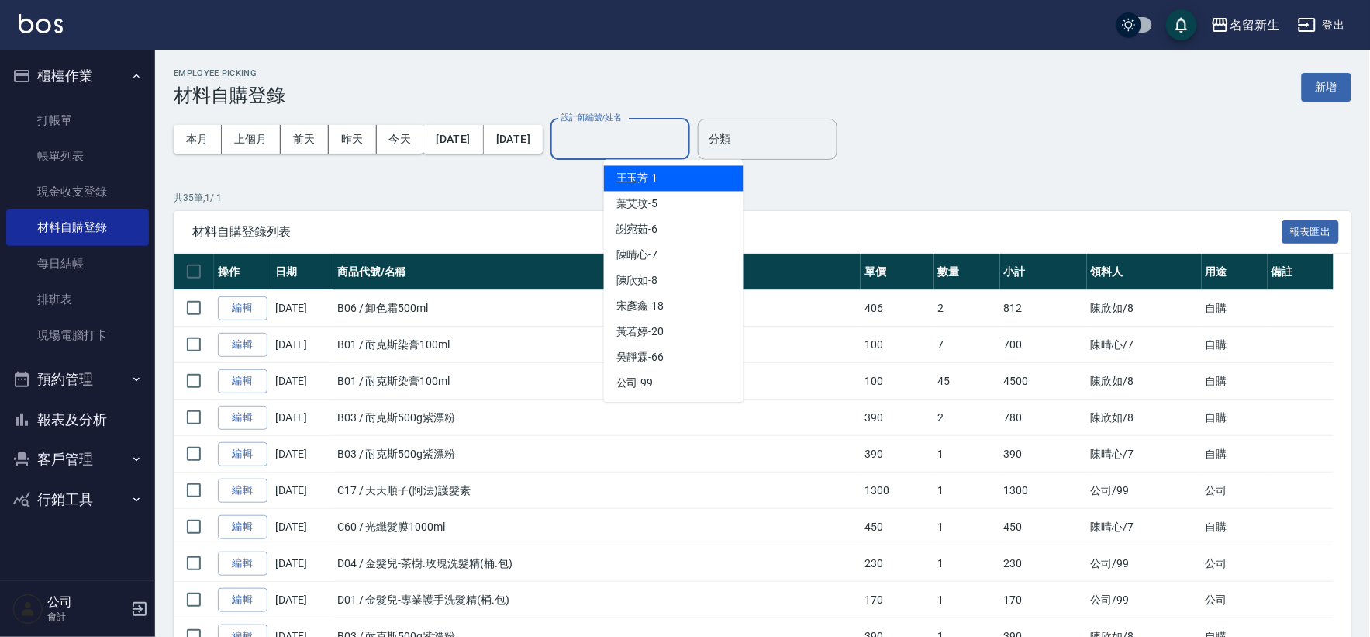
click at [683, 125] on div "設計師編號/姓名 設計師編號/姓名" at bounding box center [621, 139] width 140 height 41
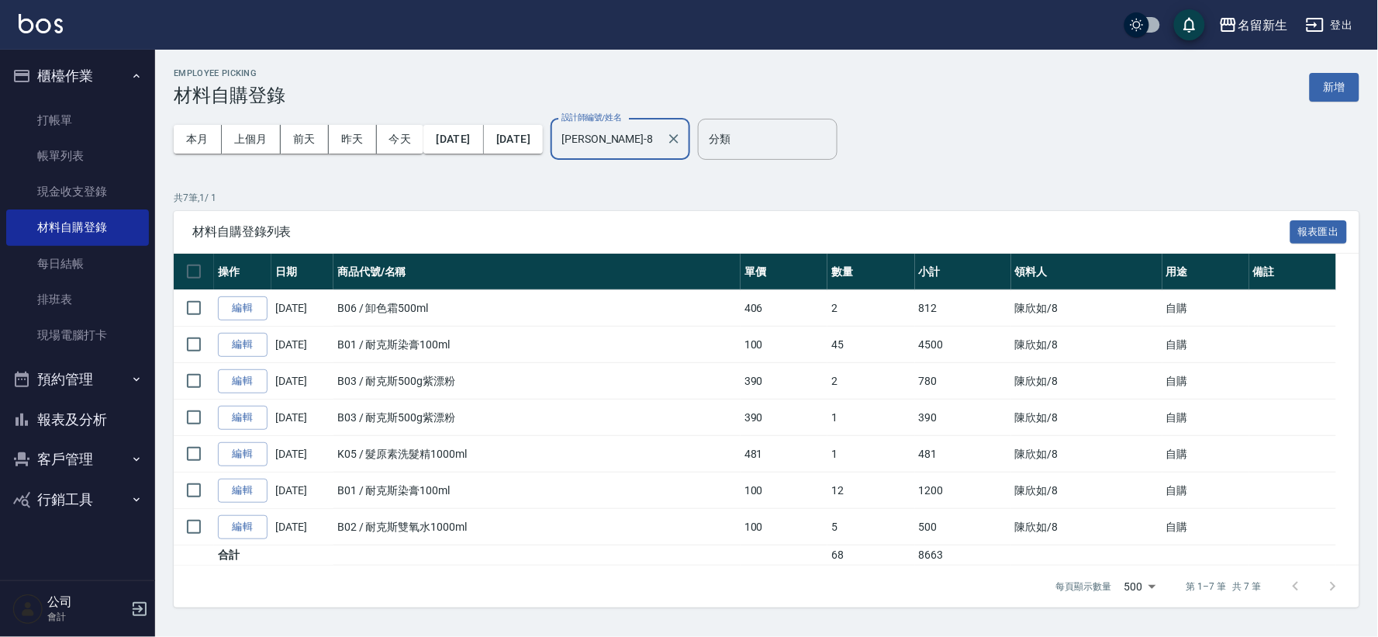
drag, startPoint x: 690, startPoint y: 137, endPoint x: 261, endPoint y: 116, distance: 430.1
click at [261, 116] on div "本月 上個月 [DATE] [DATE] [DATE] [DATE] [DATE] 設計師編號/姓名 [PERSON_NAME]-8 設計師編號/姓名" at bounding box center [432, 139] width 517 height 66
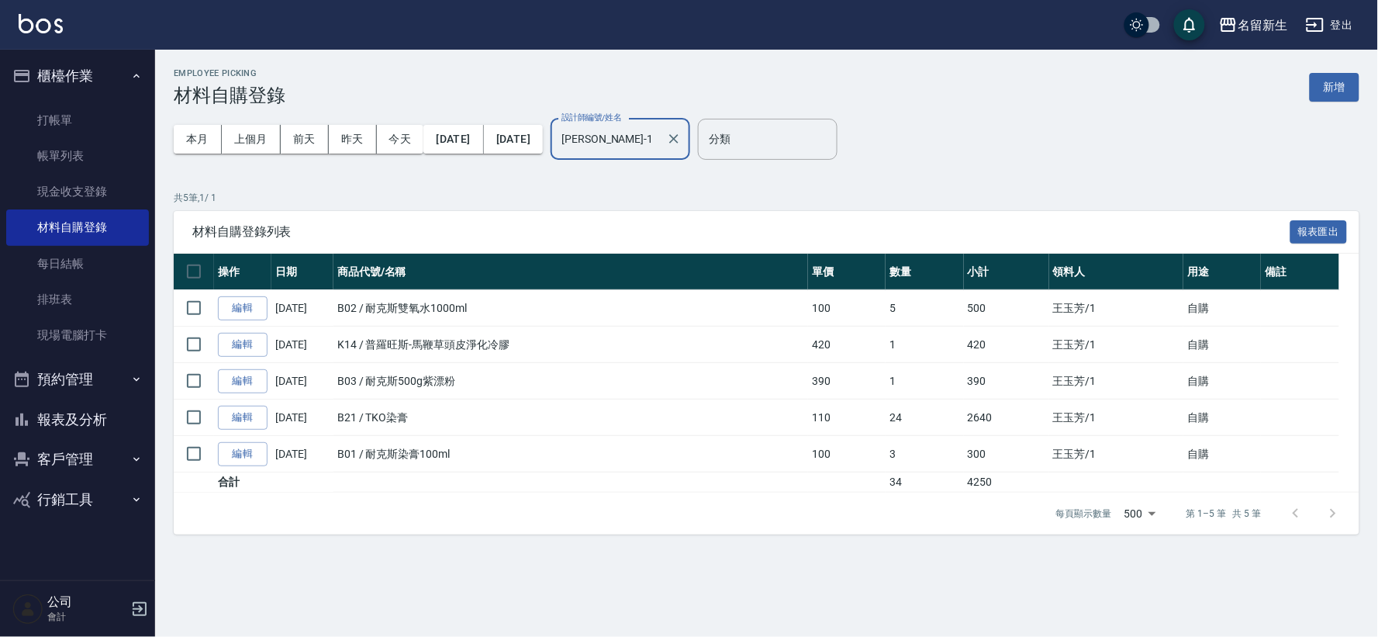
drag, startPoint x: 696, startPoint y: 136, endPoint x: 361, endPoint y: 98, distance: 337.2
click at [412, 111] on div "本月 上個月 [DATE] [DATE] [DATE] [DATE] [DATE] 設計師編號/姓名 [PERSON_NAME]-1 設計師編號/姓名" at bounding box center [432, 139] width 517 height 66
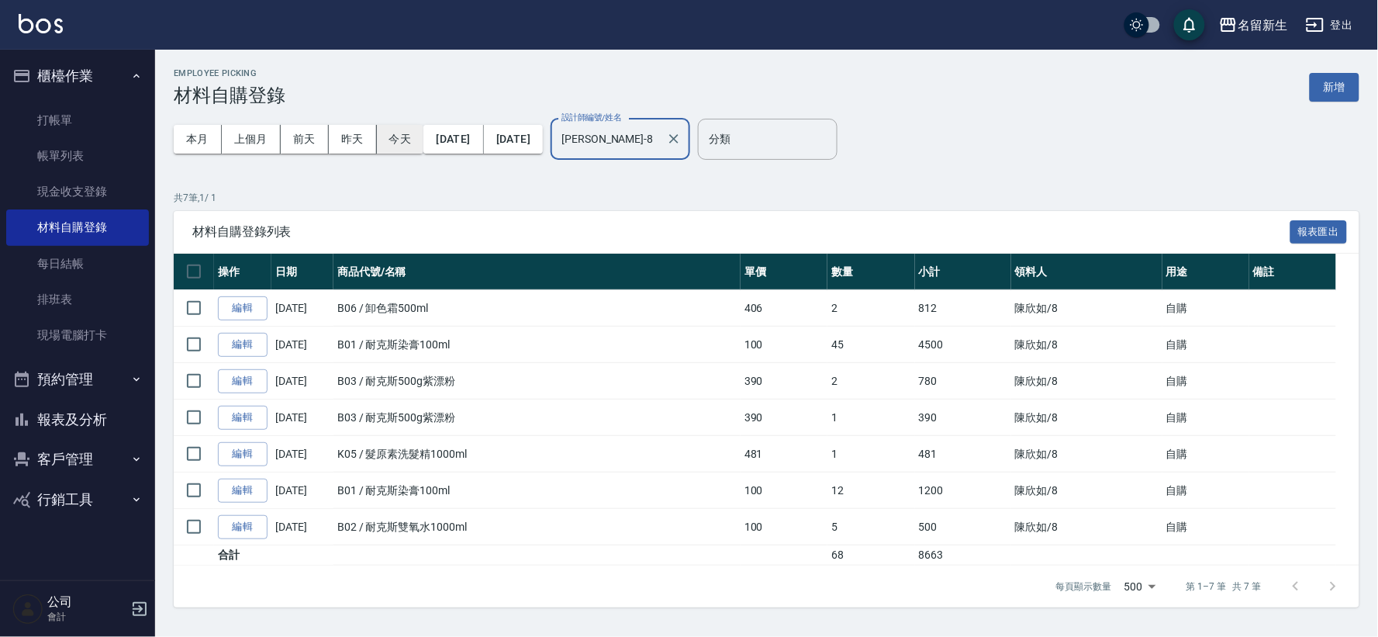
drag, startPoint x: 696, startPoint y: 146, endPoint x: 404, endPoint y: 140, distance: 292.5
click at [413, 144] on div "本月 上個月 [DATE] [DATE] [DATE] [DATE] [DATE] 設計師編號/姓名 [PERSON_NAME]-8 設計師編號/姓名" at bounding box center [432, 139] width 517 height 66
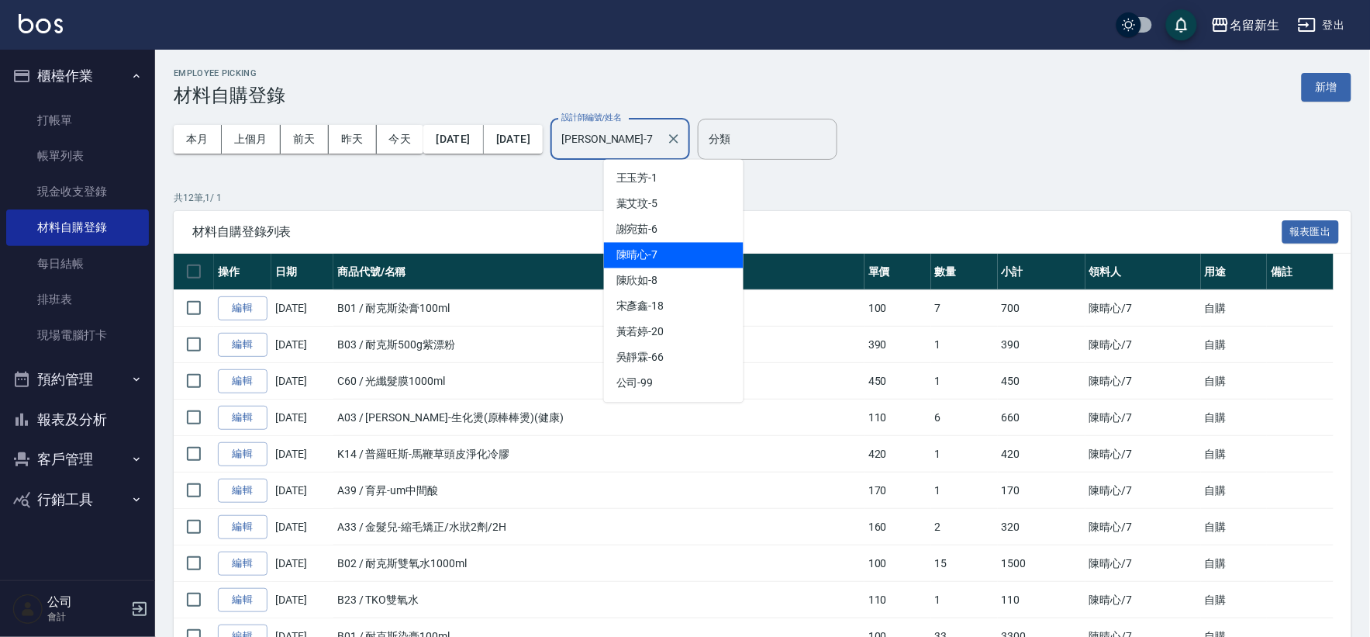
drag, startPoint x: 676, startPoint y: 138, endPoint x: 0, endPoint y: 5, distance: 689.2
click at [57, 36] on div "名留新生 登出 櫃檯作業 打帳單 帳單列表 現金收支登錄 材料自購登錄 每日結帳 排班表 現場電腦打卡 預約管理 預約管理 單日預約紀錄 單週預約紀錄 報表及…" at bounding box center [685, 404] width 1370 height 808
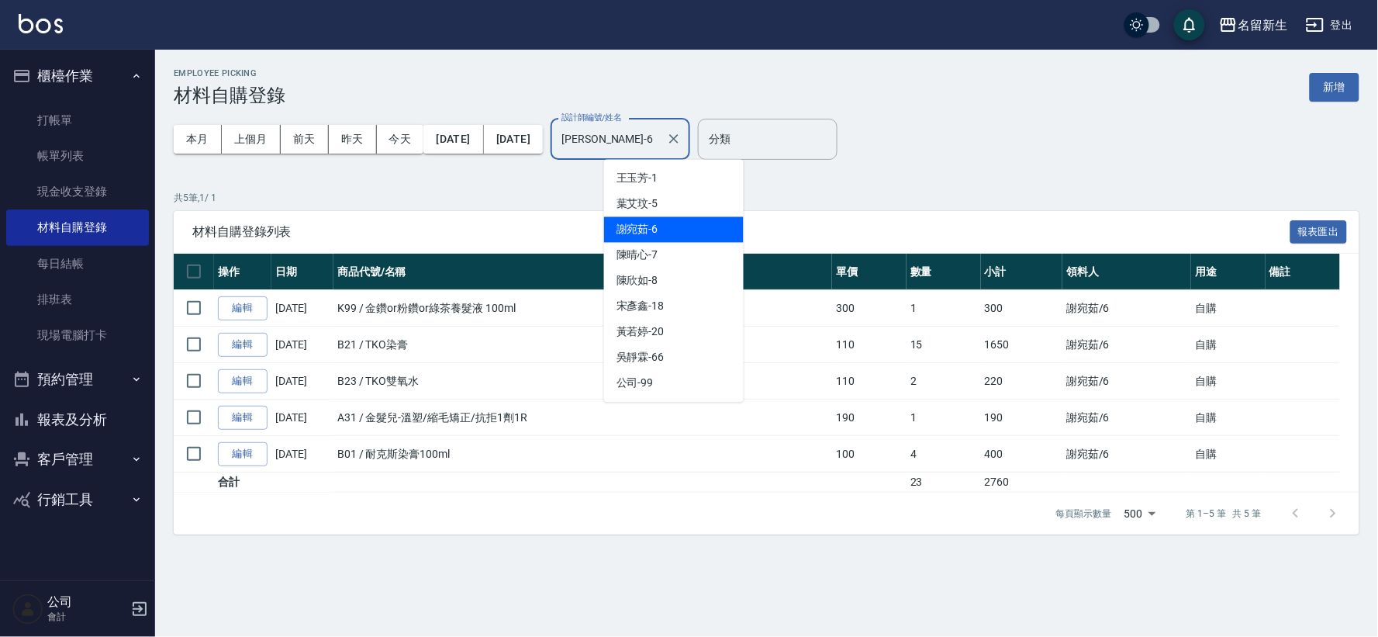
drag, startPoint x: 689, startPoint y: 137, endPoint x: 0, endPoint y: 4, distance: 701.4
click at [95, 96] on div "名留新生 登出 櫃檯作業 打帳單 帳單列表 現金收支登錄 材料自購登錄 每日結帳 排班表 現場電腦打卡 預約管理 預約管理 單日預約紀錄 單週預約紀錄 報表及…" at bounding box center [689, 318] width 1378 height 637
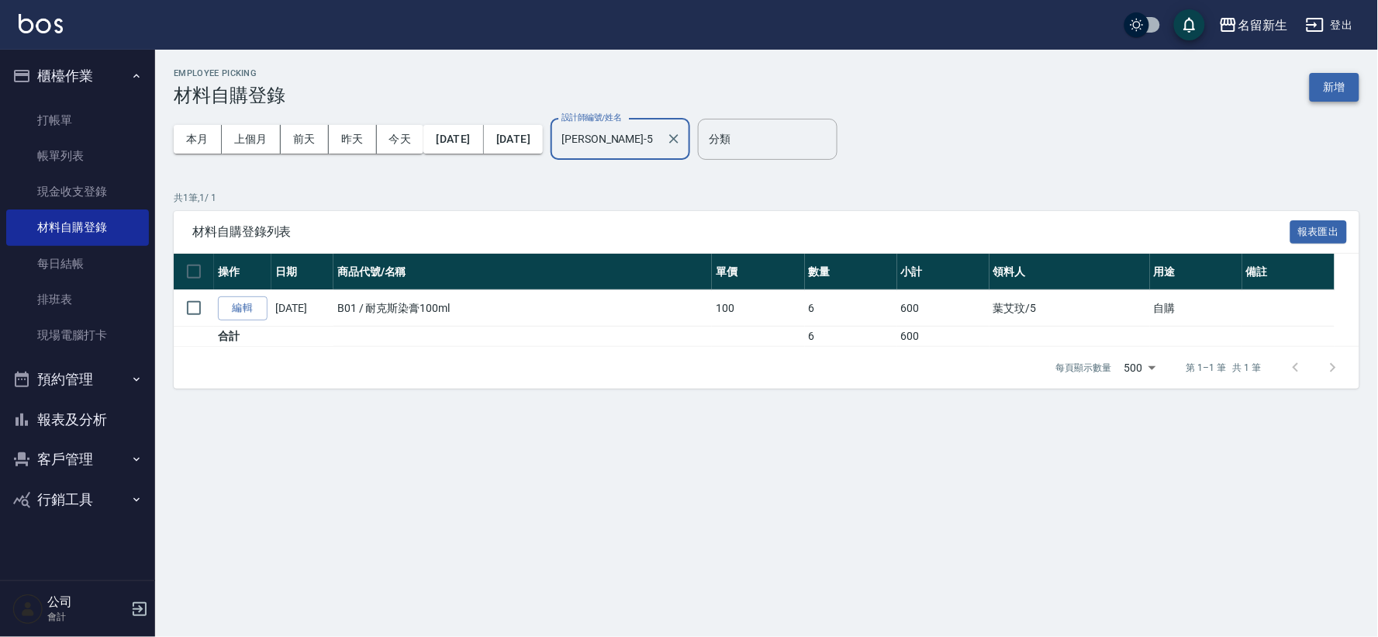
type input "[PERSON_NAME]-5"
click at [1350, 84] on button "新增" at bounding box center [1335, 87] width 50 height 29
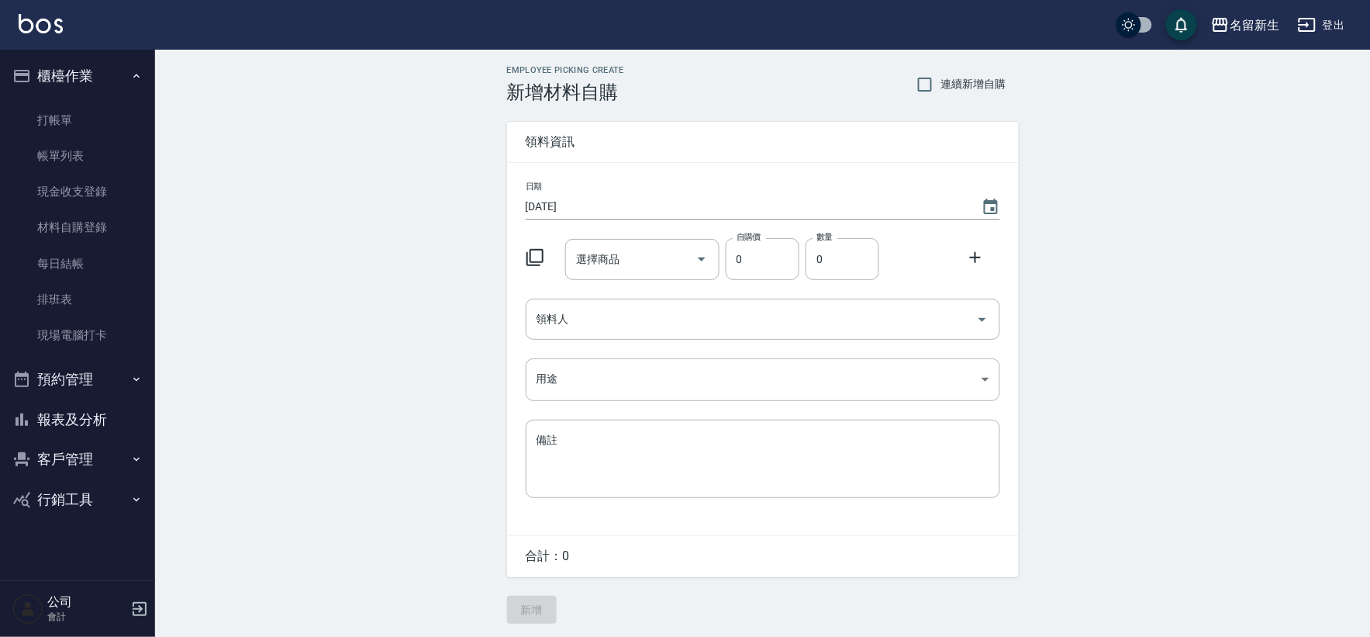
click at [549, 254] on div at bounding box center [540, 256] width 40 height 28
click at [537, 259] on icon at bounding box center [535, 257] width 19 height 19
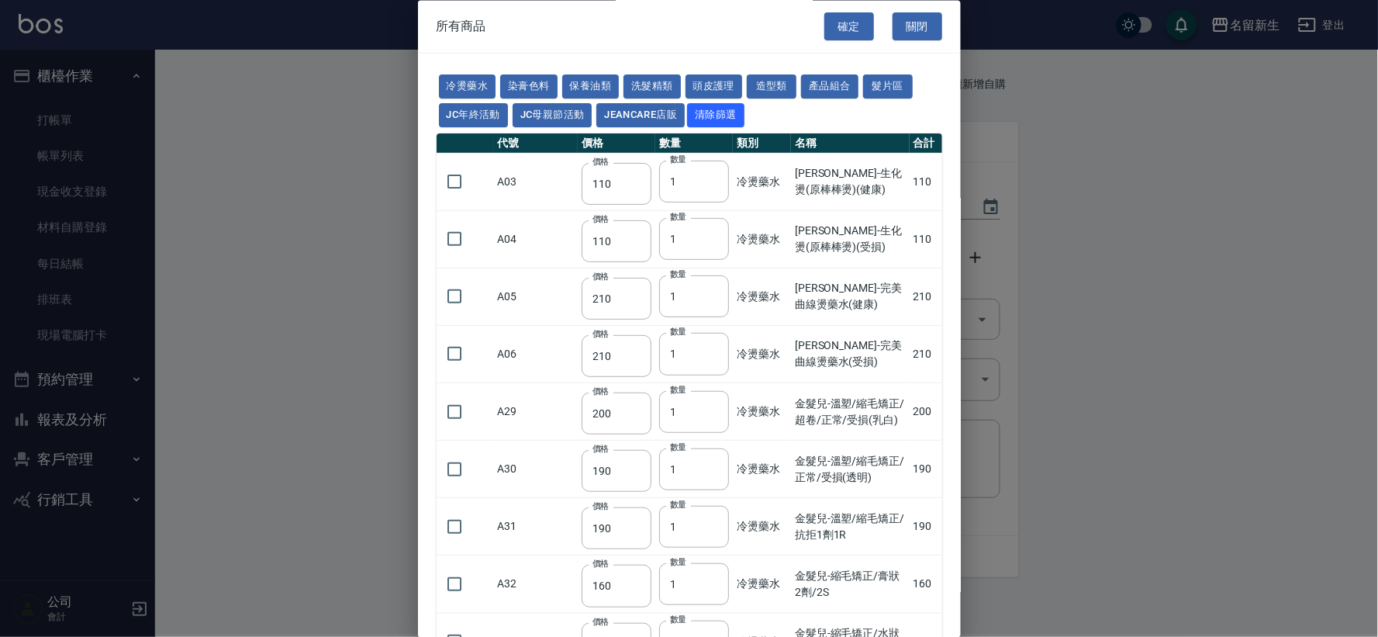
click at [535, 259] on td "A04" at bounding box center [536, 239] width 84 height 57
click at [584, 85] on button "保養油類" at bounding box center [590, 87] width 57 height 24
type input "330"
type input "50"
type input "330"
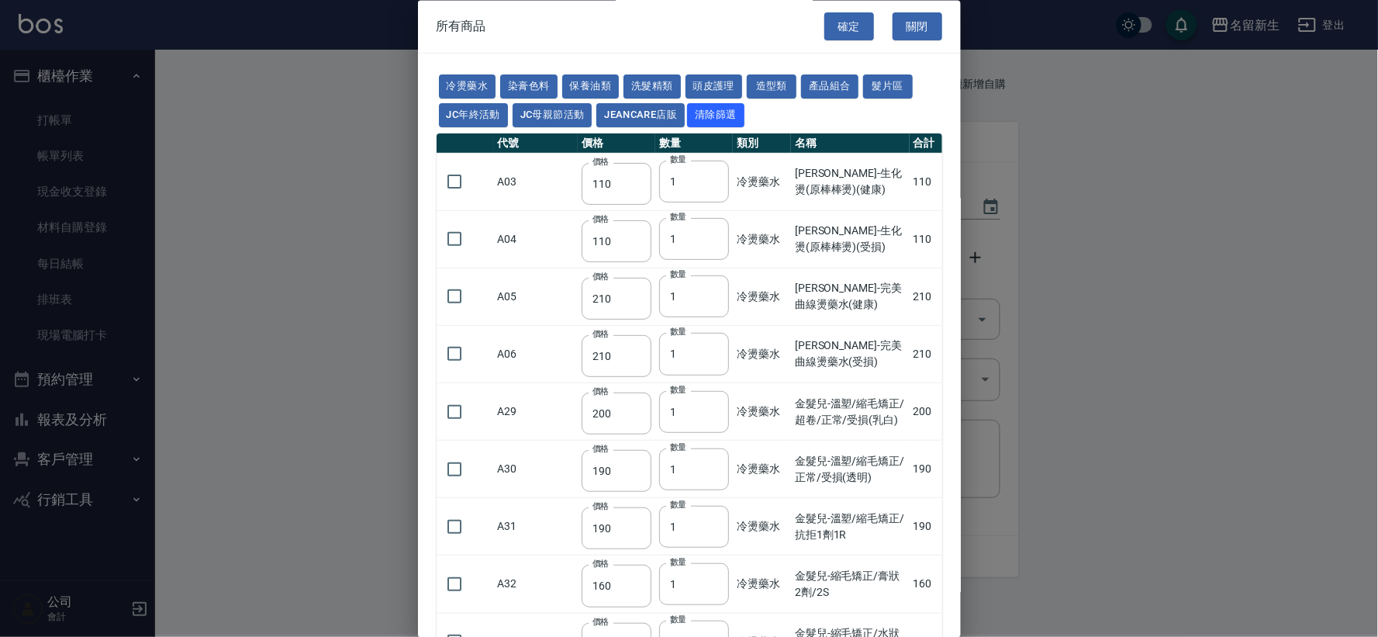
type input "50"
type input "30"
type input "960"
type input "1040"
type input "1520"
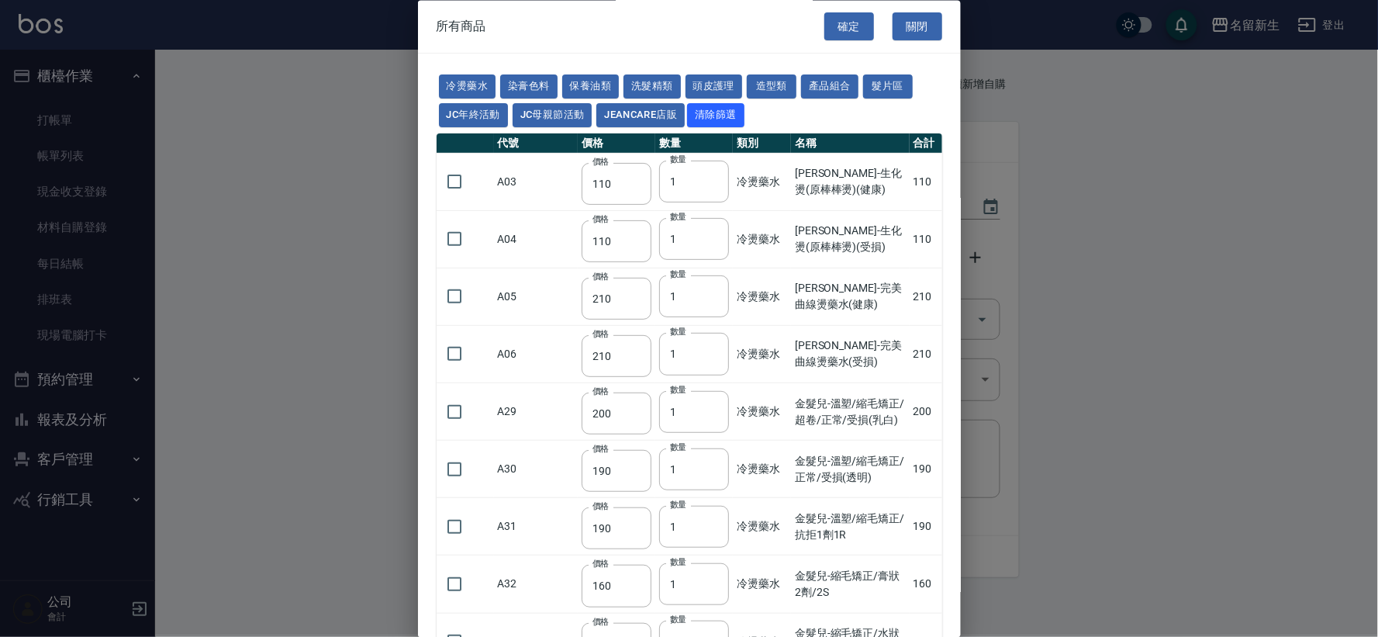
type input "120"
type input "1300"
type input "1520"
type input "2000"
type input "240"
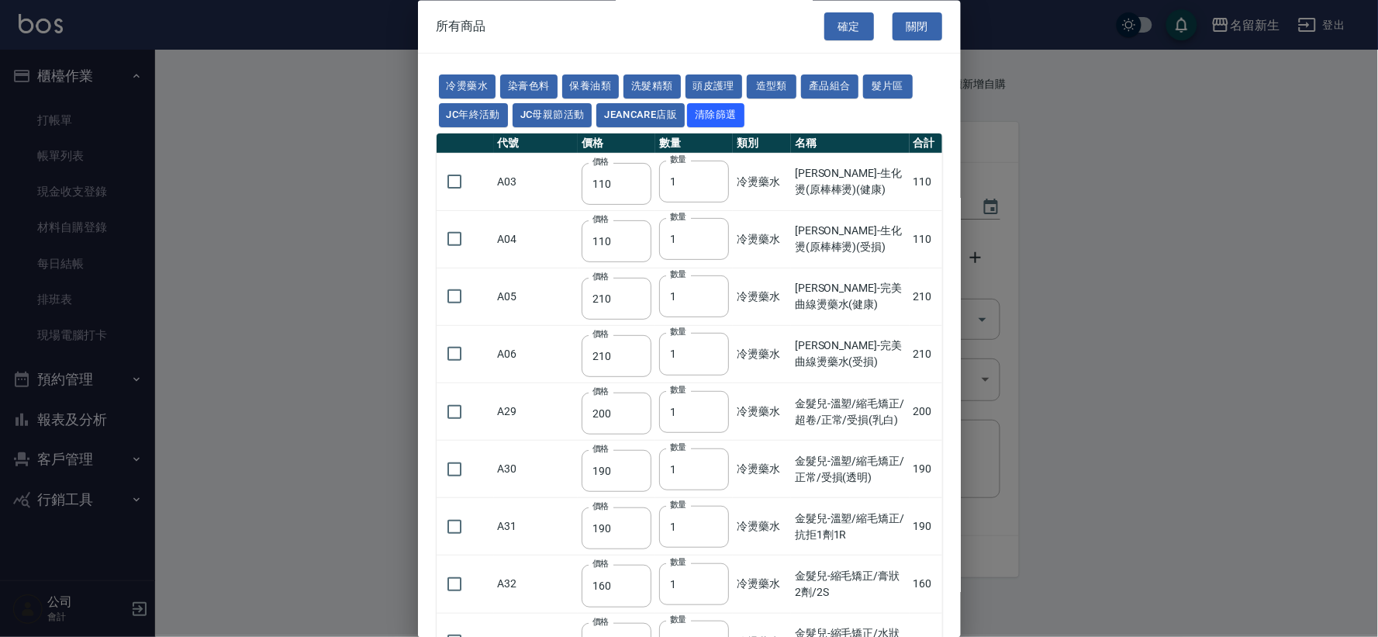
type input "50"
type input "400"
type input "800"
type input "700"
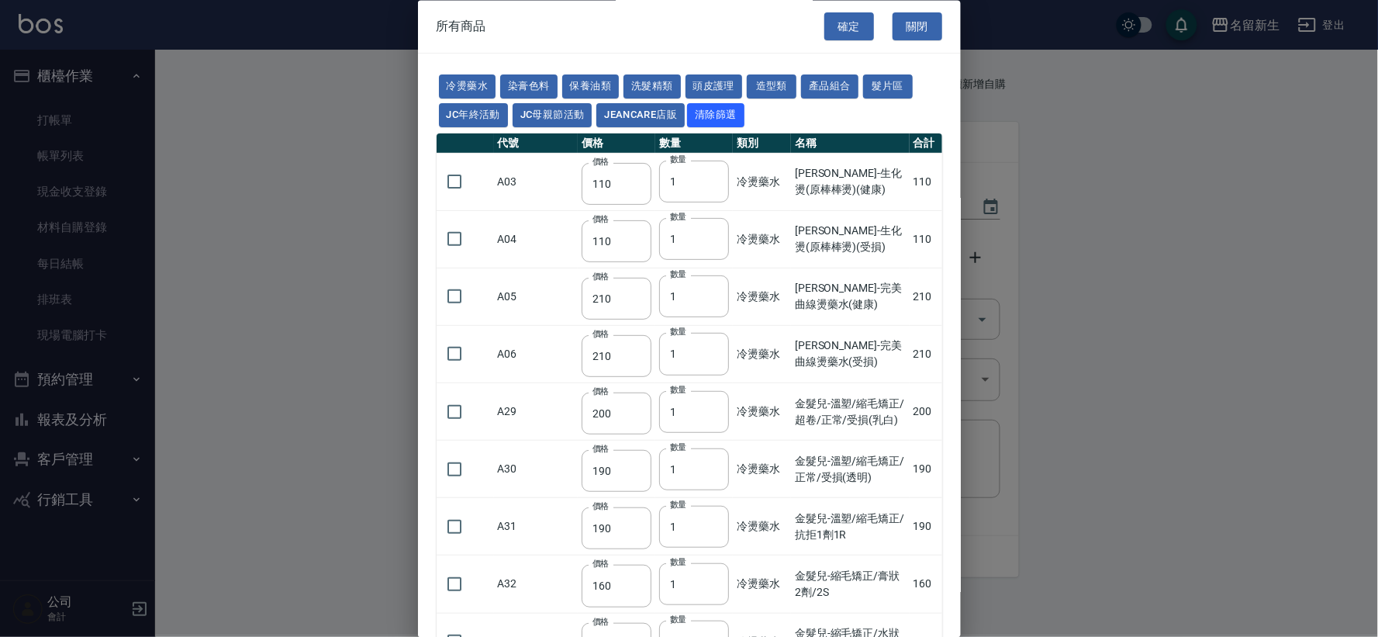
type input "272"
type input "2450"
type input "450"
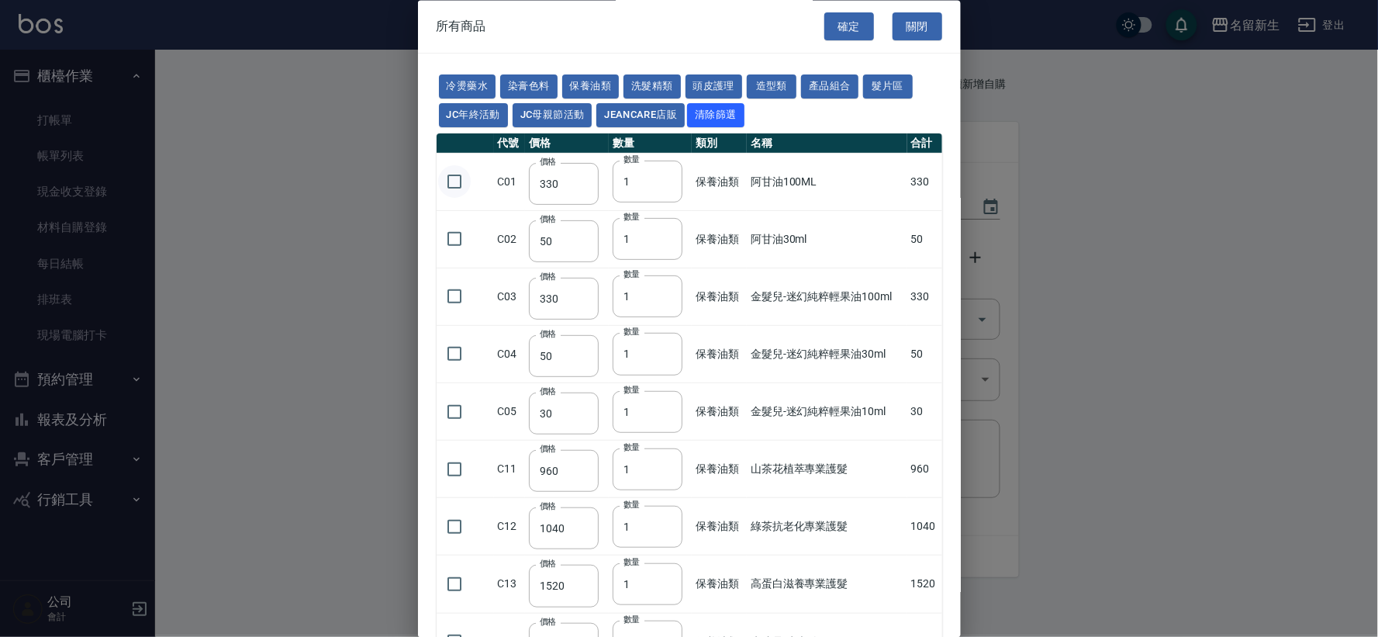
click at [451, 184] on input "checkbox" at bounding box center [454, 182] width 33 height 33
checkbox input "true"
click at [840, 31] on button "確定" at bounding box center [849, 26] width 50 height 29
type input "阿甘油100ML"
type input "330"
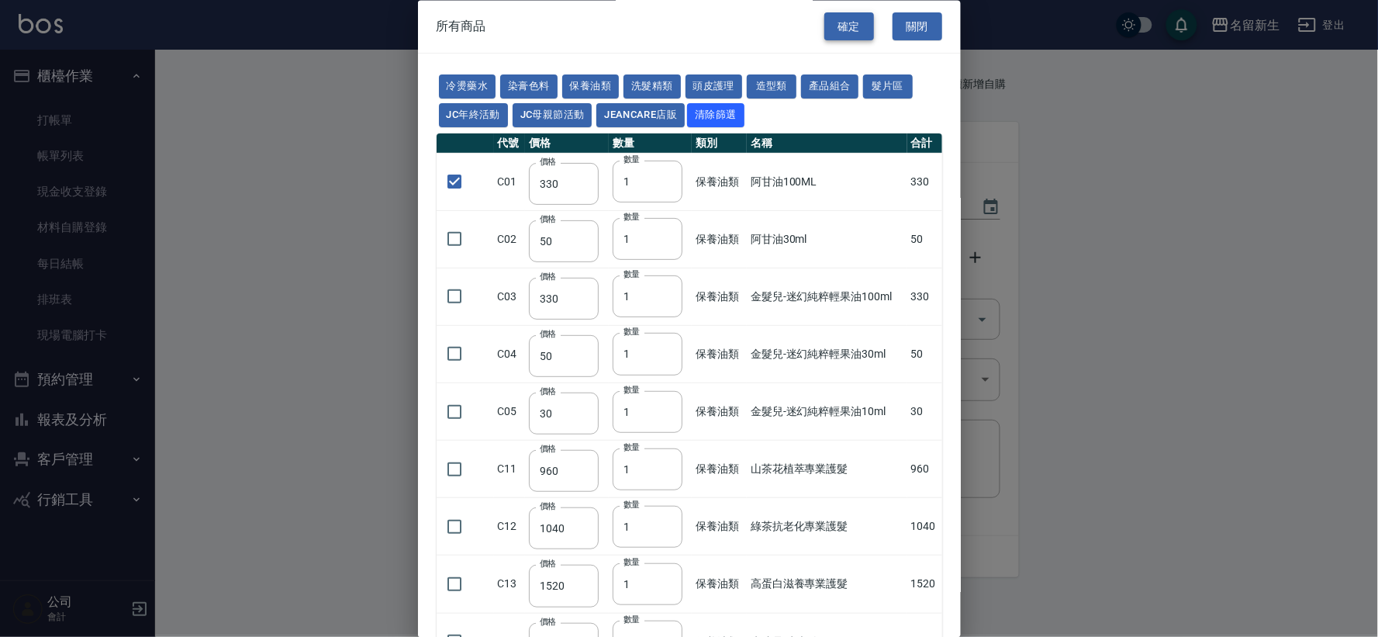
type input "1"
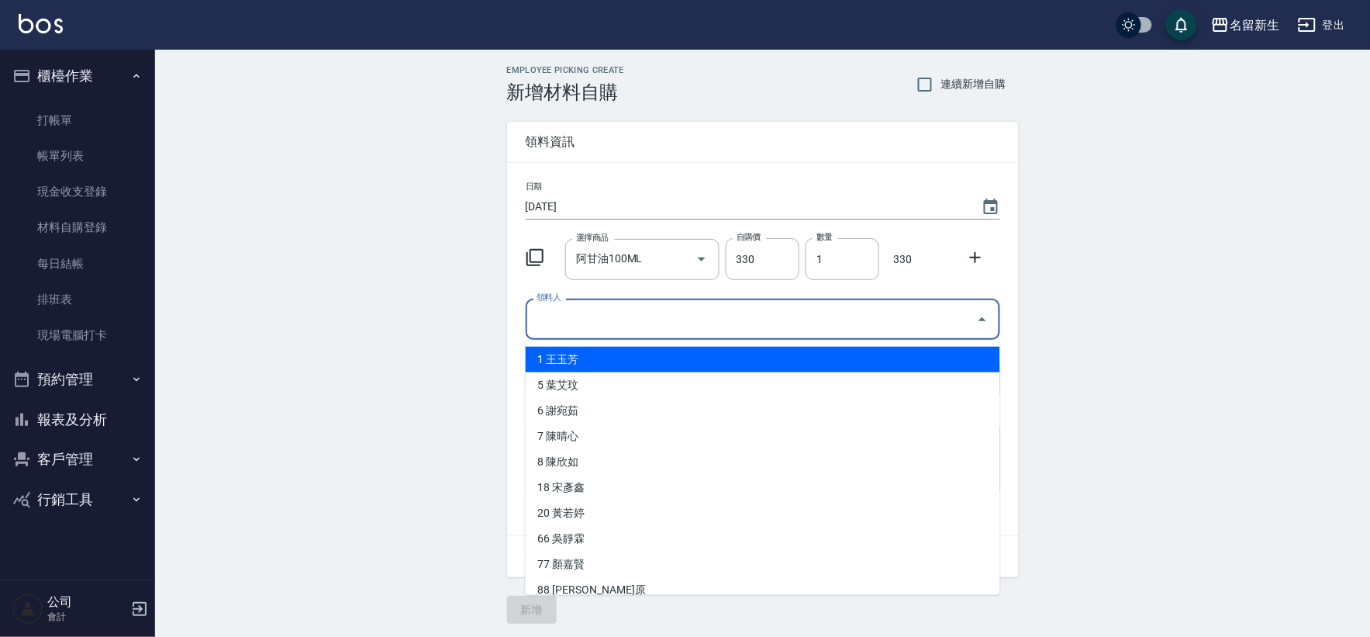
click at [653, 313] on input "領料人" at bounding box center [751, 319] width 437 height 27
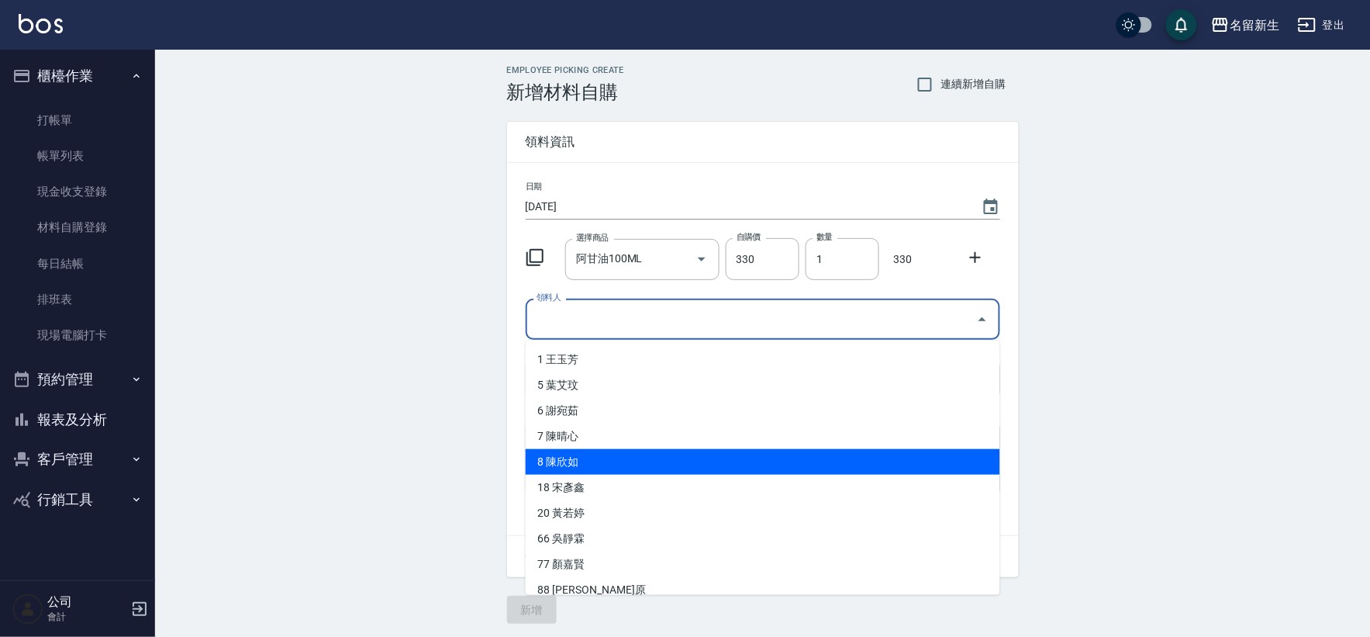
click at [622, 451] on li "8 陳欣如" at bounding box center [763, 462] width 475 height 26
type input "陳欣如"
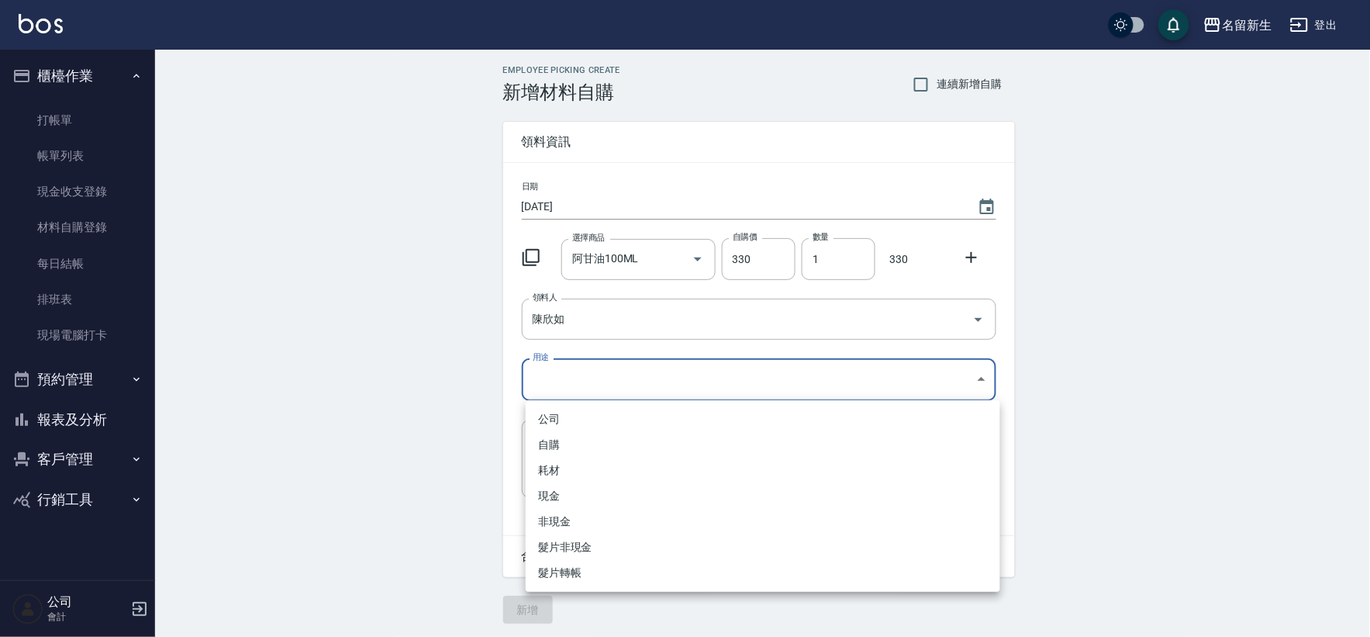
click at [616, 373] on body "名留新生 登出 櫃檯作業 打帳單 帳單列表 現金收支登錄 材料自購登錄 每日結帳 排班表 現場電腦打卡 預約管理 預約管理 單日預約紀錄 單週預約紀錄 報表及…" at bounding box center [685, 319] width 1370 height 639
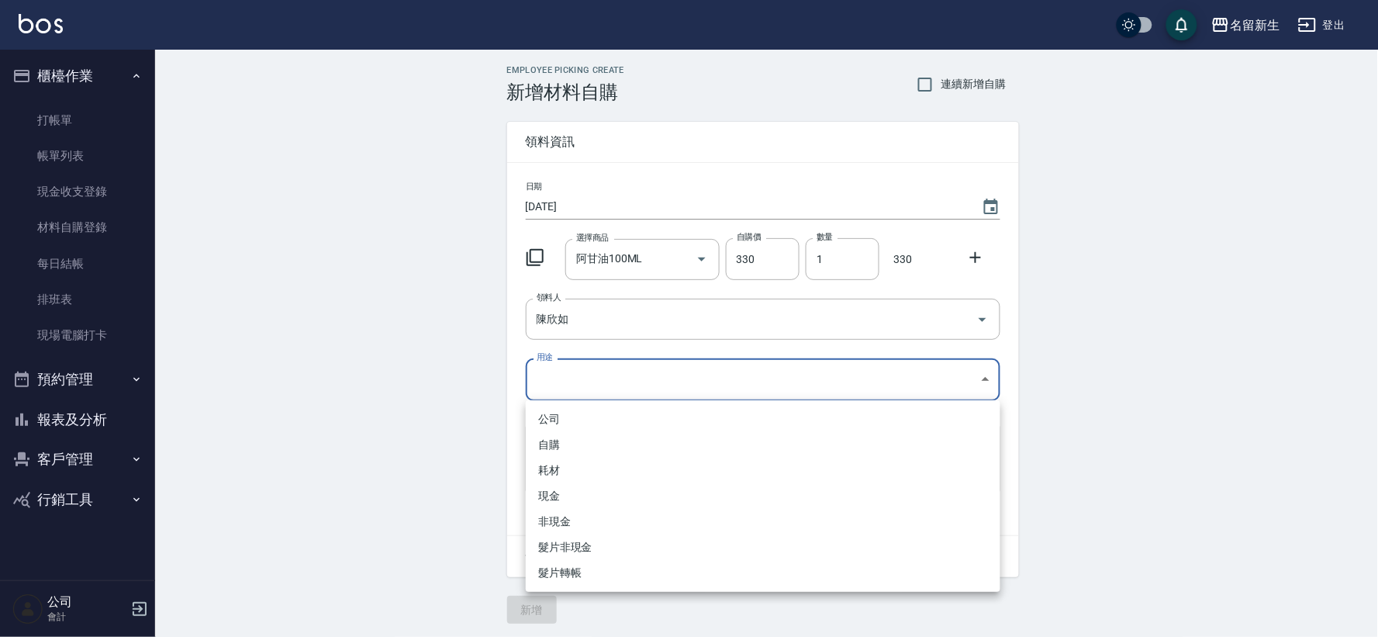
click at [607, 434] on li "自購" at bounding box center [763, 445] width 475 height 26
type input "自購"
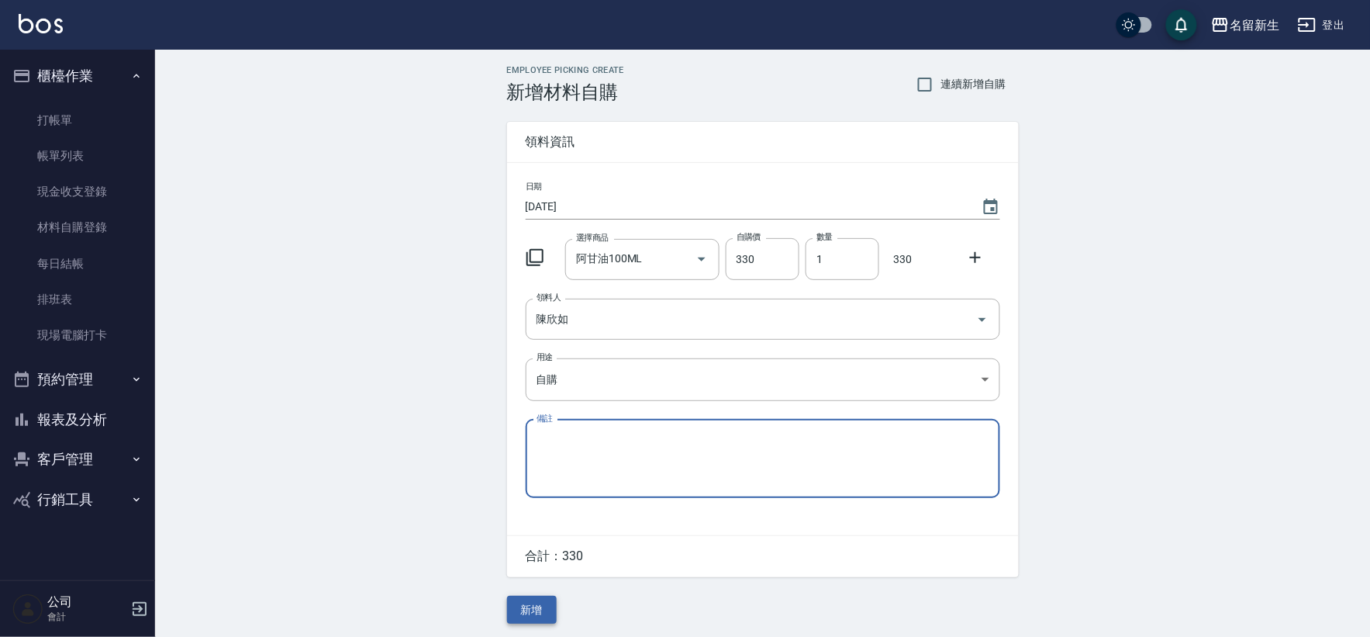
click at [533, 614] on button "新增" at bounding box center [532, 610] width 50 height 29
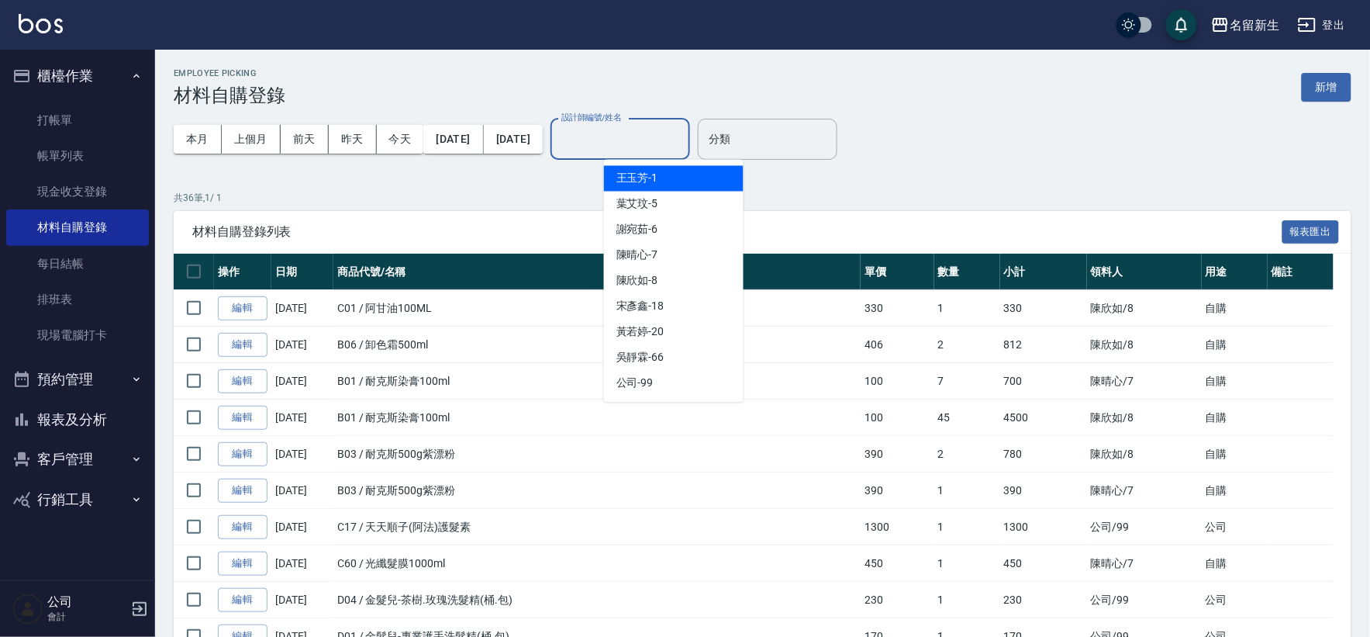
click at [667, 130] on div "設計師編號/姓名 設計師編號/姓名" at bounding box center [621, 139] width 140 height 41
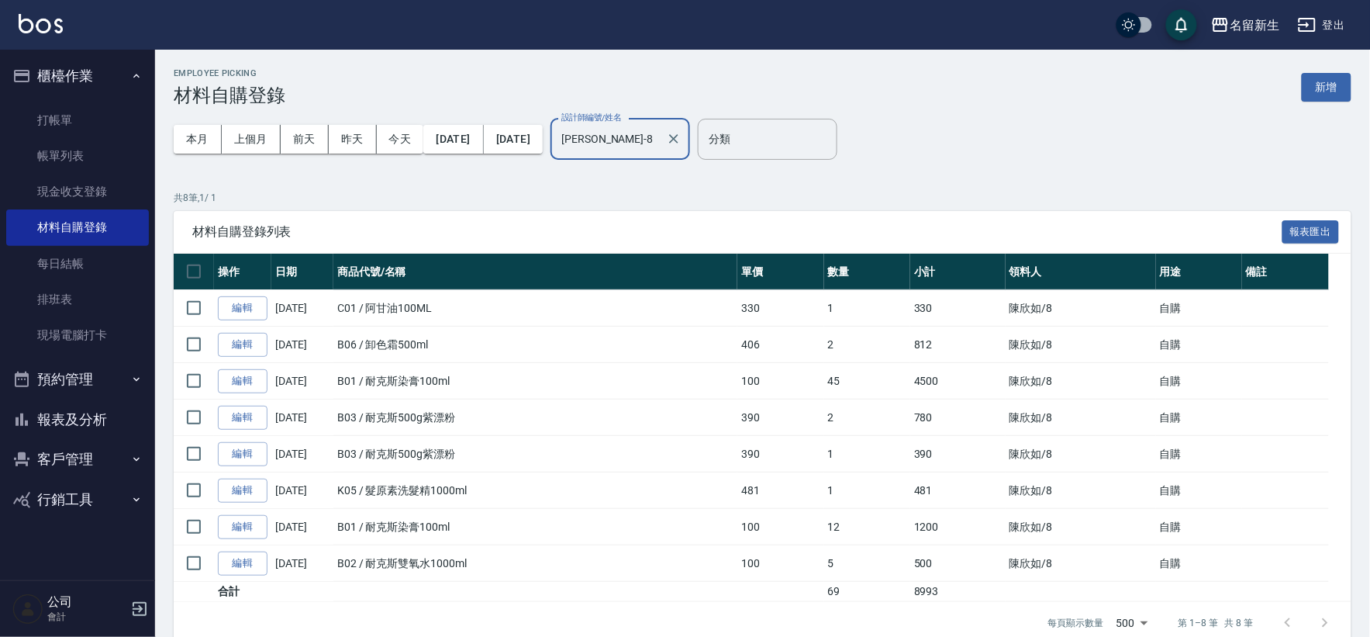
type input "[PERSON_NAME]-8"
click at [89, 458] on button "客戶管理" at bounding box center [77, 459] width 143 height 40
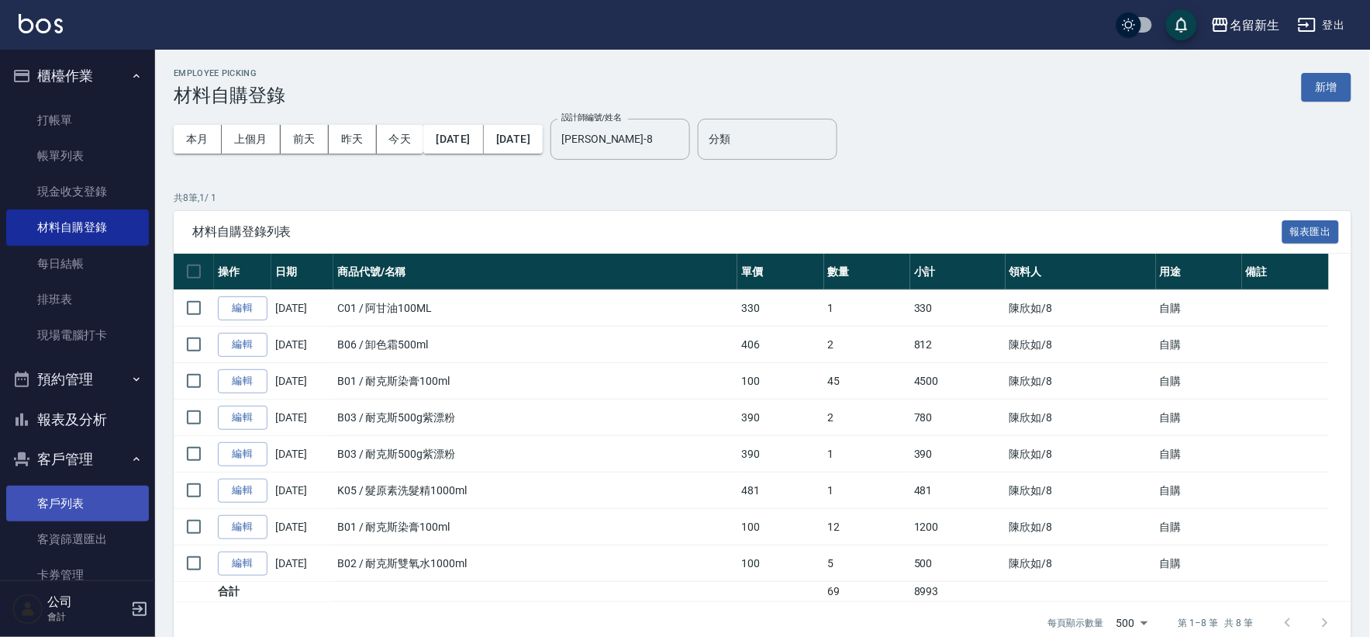
click at [74, 513] on link "客戶列表" at bounding box center [77, 504] width 143 height 36
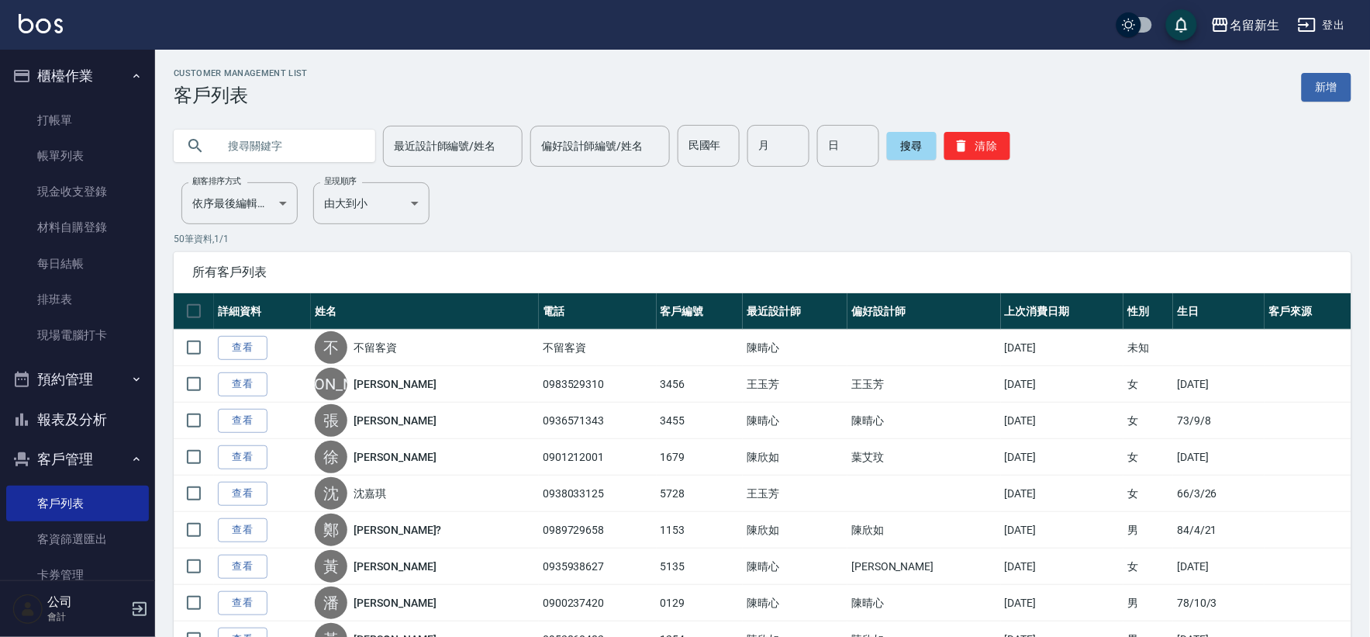
click at [257, 134] on input "text" at bounding box center [290, 146] width 146 height 42
type input "0952800190"
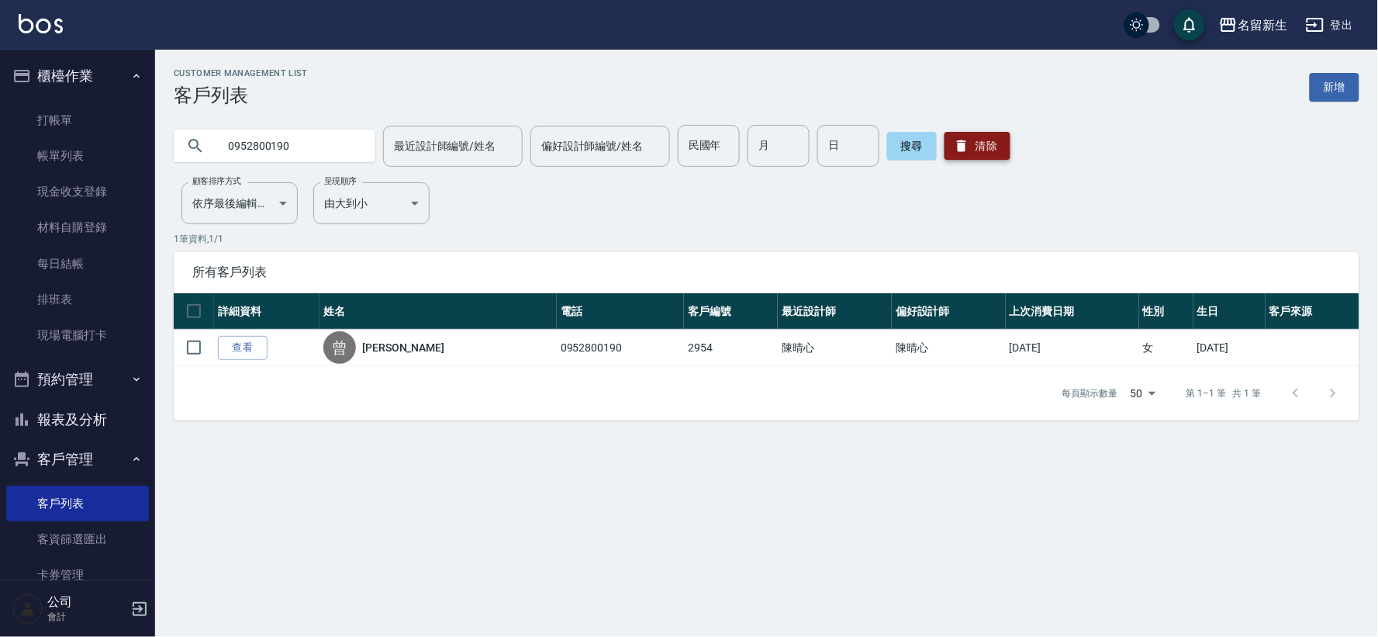
click at [952, 157] on button "清除" at bounding box center [978, 146] width 66 height 28
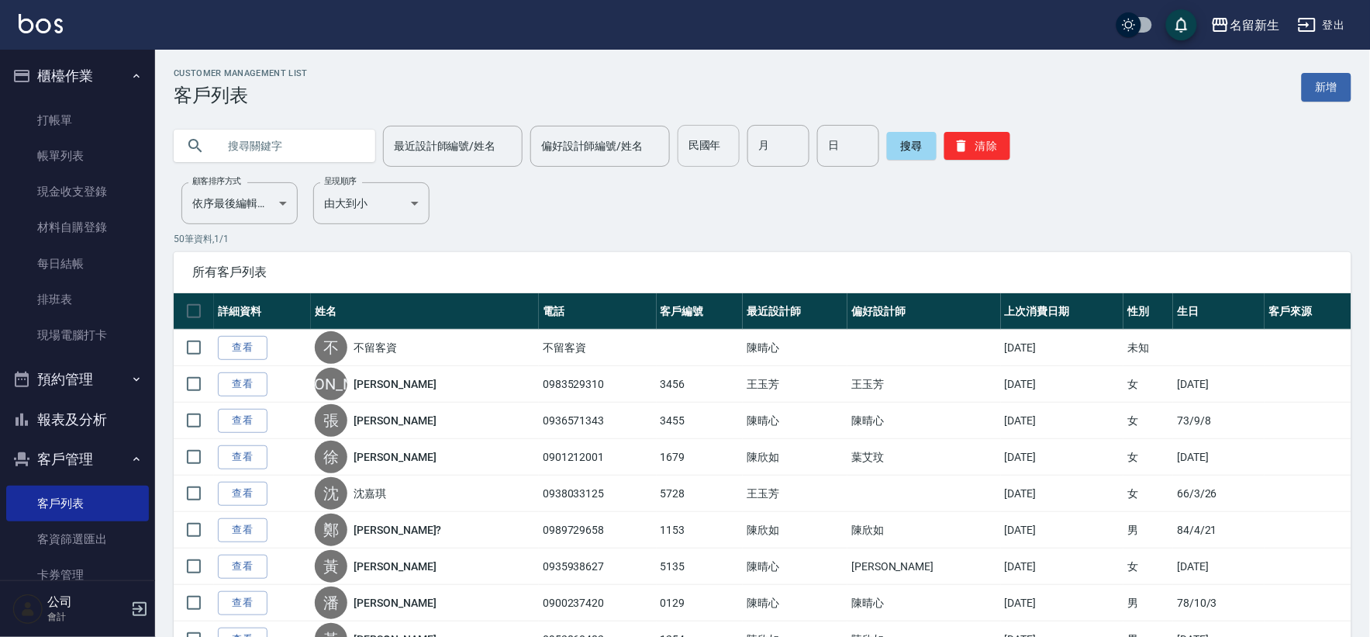
click at [712, 143] on input "民國年" at bounding box center [709, 146] width 62 height 42
click at [706, 136] on input "民國年" at bounding box center [709, 146] width 62 height 42
type input "51"
type input "05"
type input "04"
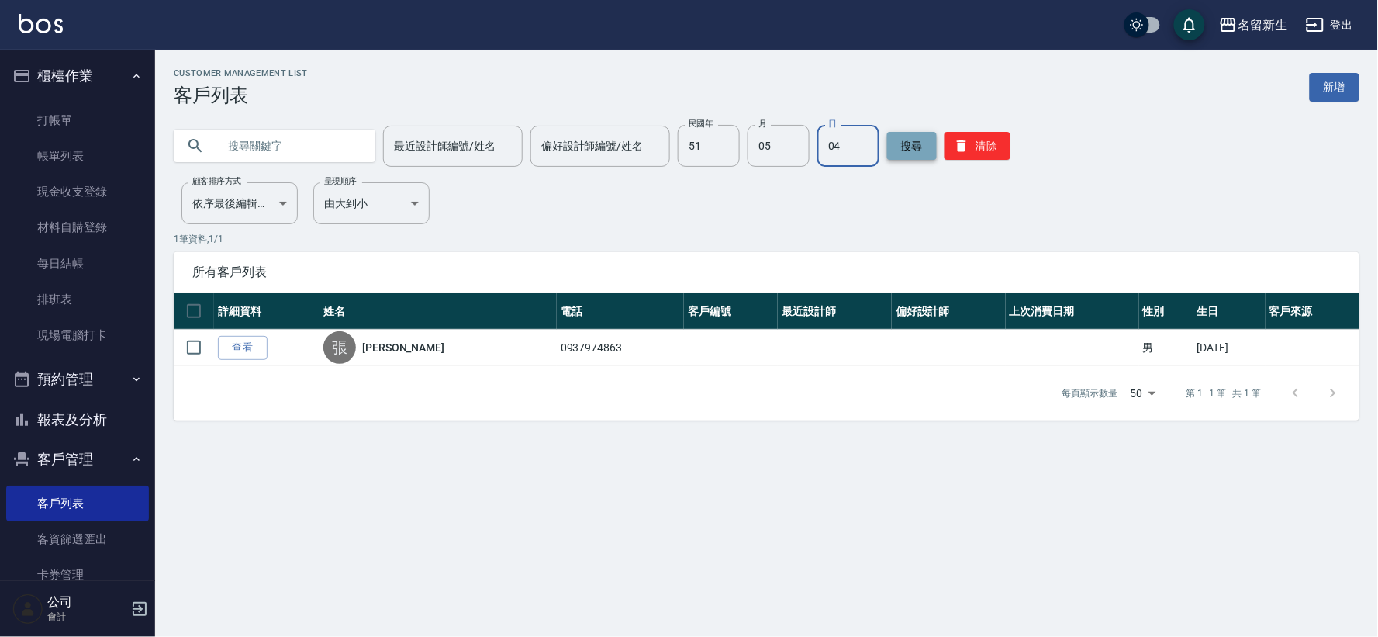
click at [908, 147] on button "搜尋" at bounding box center [912, 146] width 50 height 28
click at [981, 142] on button "清除" at bounding box center [978, 146] width 66 height 28
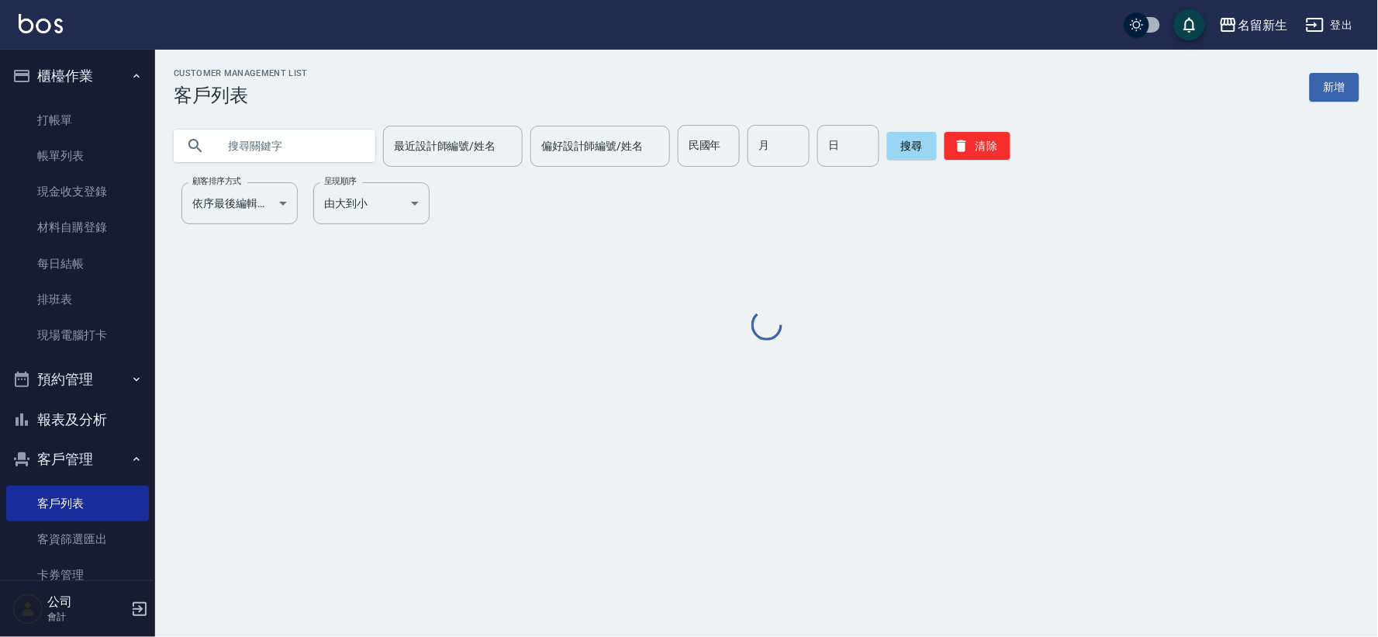
click at [231, 143] on input "text" at bounding box center [290, 146] width 146 height 42
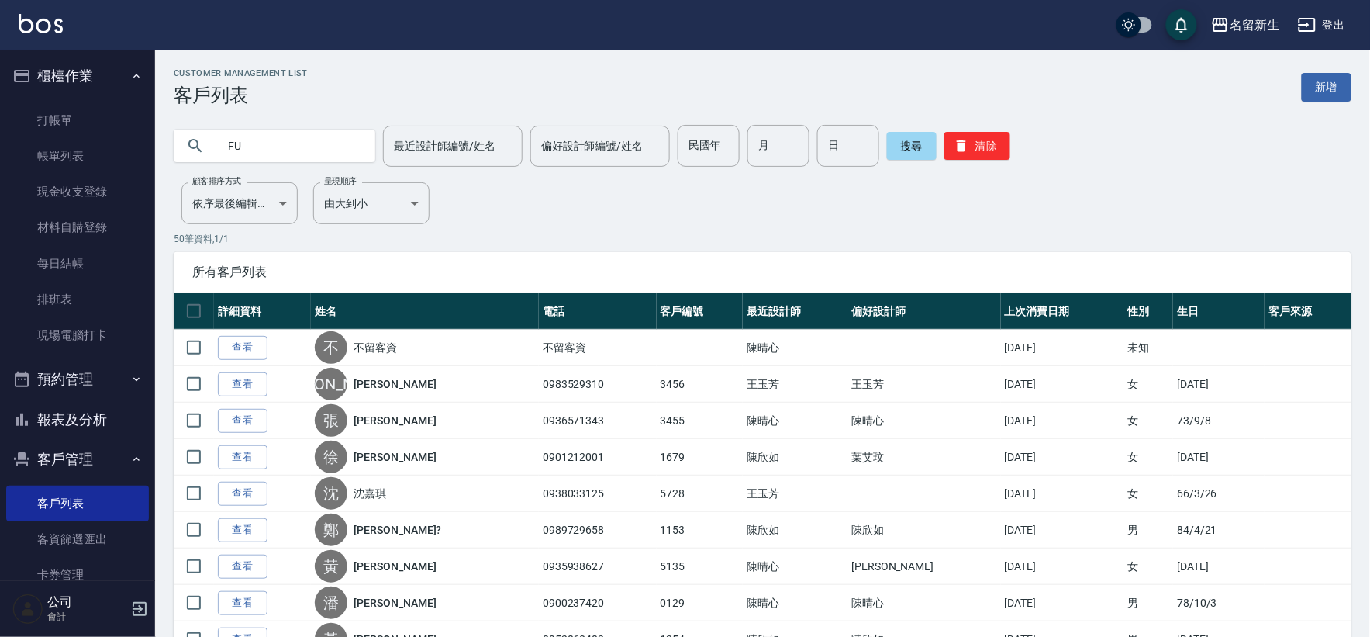
type input "F"
type input "[PERSON_NAME]"
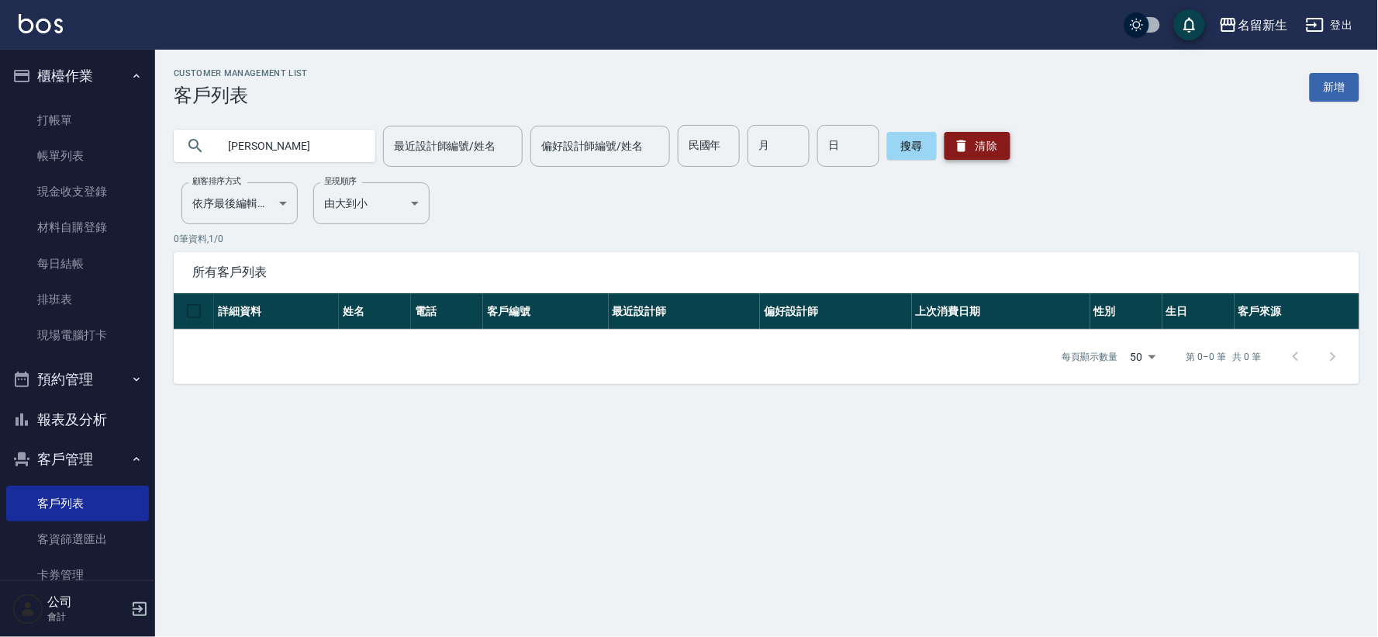
click at [962, 146] on icon "button" at bounding box center [962, 146] width 16 height 16
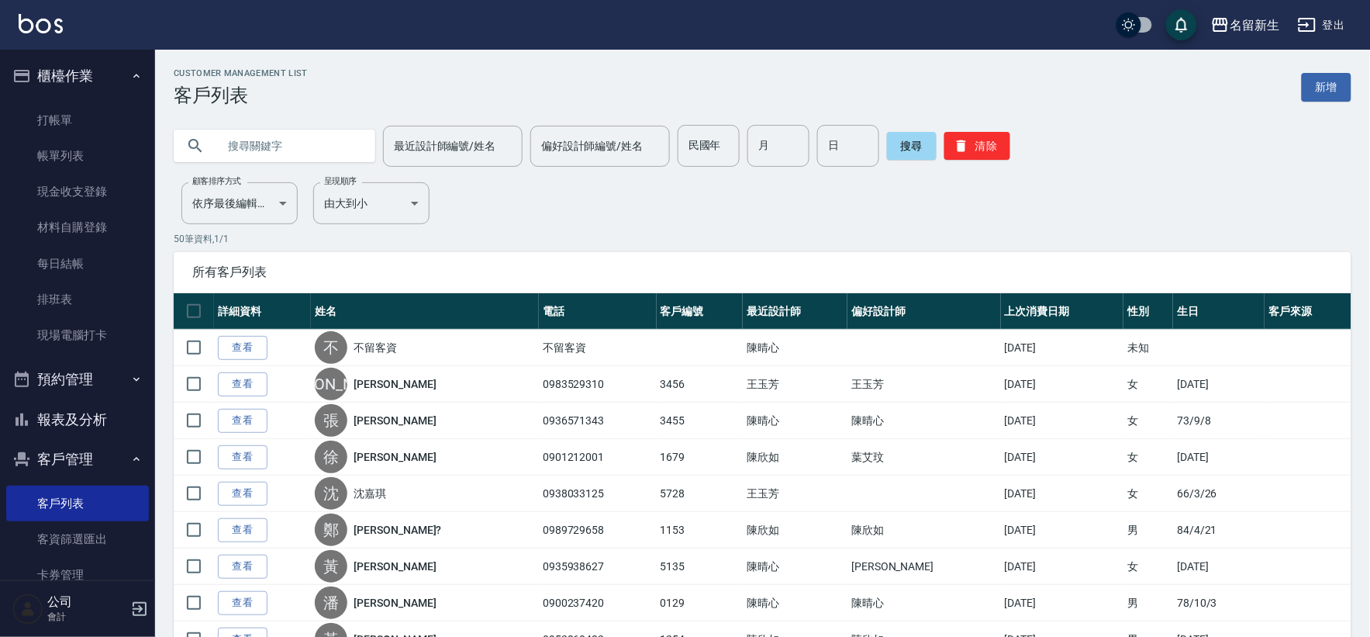
click at [704, 140] on input "民國年" at bounding box center [709, 146] width 62 height 42
type input "82"
type input "10"
type input "28"
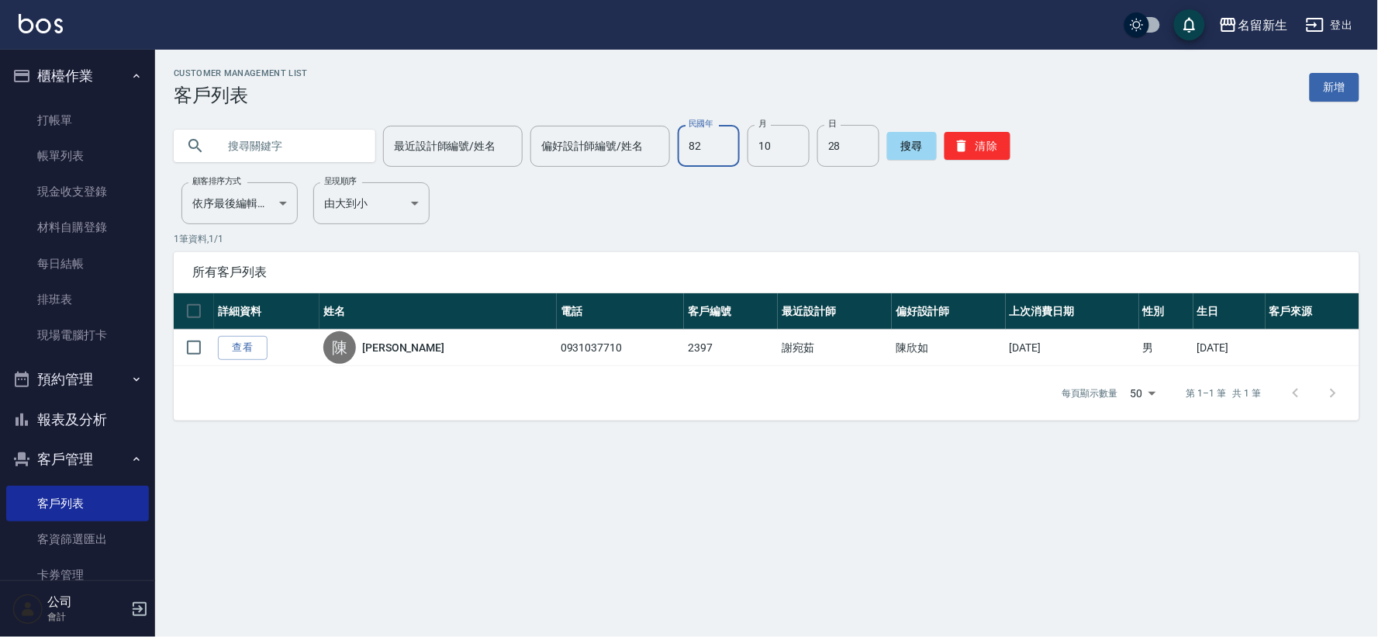
click at [715, 149] on input "82" at bounding box center [709, 146] width 62 height 42
type input "90"
type input "11"
type input "0"
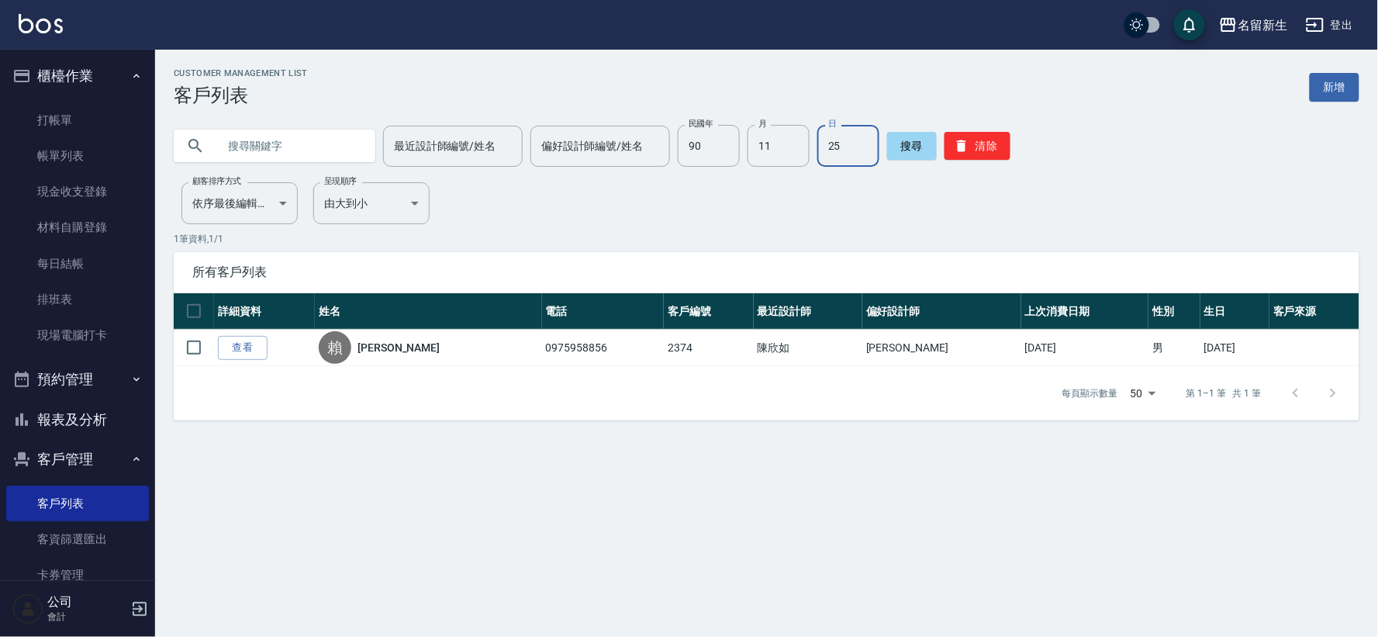
type input "2"
click at [762, 147] on input "11" at bounding box center [779, 146] width 62 height 42
click at [700, 144] on input "90" at bounding box center [709, 146] width 62 height 42
click at [315, 125] on input "text" at bounding box center [290, 146] width 146 height 42
type input "[PERSON_NAME]"
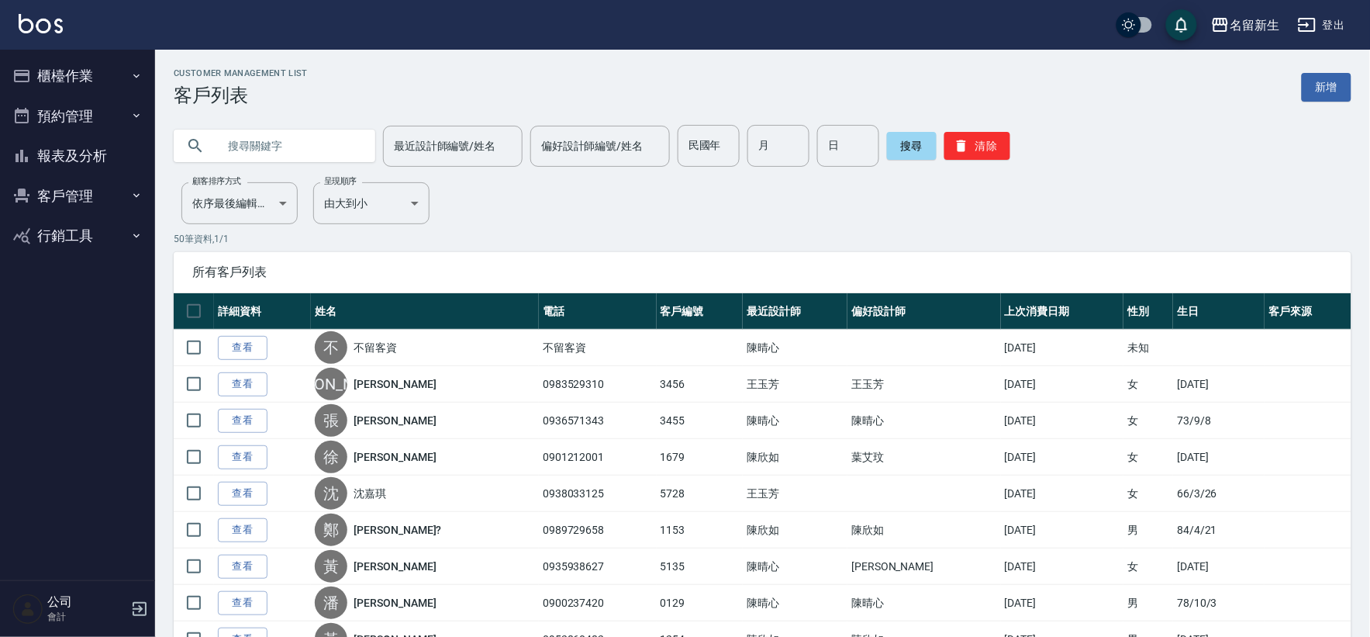
click at [278, 145] on input "text" at bounding box center [290, 146] width 146 height 42
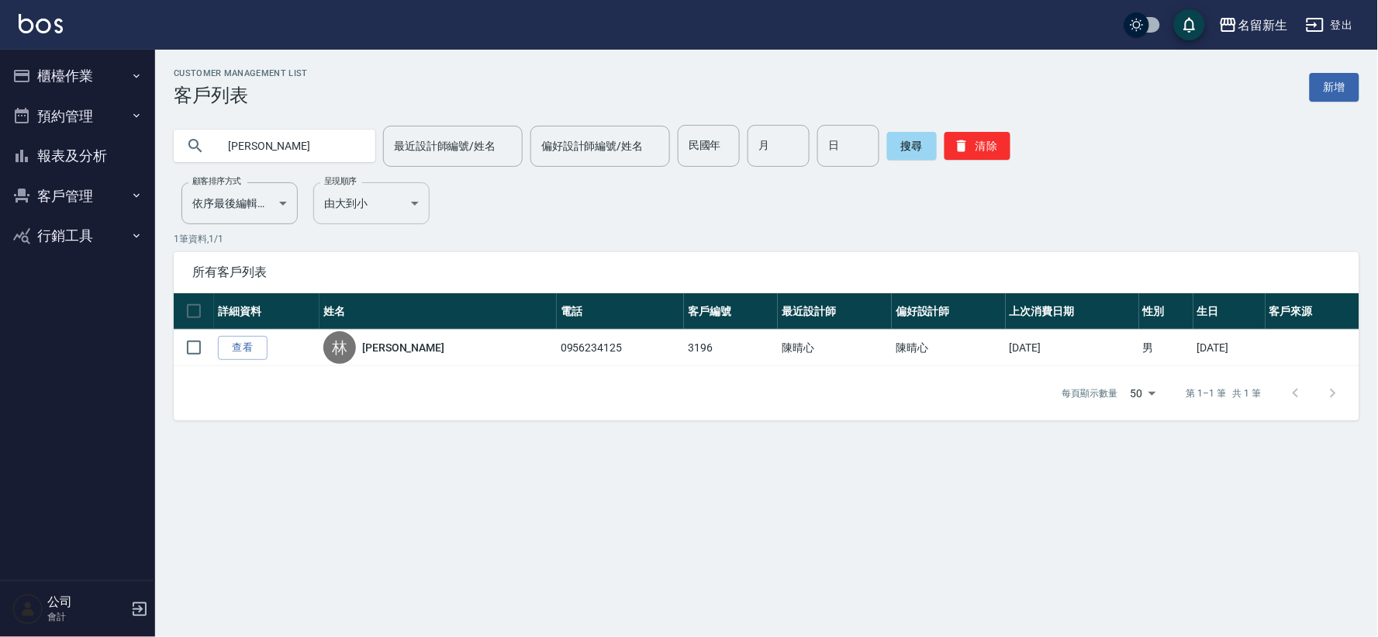
type input "林"
click at [931, 142] on div "搜尋 清除" at bounding box center [948, 146] width 123 height 42
click at [987, 130] on div "搜尋 清除" at bounding box center [948, 146] width 123 height 42
click at [706, 150] on input "民國年" at bounding box center [709, 146] width 62 height 42
click at [327, 149] on input "高思" at bounding box center [290, 146] width 146 height 42
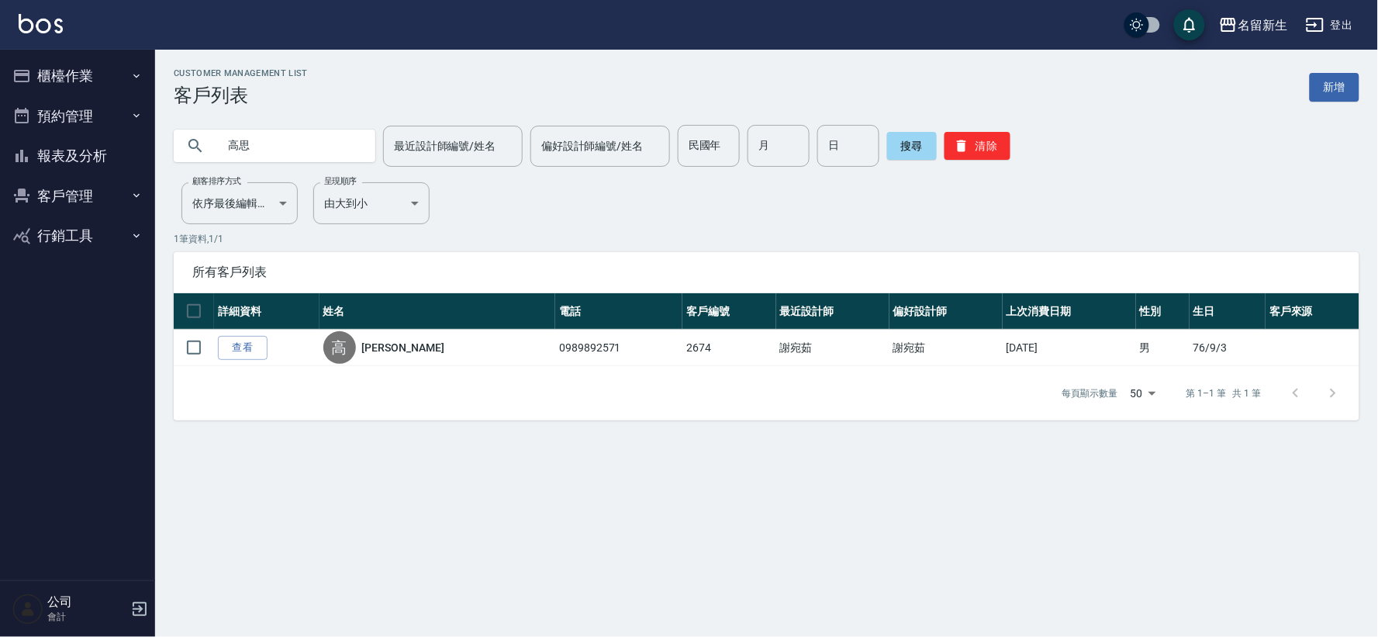
type input "高"
type input "[PERSON_NAME]"
